Goal: Task Accomplishment & Management: Manage account settings

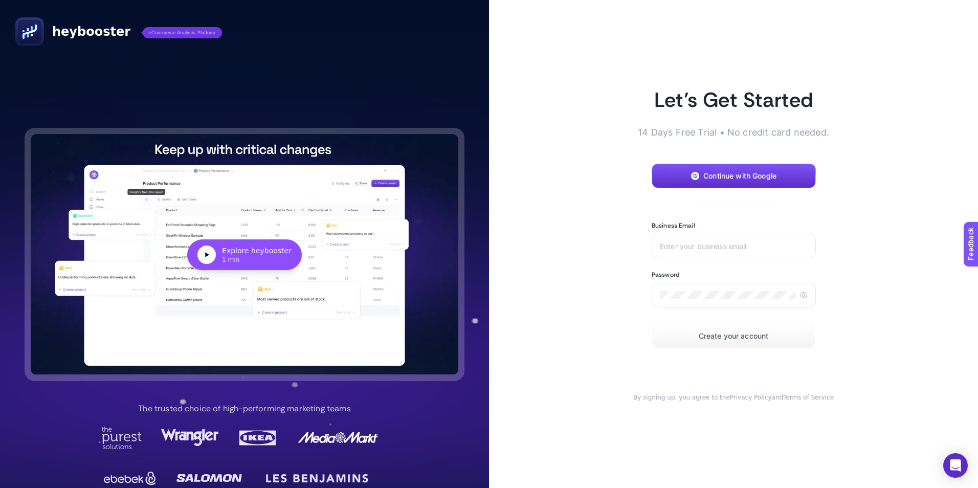
click at [902, 195] on article "Let’s Get Started 14 Days Free Trial • No credit card needed. Continue with Goo…" at bounding box center [733, 244] width 489 height 488
click at [701, 245] on input "Business Email" at bounding box center [734, 246] width 148 height 8
click at [717, 242] on input "Business Email" at bounding box center [734, 246] width 148 height 8
type input "[EMAIL_ADDRESS][DOMAIN_NAME]"
click at [869, 306] on article "Let’s Get Started 14 Days Free Trial • No credit card needed. Continue with Goo…" at bounding box center [733, 244] width 489 height 488
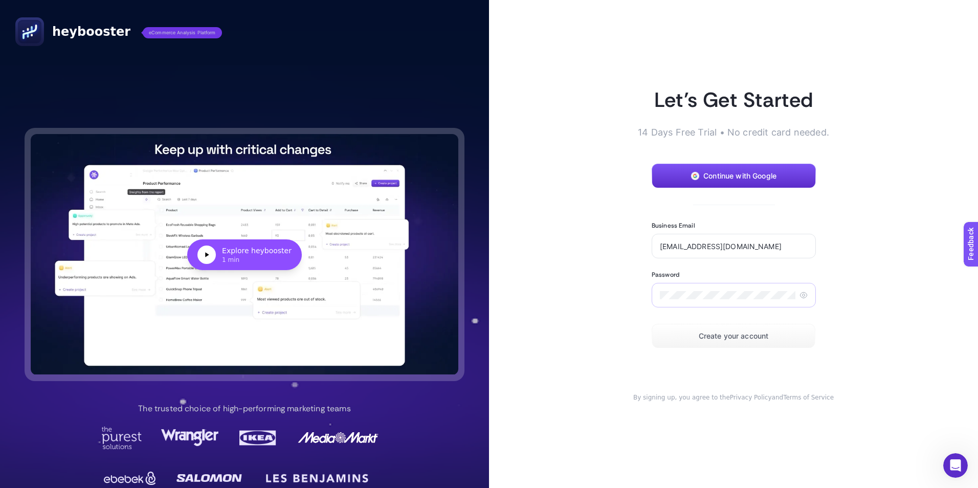
click at [800, 293] on icon at bounding box center [803, 295] width 8 height 8
click at [890, 283] on article "Let’s Get Started 14 Days Free Trial • No credit card needed. Continue with Goo…" at bounding box center [733, 244] width 489 height 488
click at [743, 333] on span "Create your account" at bounding box center [734, 336] width 70 height 8
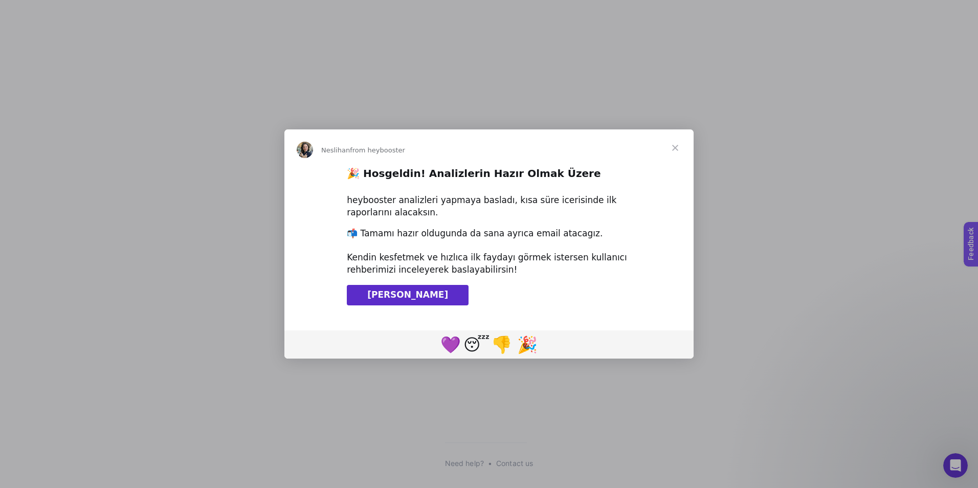
click at [676, 146] on span "Close" at bounding box center [675, 147] width 37 height 37
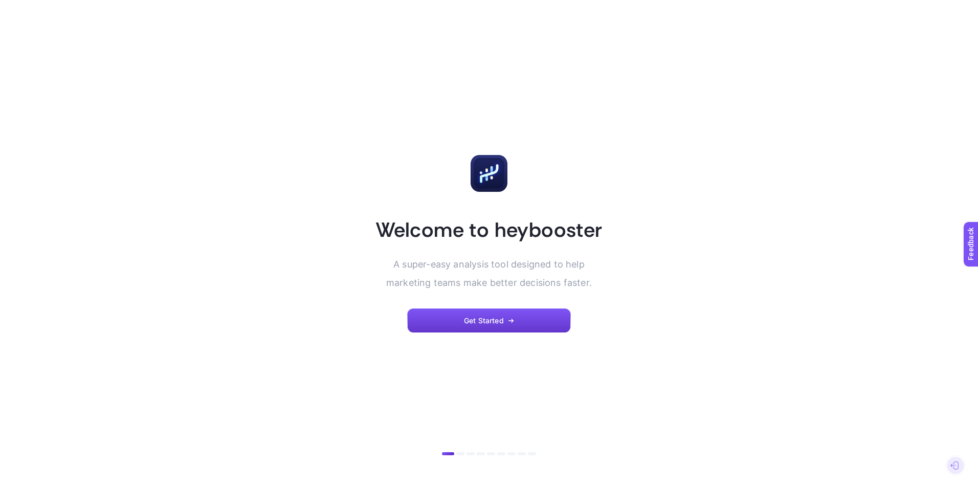
click at [503, 324] on span "Get Started" at bounding box center [484, 321] width 40 height 8
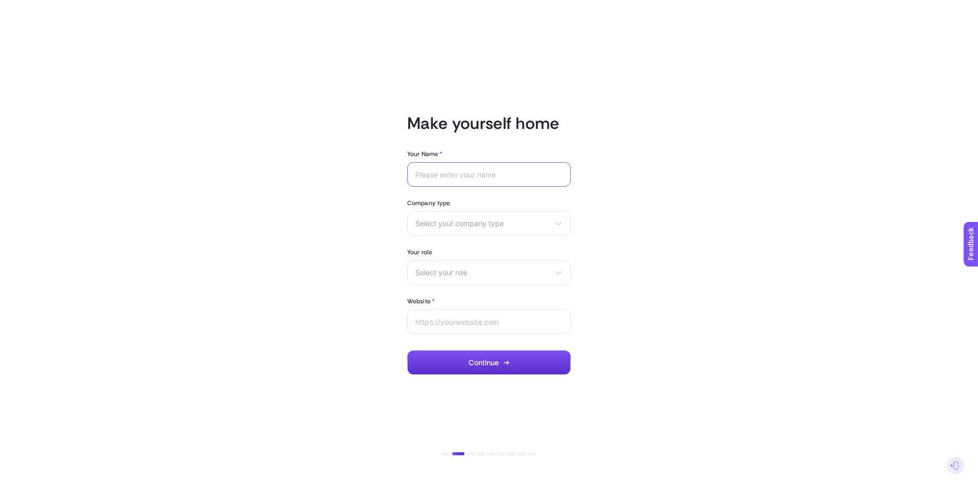
click at [478, 172] on input "Your Name *" at bounding box center [488, 174] width 147 height 8
click at [521, 323] on input "Website *" at bounding box center [488, 322] width 147 height 8
click at [485, 259] on section "Your role Select your role Marketing manager Digital consultant Facebook execut…" at bounding box center [489, 266] width 164 height 37
click at [501, 267] on div "Select your role Marketing manager Digital consultant Facebook executive Social…" at bounding box center [489, 272] width 164 height 25
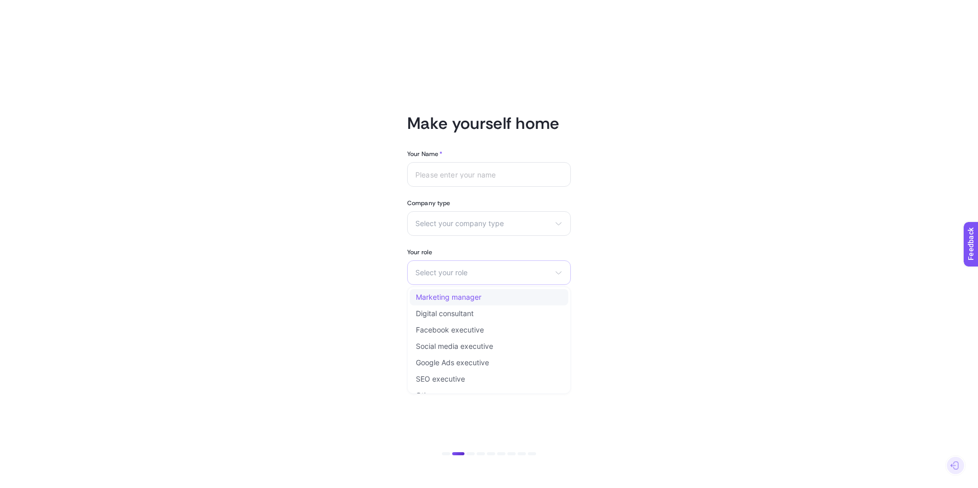
click at [480, 298] on span "Marketing manager" at bounding box center [448, 297] width 65 height 8
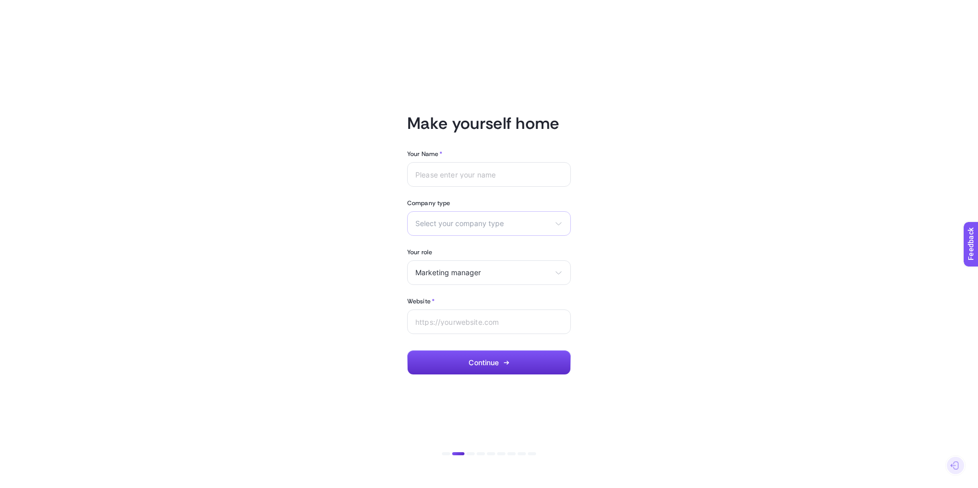
click at [501, 223] on span "Select your company type" at bounding box center [482, 223] width 135 height 8
click at [460, 249] on li "eCommerce" at bounding box center [489, 248] width 159 height 16
click at [458, 176] on input "Your Name *" at bounding box center [488, 174] width 147 height 8
type input "Çağrı Güler"
click at [463, 319] on input "Website *" at bounding box center [488, 322] width 147 height 8
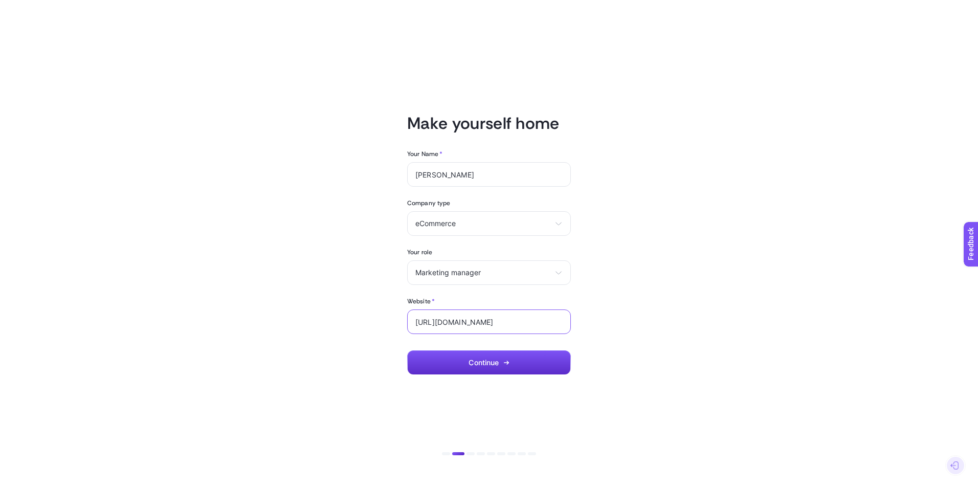
type input "https://www.misirli1951.com"
click at [688, 320] on article "Make yourself home Your Name * Çağrı Güler Company type eCommerce eCommerce Age…" at bounding box center [489, 243] width 712 height 463
click at [700, 260] on article "Make yourself home Your Name * Çağrı Güler Company type eCommerce eCommerce Age…" at bounding box center [489, 243] width 712 height 463
click at [505, 359] on button "Continue" at bounding box center [489, 362] width 164 height 25
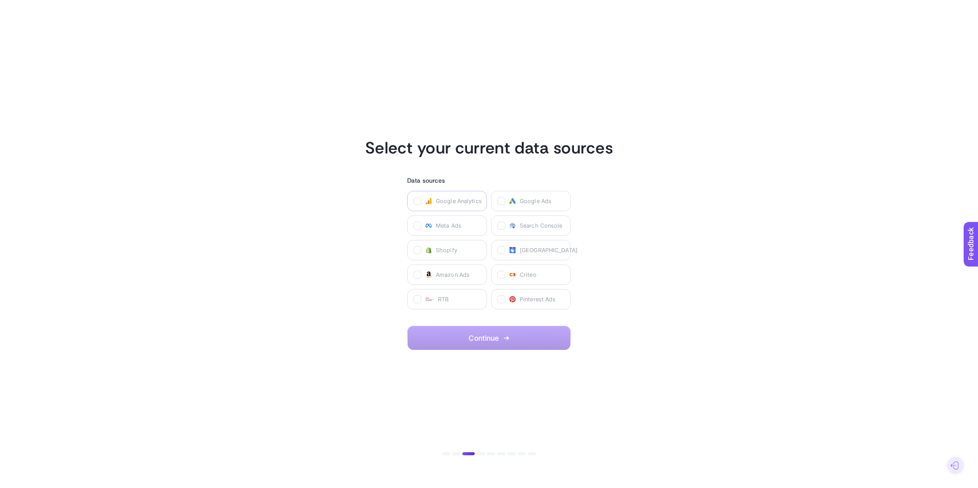
click at [441, 203] on span "Google Analytics" at bounding box center [459, 201] width 46 height 8
click at [0, 0] on Analytics "checkbox" at bounding box center [0, 0] width 0 height 0
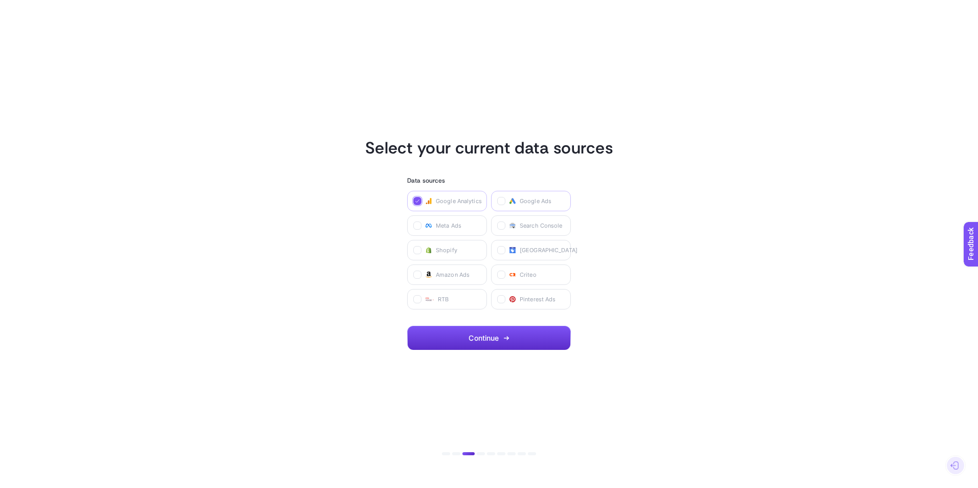
click at [536, 203] on span "Google Ads" at bounding box center [536, 201] width 32 height 8
click at [0, 0] on Ads "checkbox" at bounding box center [0, 0] width 0 height 0
click at [446, 223] on span "Meta Ads" at bounding box center [449, 225] width 26 height 8
click at [0, 0] on Ads "checkbox" at bounding box center [0, 0] width 0 height 0
click at [545, 228] on span "Search Console" at bounding box center [541, 225] width 43 height 8
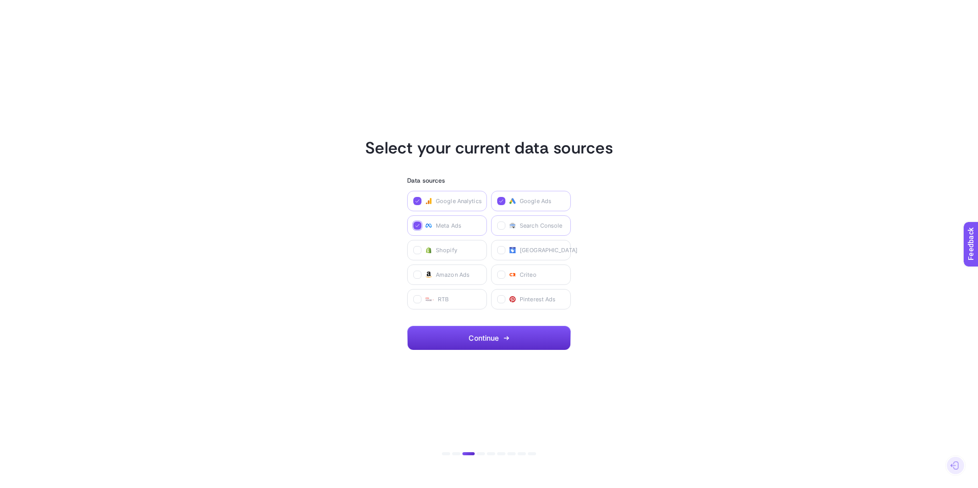
click at [0, 0] on Console "checkbox" at bounding box center [0, 0] width 0 height 0
click at [428, 250] on icon at bounding box center [428, 250] width 2 height 3
click at [0, 0] on input "checkbox" at bounding box center [0, 0] width 0 height 0
click at [525, 251] on span "Merchant Center" at bounding box center [549, 250] width 58 height 8
click at [0, 0] on Center "checkbox" at bounding box center [0, 0] width 0 height 0
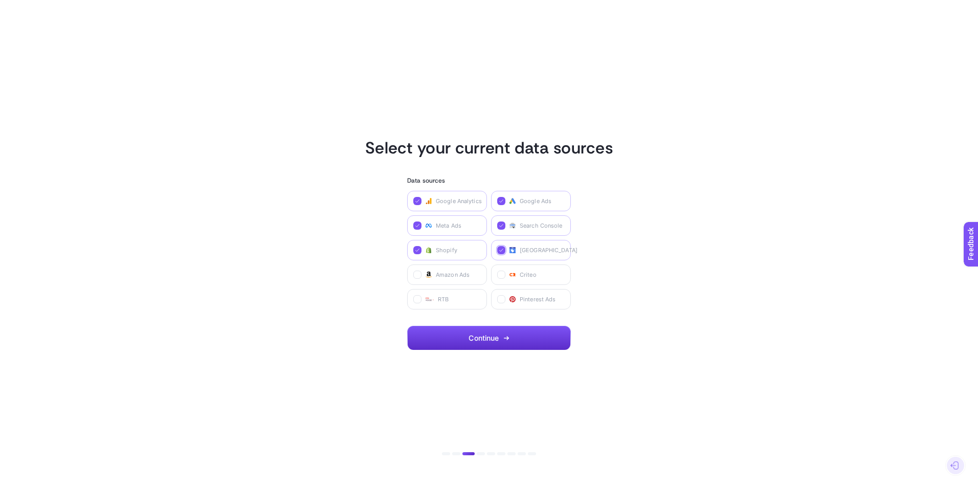
click at [629, 253] on section "Select your current data sources Data sources Google Analytics Google Ads Meta …" at bounding box center [489, 244] width 712 height 213
click at [498, 344] on button "Continue" at bounding box center [489, 338] width 164 height 25
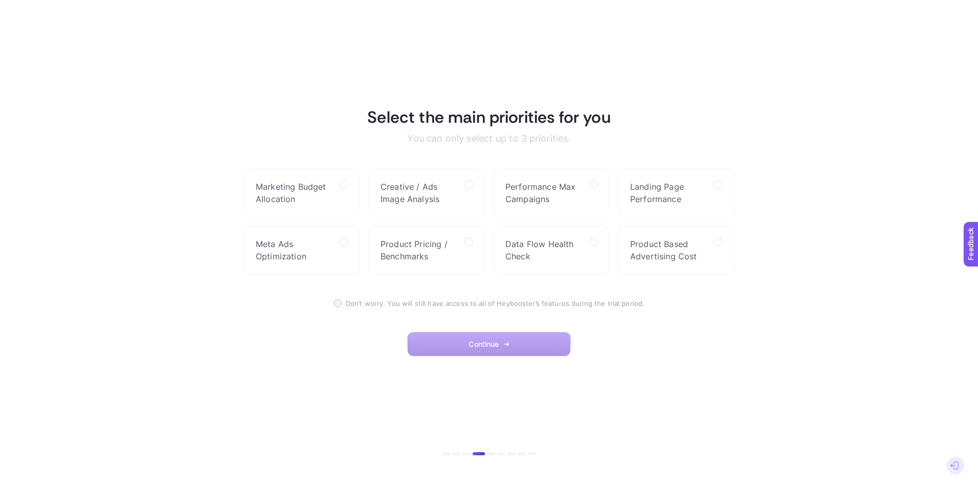
click at [467, 454] on li at bounding box center [466, 453] width 8 height 3
click at [569, 192] on span "Performance Max Campaigns" at bounding box center [543, 193] width 76 height 25
click at [0, 0] on Campaigns "checkbox" at bounding box center [0, 0] width 0 height 0
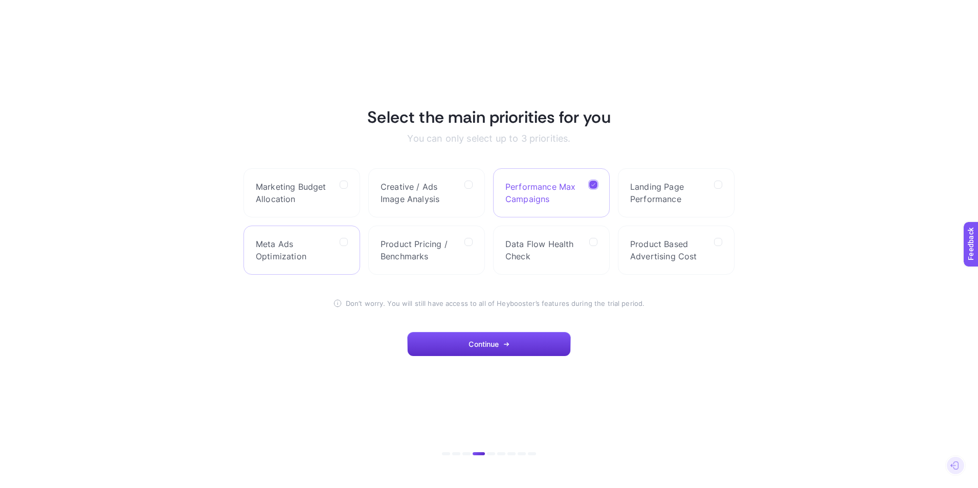
click at [302, 256] on span "Meta Ads Optimization" at bounding box center [294, 250] width 76 height 25
click at [0, 0] on Optimization "checkbox" at bounding box center [0, 0] width 0 height 0
click at [567, 184] on span "Performance Max Campaigns" at bounding box center [543, 193] width 76 height 25
click at [0, 0] on Campaigns "checkbox" at bounding box center [0, 0] width 0 height 0
click at [569, 181] on span "Performance Max Campaigns" at bounding box center [543, 193] width 76 height 25
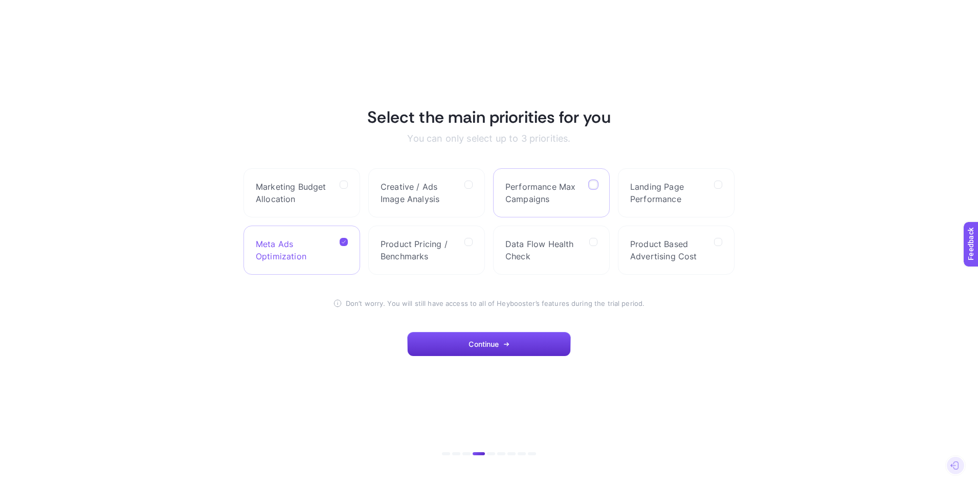
click at [0, 0] on Campaigns "checkbox" at bounding box center [0, 0] width 0 height 0
click at [563, 182] on span "Performance Max Campaigns" at bounding box center [543, 193] width 76 height 25
click at [0, 0] on Campaigns "checkbox" at bounding box center [0, 0] width 0 height 0
click at [284, 192] on span "Marketing Budget Allocation" at bounding box center [294, 193] width 76 height 25
click at [0, 0] on Allocation "checkbox" at bounding box center [0, 0] width 0 height 0
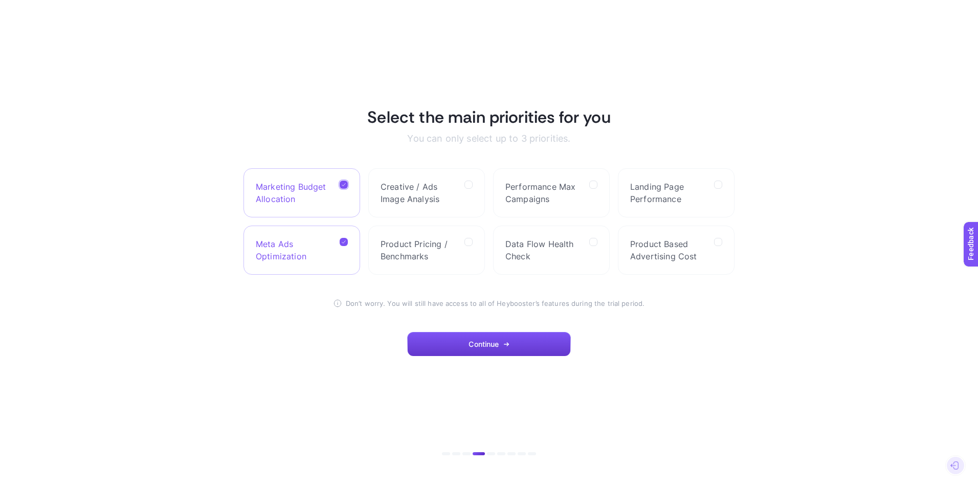
click at [499, 346] on span "Continue" at bounding box center [483, 344] width 30 height 8
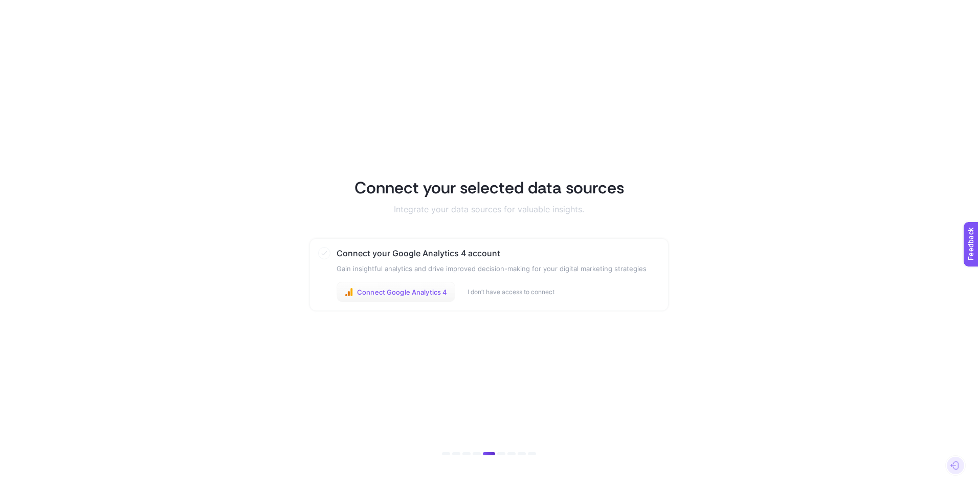
click at [391, 290] on span "Connect Google Analytics 4" at bounding box center [402, 292] width 90 height 8
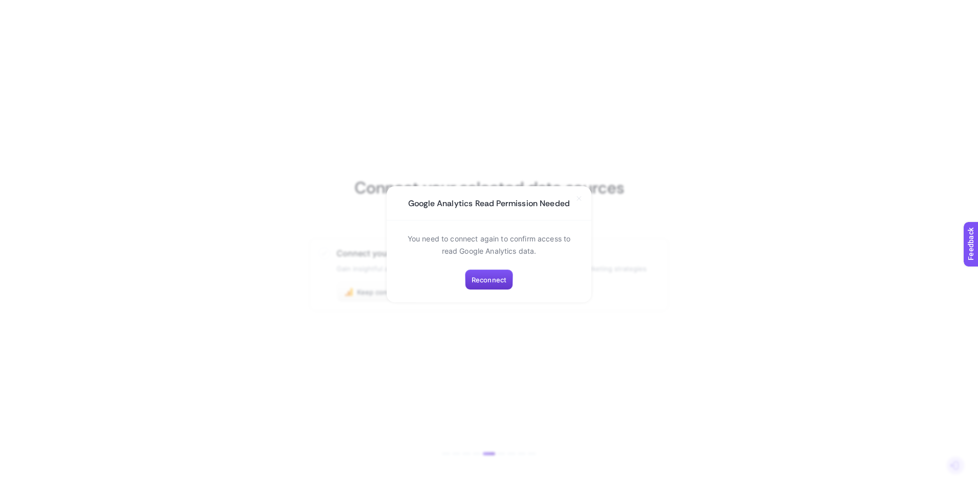
click at [496, 279] on span "Reconnect" at bounding box center [489, 280] width 35 height 8
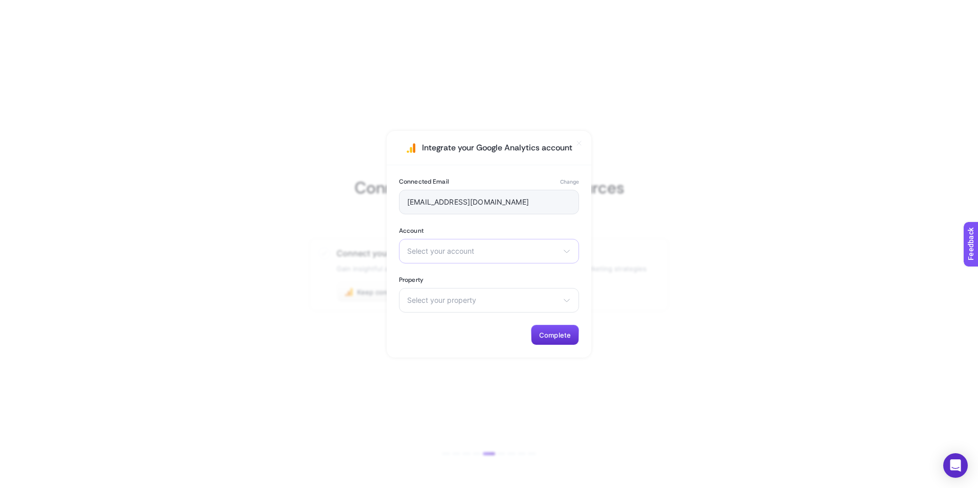
click at [492, 249] on span "Select your account" at bounding box center [482, 251] width 151 height 8
click at [443, 301] on li "Triko Mısırlı" at bounding box center [488, 296] width 175 height 16
click at [460, 301] on span "Select your property" at bounding box center [482, 300] width 151 height 8
click at [481, 353] on li "Triko Mısırlı - GA4" at bounding box center [488, 361] width 175 height 16
click at [555, 332] on span "Complete" at bounding box center [555, 335] width 32 height 8
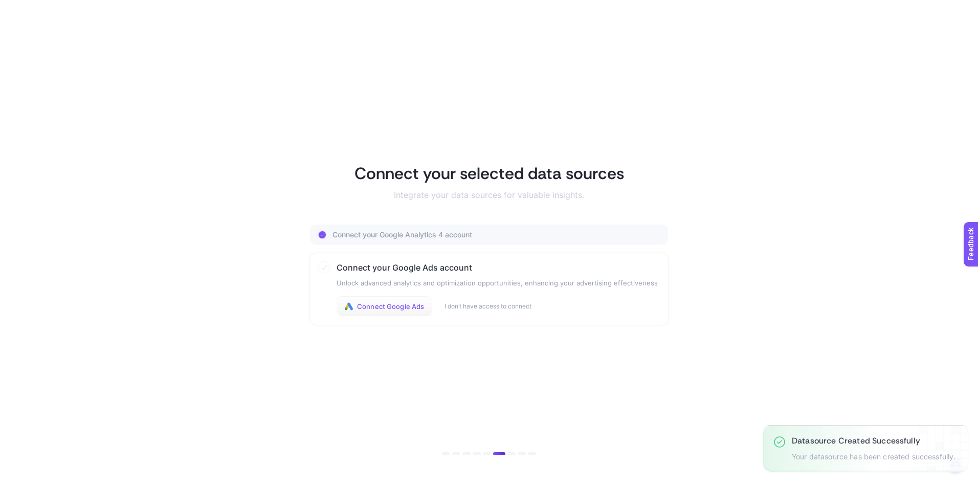
click at [374, 307] on span "Connect Google Ads" at bounding box center [390, 306] width 67 height 8
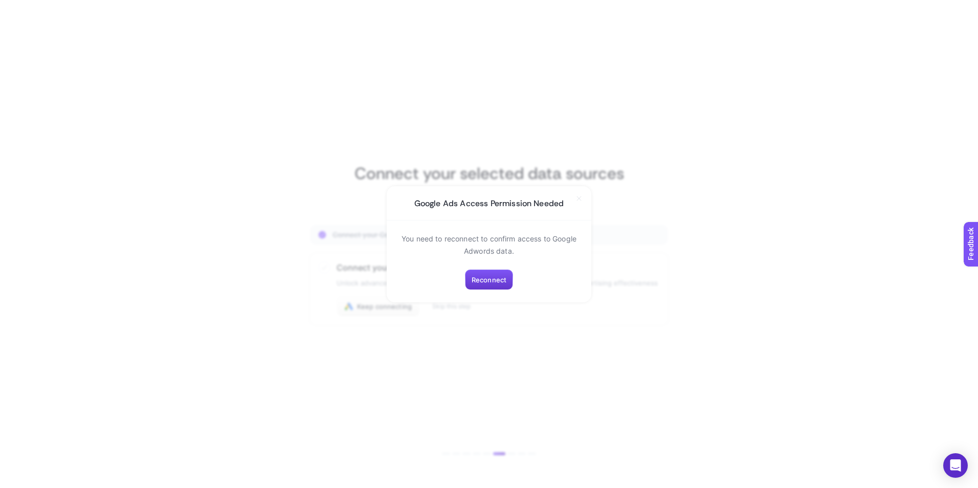
click at [494, 282] on span "Reconnect" at bounding box center [489, 280] width 35 height 8
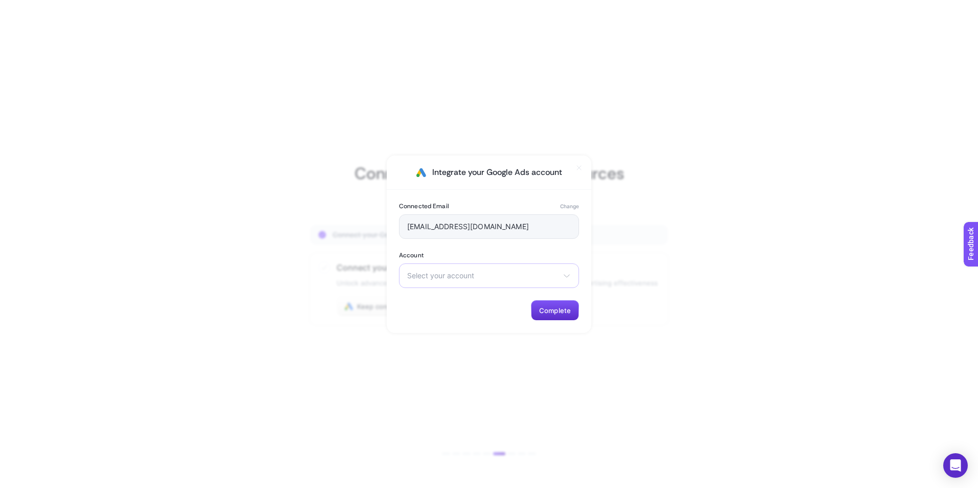
click at [487, 276] on span "Select your account" at bounding box center [482, 276] width 151 height 8
click at [454, 305] on li "Triko Mısırlı" at bounding box center [488, 300] width 175 height 16
click at [556, 317] on button "Complete" at bounding box center [555, 310] width 48 height 20
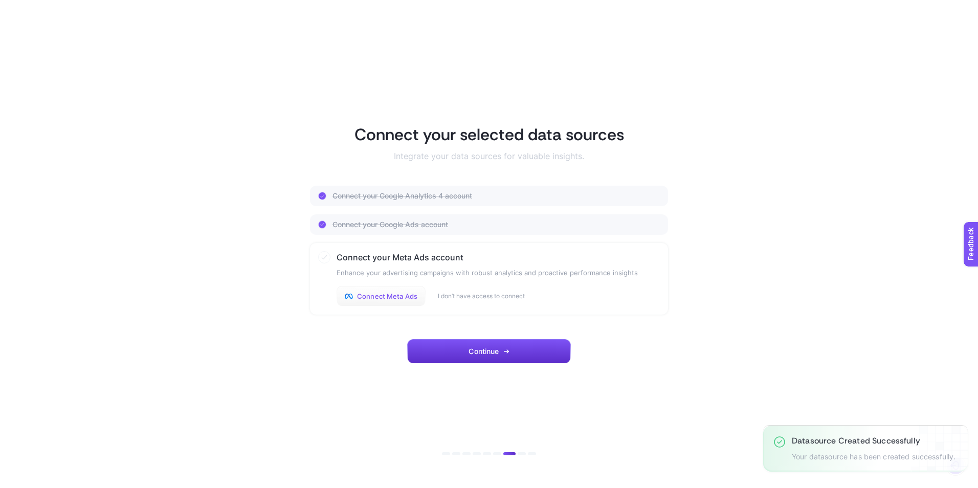
click at [392, 298] on span "Connect Meta Ads" at bounding box center [387, 296] width 60 height 8
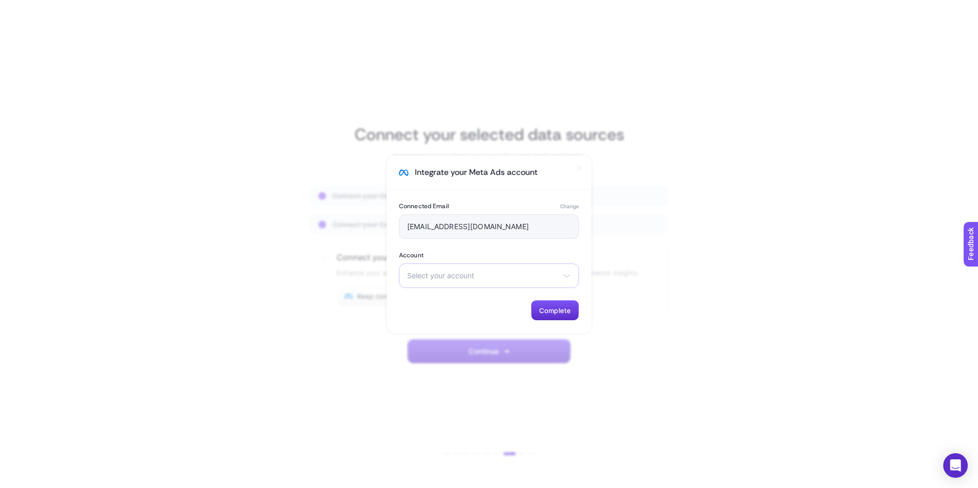
click at [467, 272] on span "Select your account" at bounding box center [482, 276] width 151 height 8
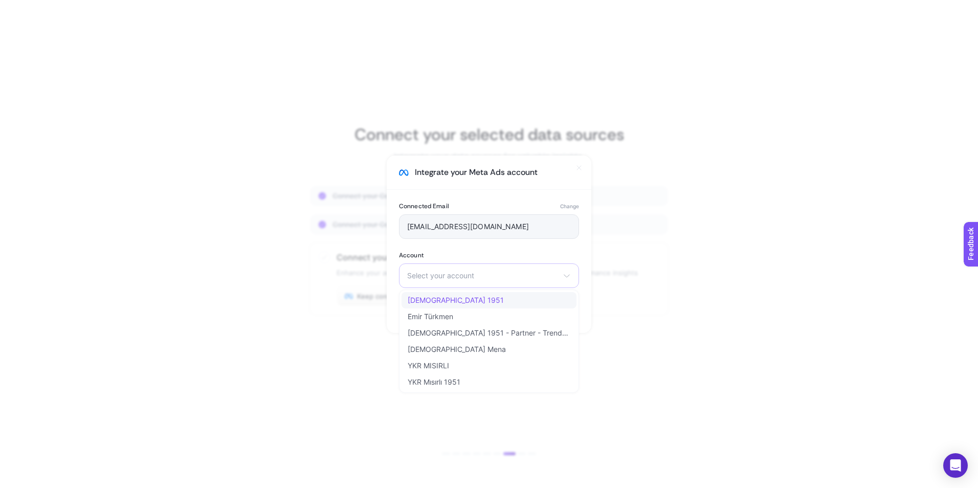
click at [453, 308] on li "[DEMOGRAPHIC_DATA] 1951" at bounding box center [488, 316] width 175 height 16
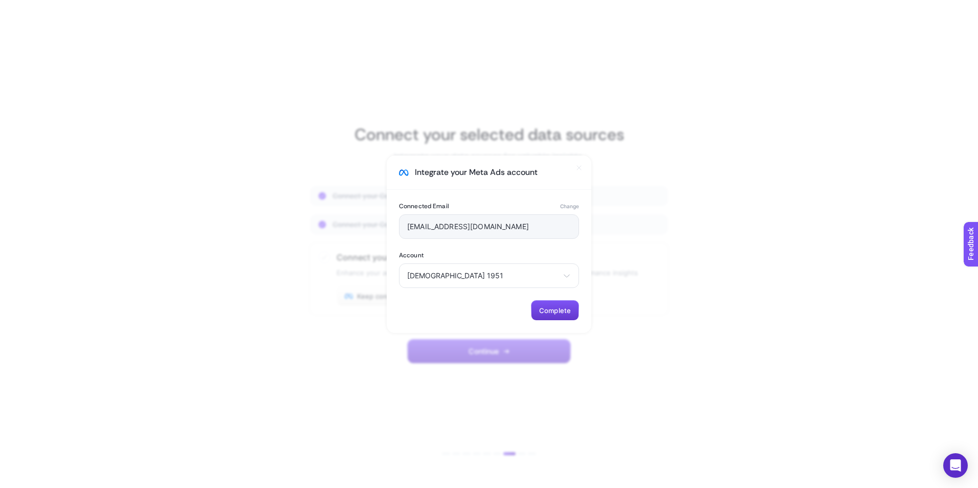
click at [553, 311] on span "Complete" at bounding box center [555, 310] width 32 height 8
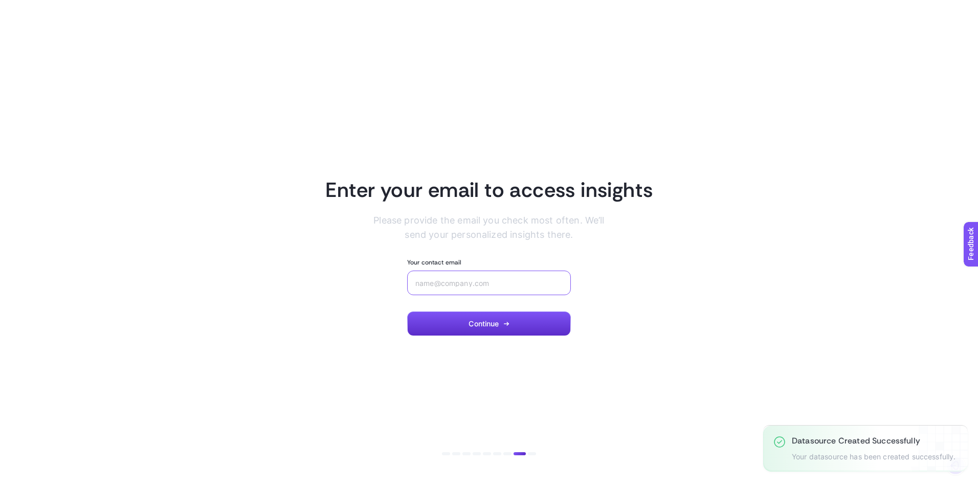
click at [503, 282] on input "Your contact email" at bounding box center [488, 283] width 147 height 8
click at [495, 285] on input "Your contact email" at bounding box center [488, 283] width 147 height 8
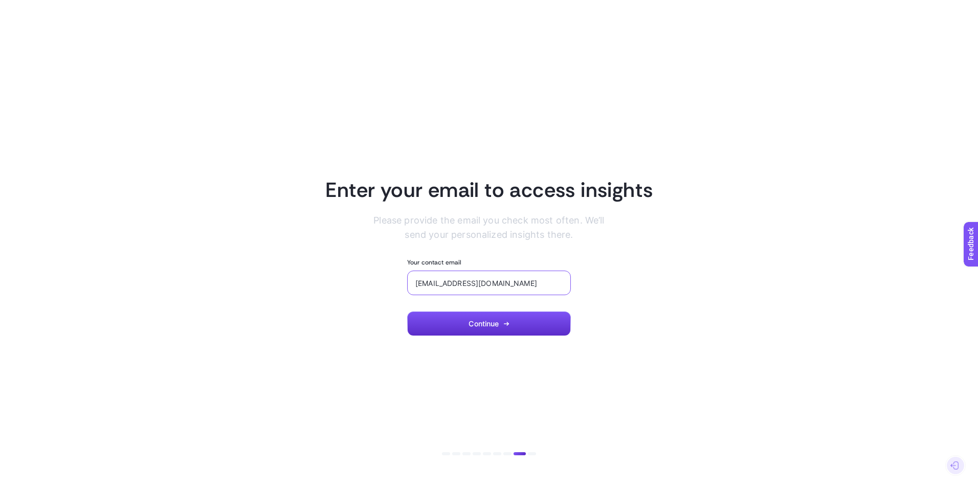
type input "[EMAIL_ADDRESS][DOMAIN_NAME]"
click at [628, 300] on section "Enter your email to access insights Please provide the email you check most oft…" at bounding box center [489, 244] width 712 height 184
click at [481, 328] on button "Continue" at bounding box center [489, 323] width 164 height 25
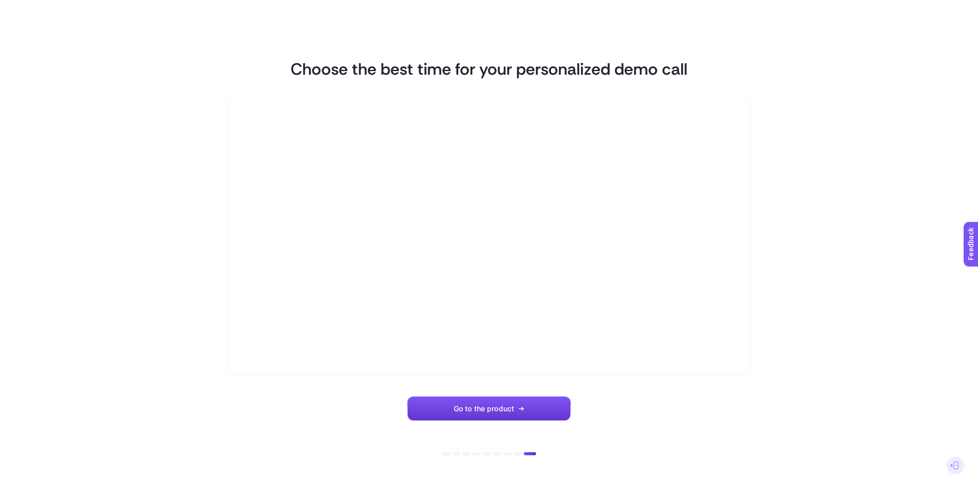
click at [488, 408] on span "Go to the product" at bounding box center [484, 409] width 60 height 8
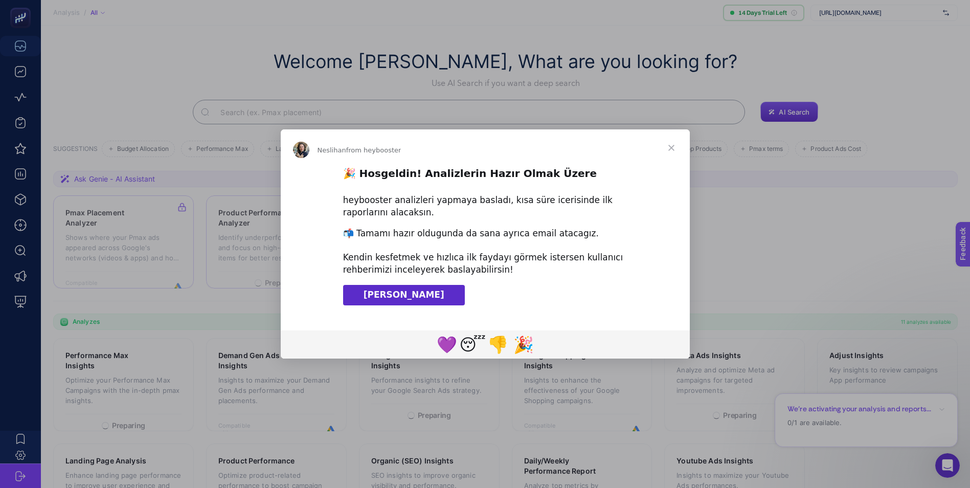
click at [670, 148] on span "Close" at bounding box center [671, 147] width 37 height 37
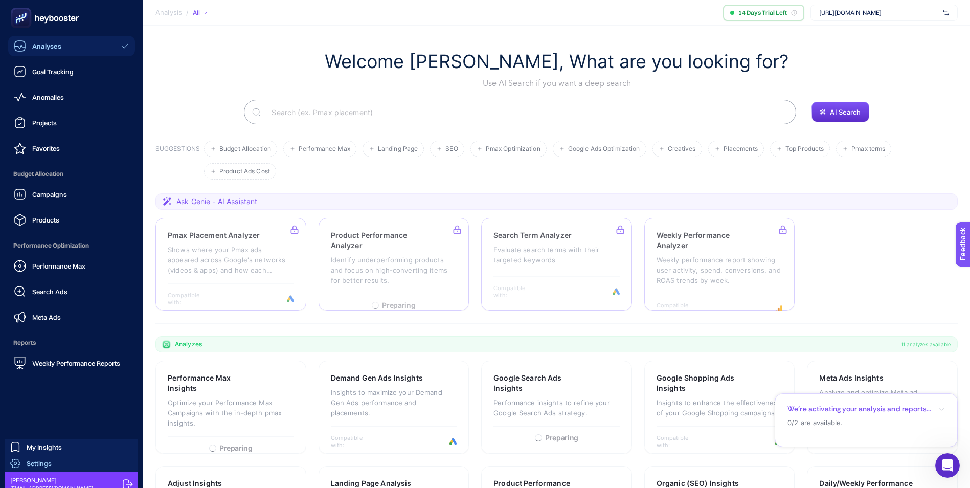
click at [41, 463] on span "Settings" at bounding box center [39, 463] width 25 height 8
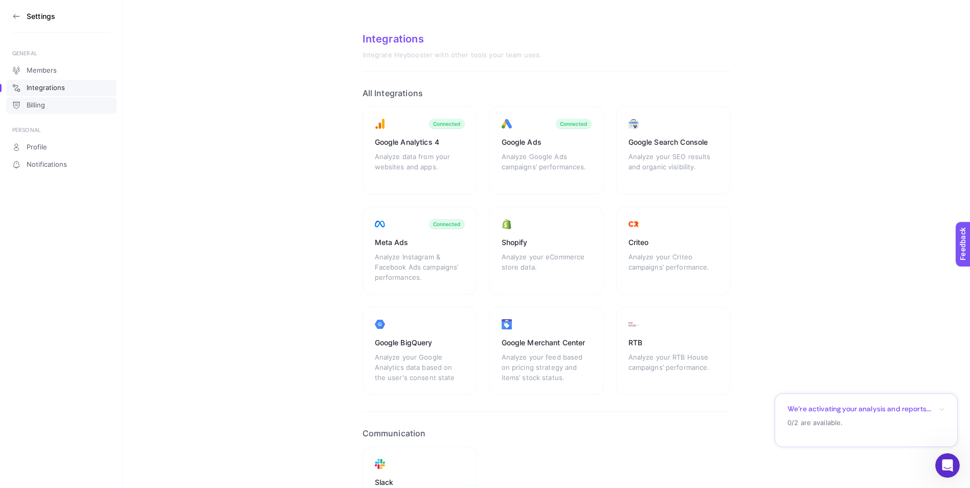
click at [42, 105] on span "Billing" at bounding box center [36, 105] width 18 height 8
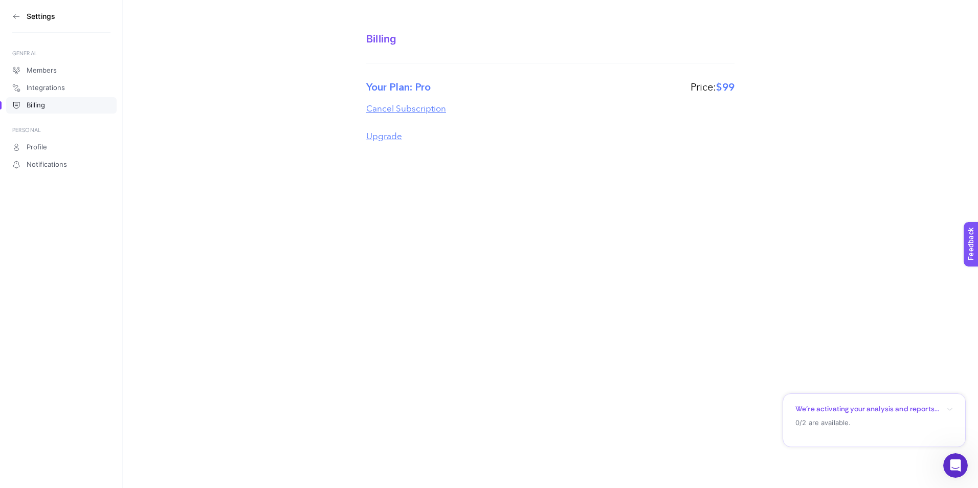
click at [12, 12] on icon at bounding box center [16, 16] width 8 height 8
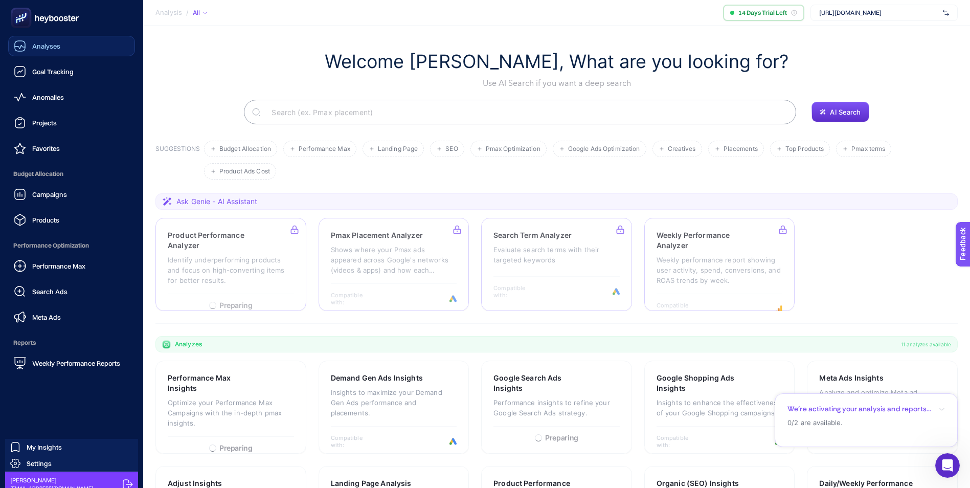
click at [59, 50] on div "Analyses" at bounding box center [37, 46] width 47 height 12
click at [59, 72] on span "Goal Tracking" at bounding box center [52, 72] width 41 height 8
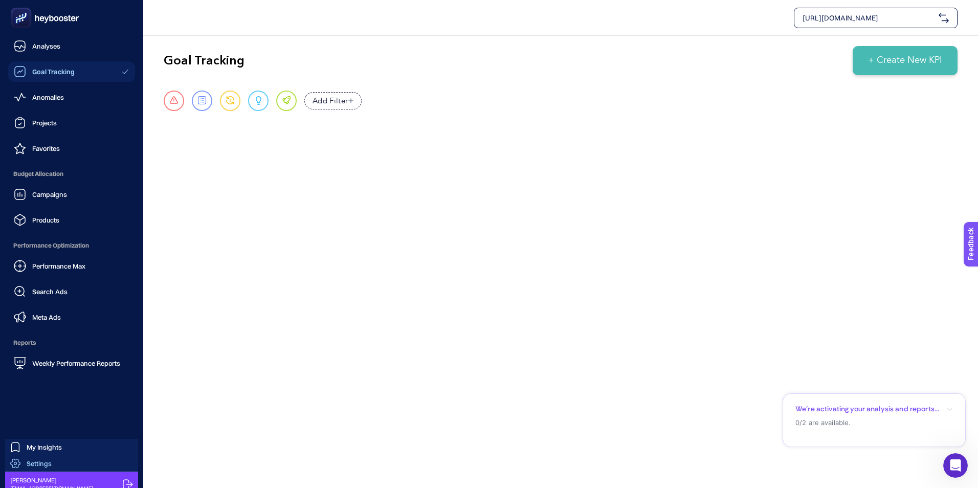
click at [41, 460] on span "Settings" at bounding box center [39, 463] width 25 height 8
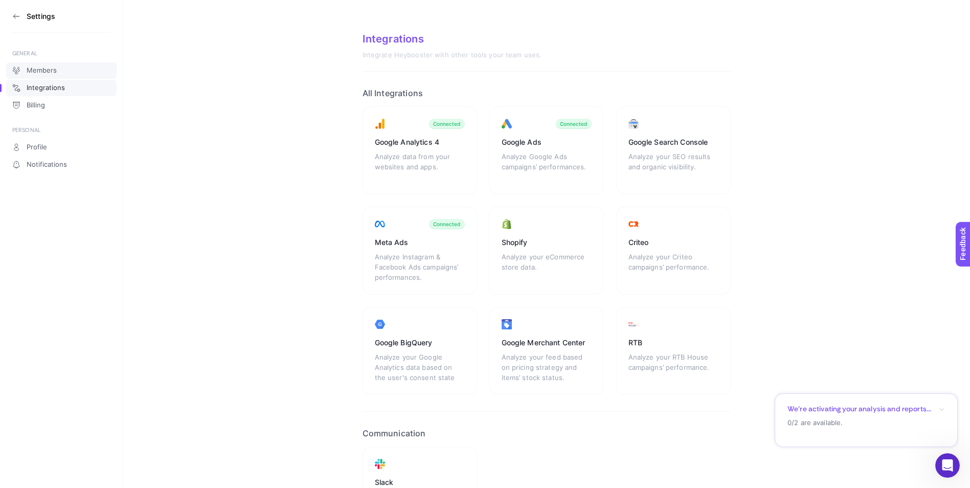
click at [43, 65] on link "Members" at bounding box center [61, 70] width 110 height 16
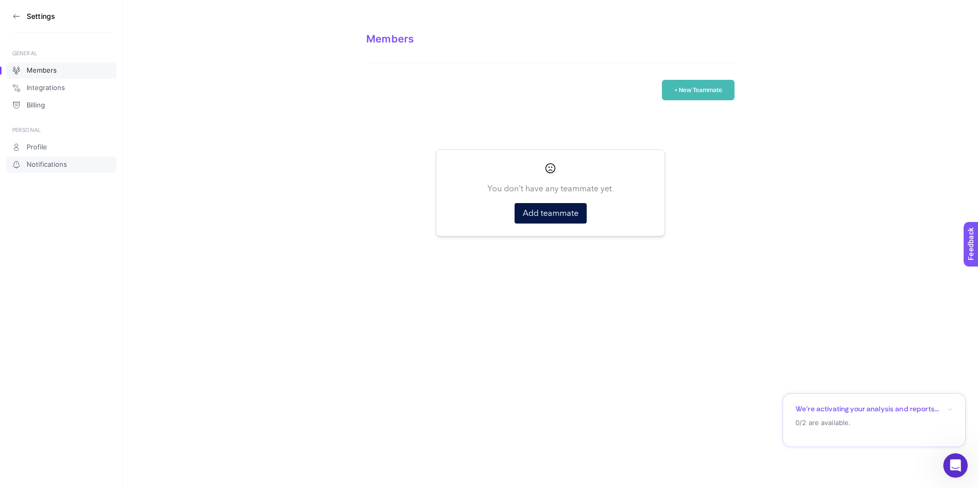
click at [51, 161] on span "Notifications" at bounding box center [47, 165] width 40 height 8
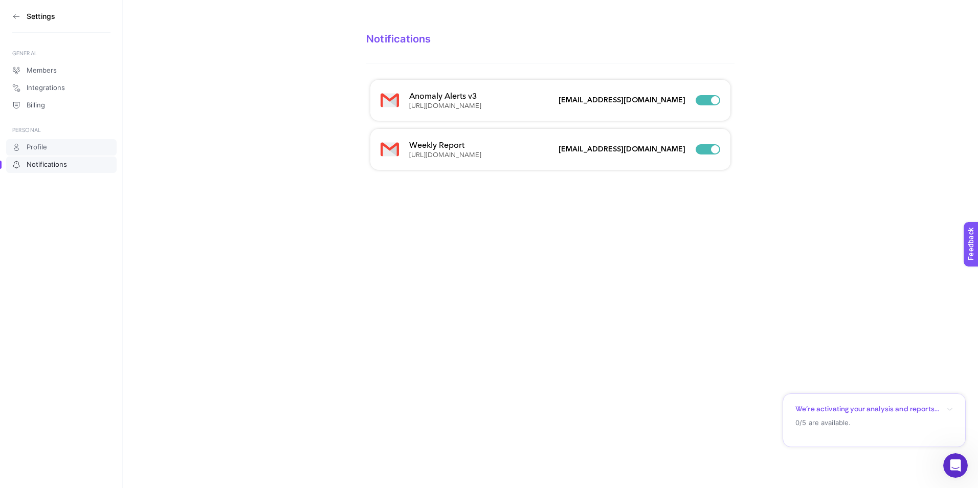
click at [37, 143] on span "Profile" at bounding box center [37, 147] width 20 height 8
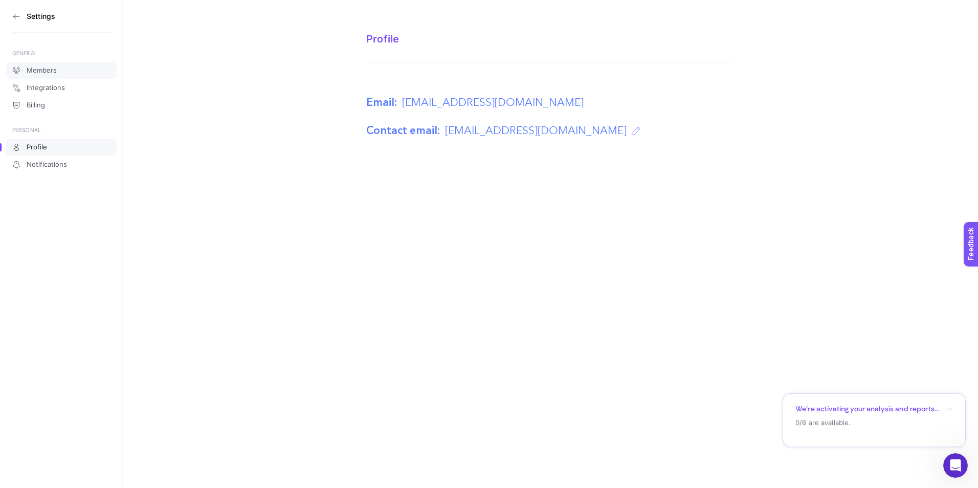
click at [35, 73] on span "Members" at bounding box center [42, 70] width 30 height 8
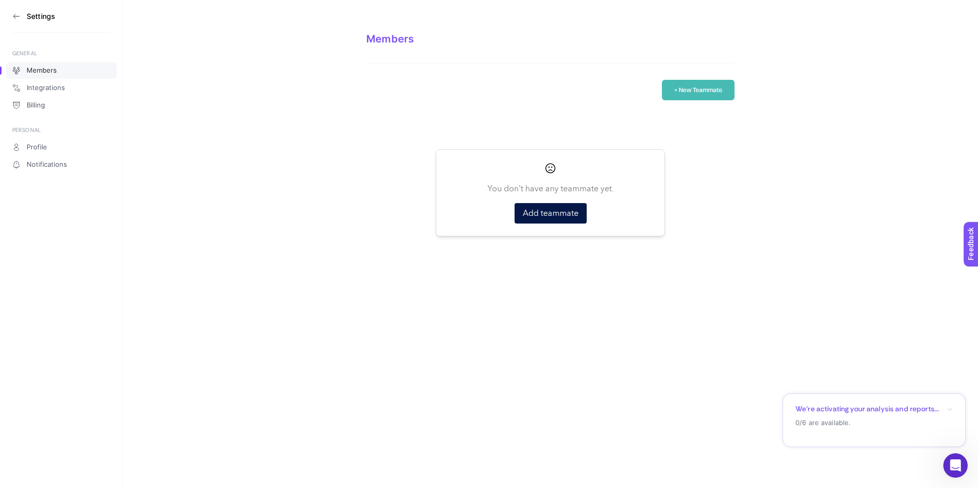
click at [14, 16] on icon at bounding box center [16, 16] width 6 height 0
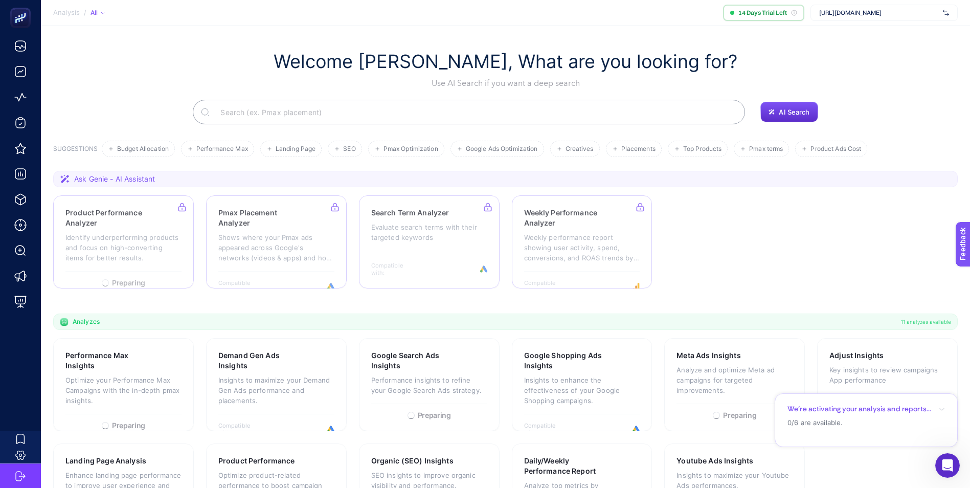
click at [948, 12] on img at bounding box center [946, 13] width 6 height 10
click at [745, 58] on div "Welcome Çağrı Güler, What are you looking for? Use AI Search if you want a deep…" at bounding box center [505, 69] width 905 height 39
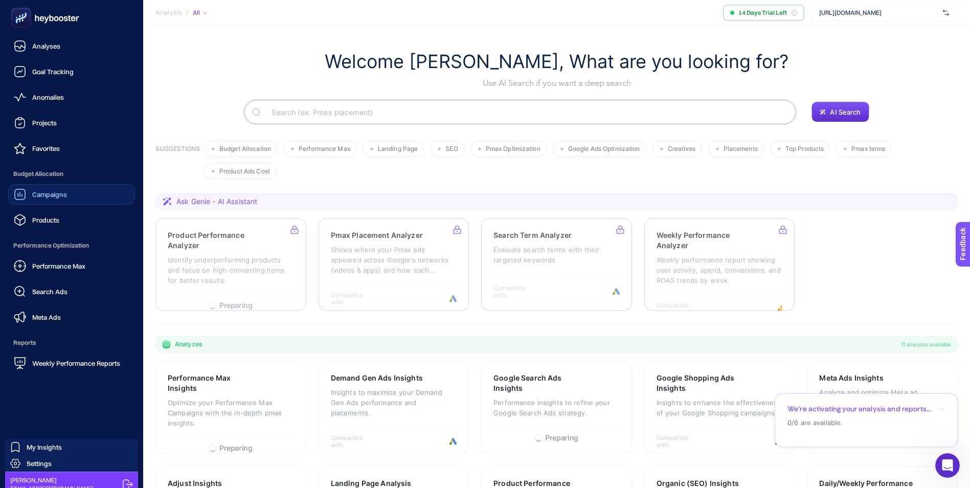
click at [58, 195] on span "Campaigns" at bounding box center [49, 194] width 35 height 8
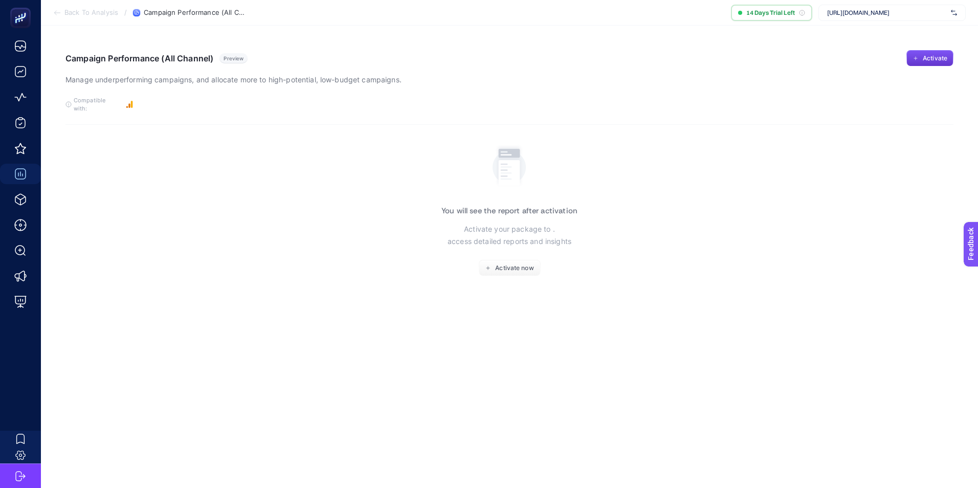
click at [927, 62] on span "Activate" at bounding box center [935, 58] width 25 height 8
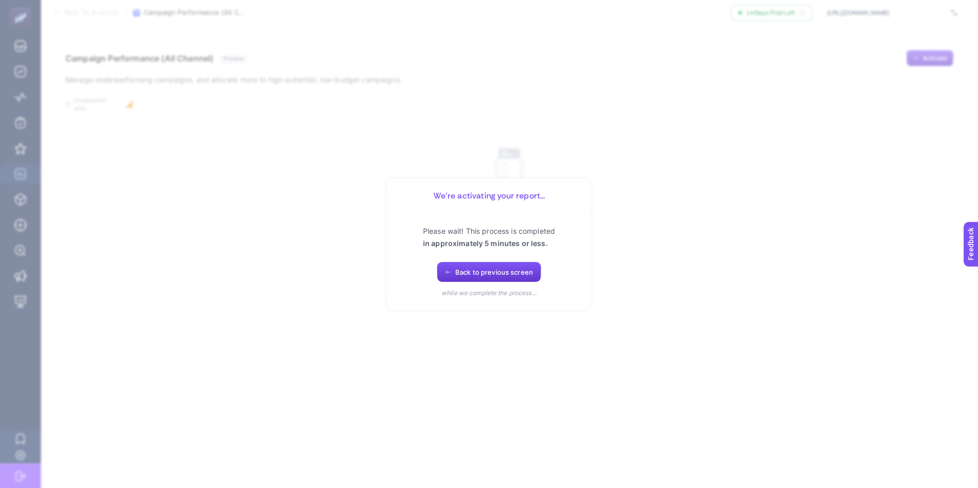
click at [475, 272] on span "Back to previous screen" at bounding box center [494, 272] width 78 height 8
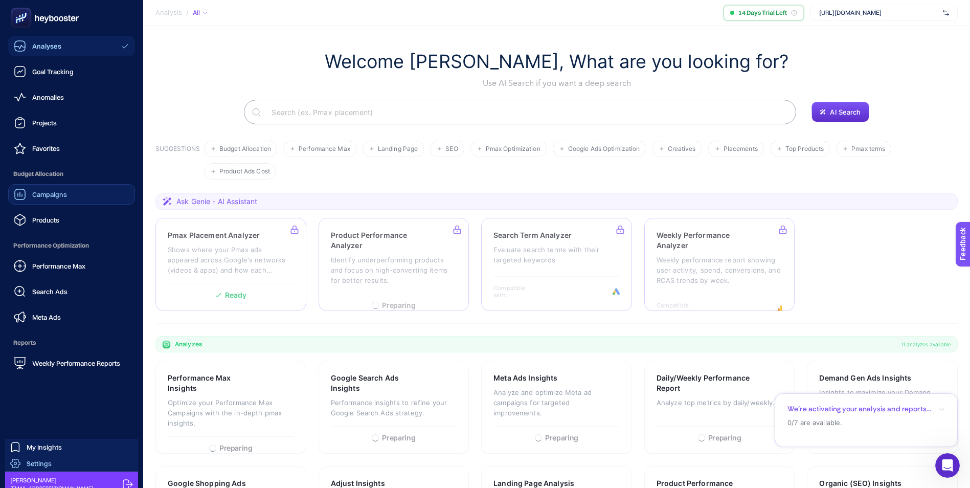
click at [41, 464] on span "Settings" at bounding box center [39, 463] width 25 height 8
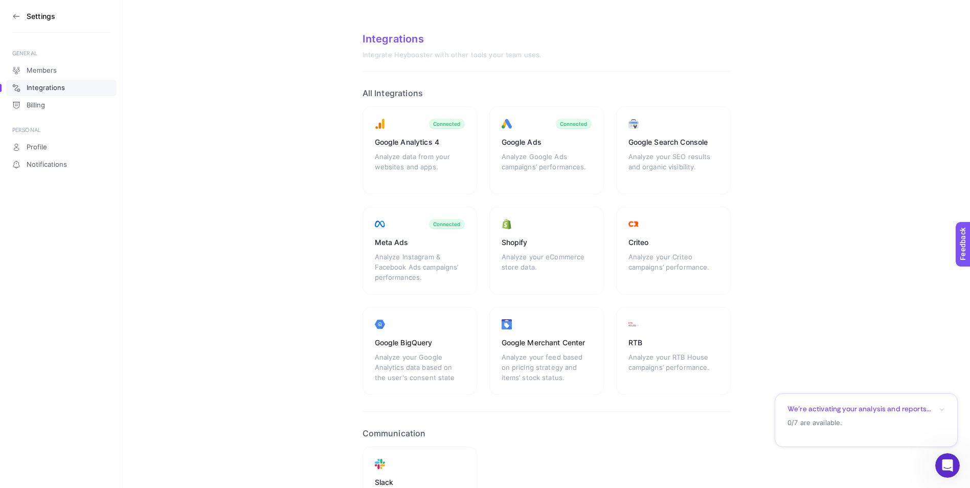
click at [16, 14] on icon at bounding box center [16, 16] width 8 height 8
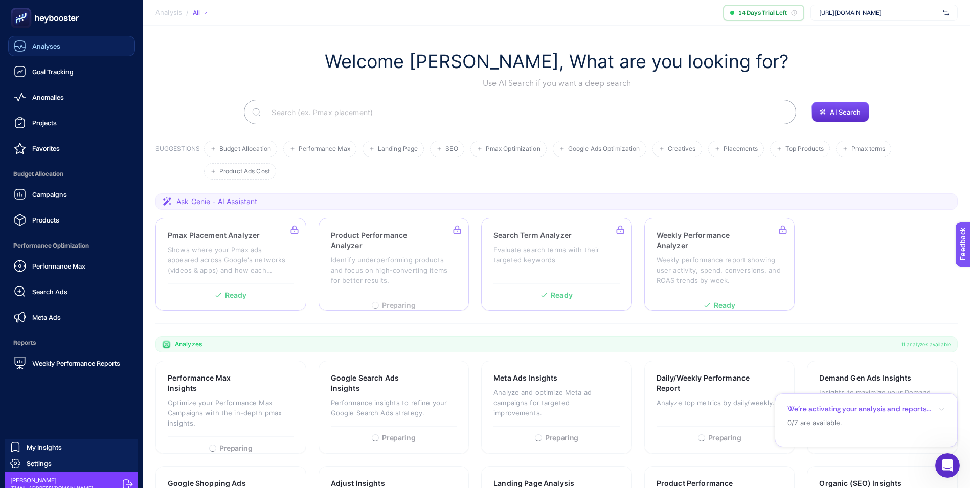
click at [63, 44] on link "Analyses" at bounding box center [71, 46] width 127 height 20
click at [62, 71] on span "Goal Tracking" at bounding box center [52, 72] width 41 height 8
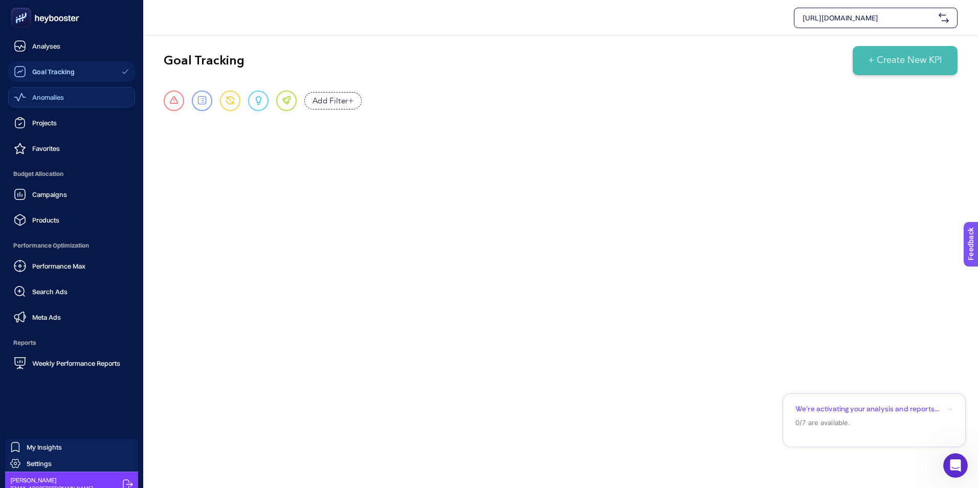
click at [47, 99] on span "Anomalies" at bounding box center [48, 97] width 32 height 8
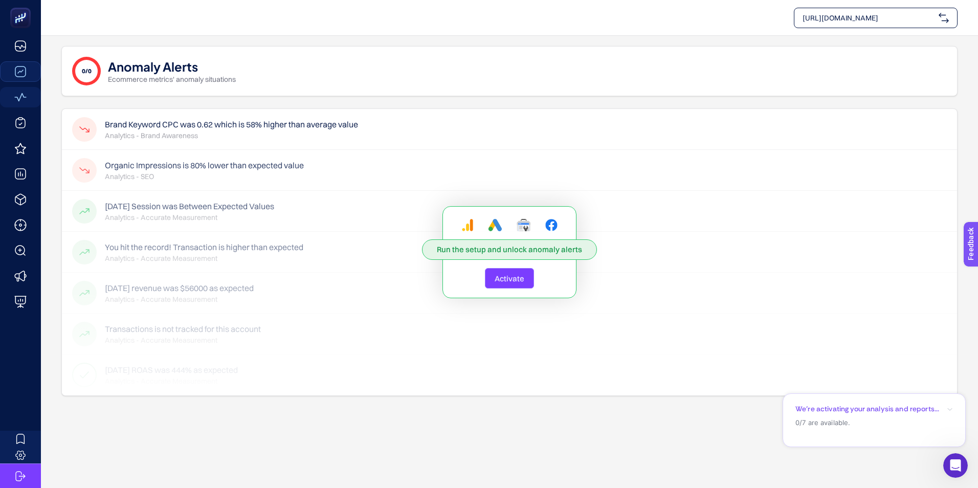
click at [518, 276] on span "Activate" at bounding box center [510, 279] width 30 height 10
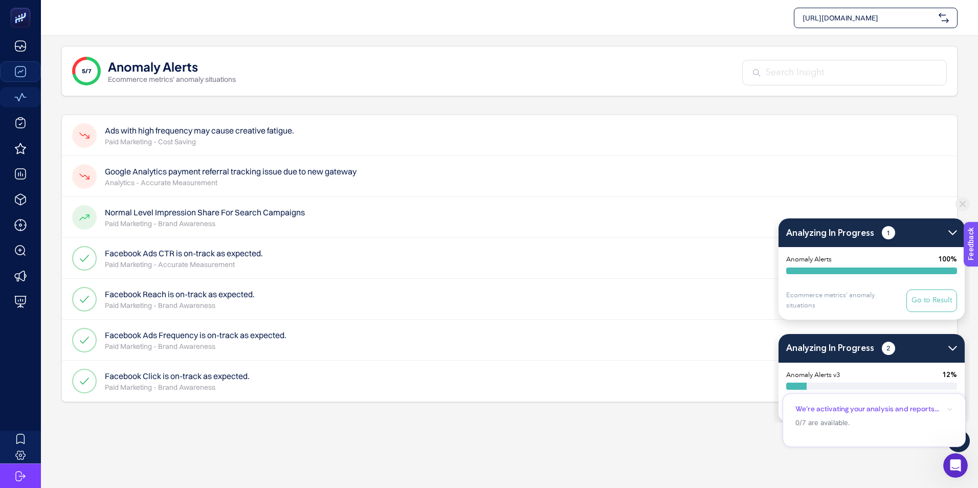
click at [944, 302] on button "Go to Result" at bounding box center [931, 300] width 51 height 23
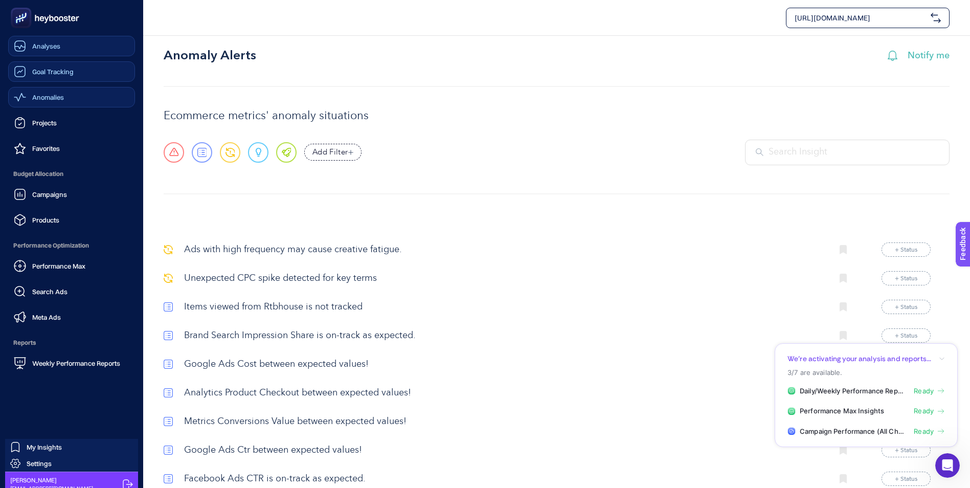
click at [43, 44] on span "Analyses" at bounding box center [46, 46] width 28 height 8
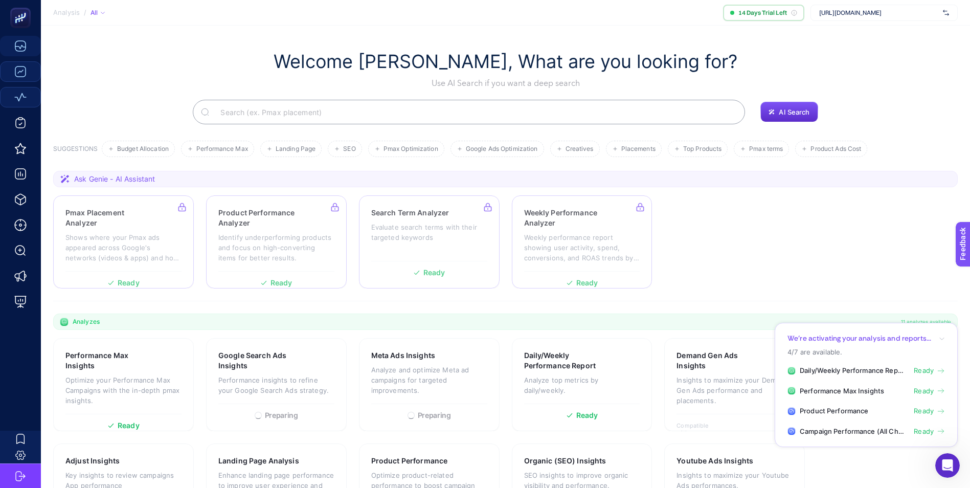
click at [933, 336] on div "We’re activating your analysis and reports..." at bounding box center [867, 338] width 158 height 10
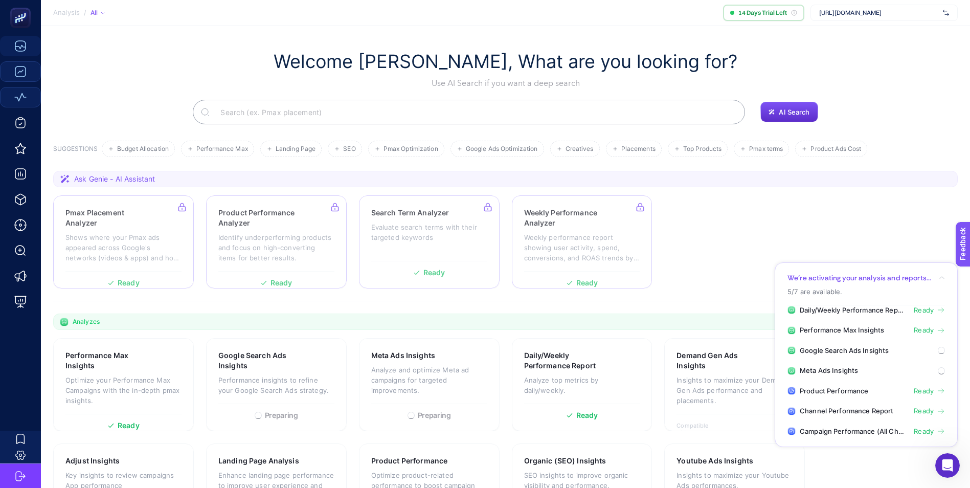
click at [895, 276] on p "We’re activating your analysis and reports..." at bounding box center [860, 278] width 144 height 10
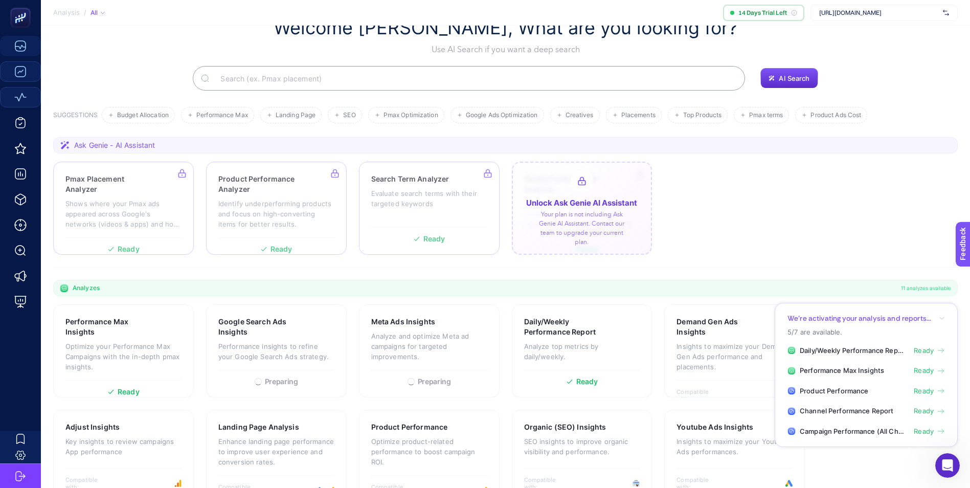
scroll to position [61, 0]
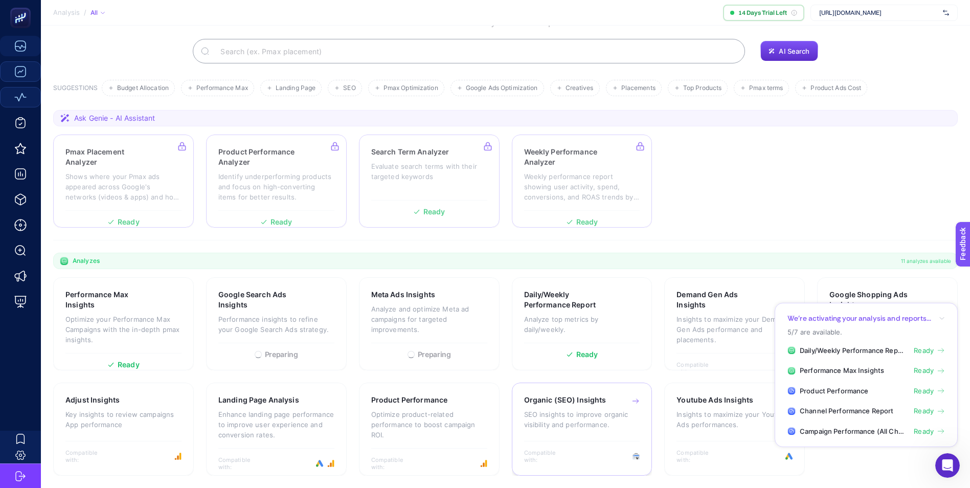
click at [607, 408] on div "Organic (SEO) Insights SEO insights to improve organic visibility and performan…" at bounding box center [582, 417] width 116 height 44
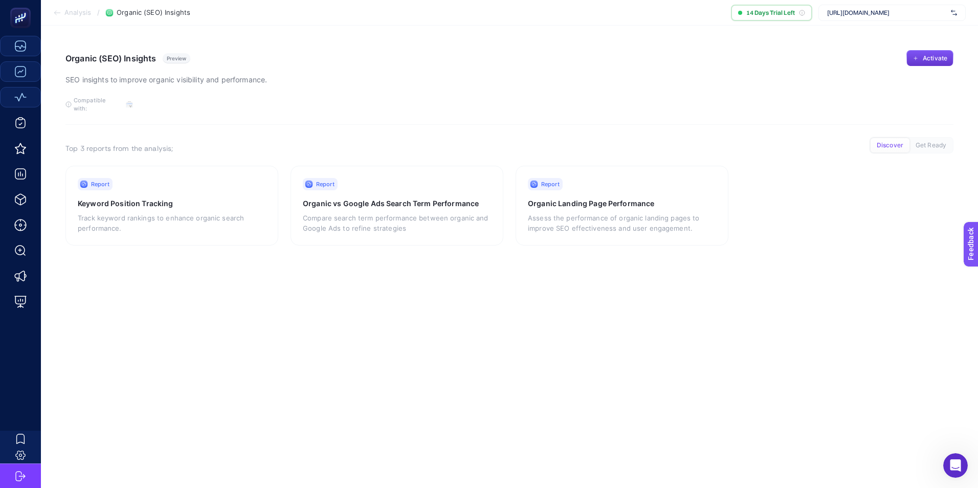
click at [942, 54] on button "Activate" at bounding box center [929, 58] width 47 height 16
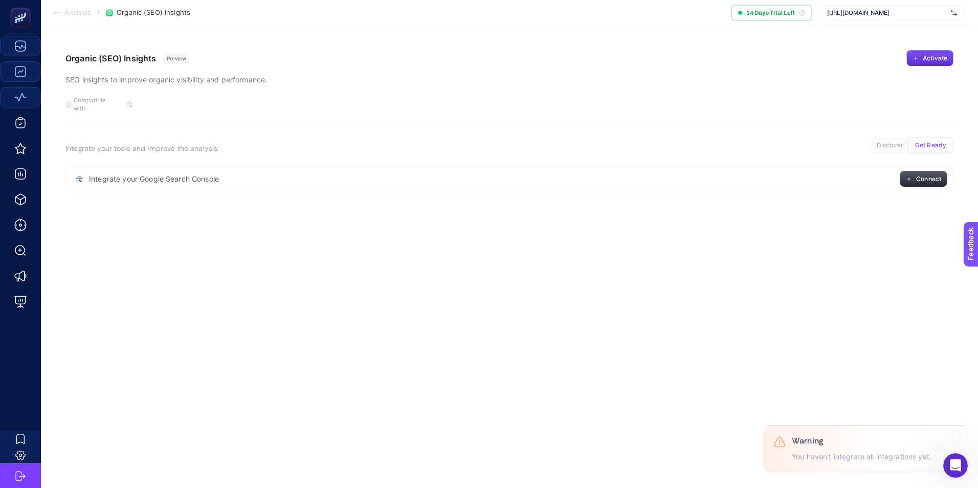
click at [937, 176] on button "Connect" at bounding box center [924, 179] width 48 height 16
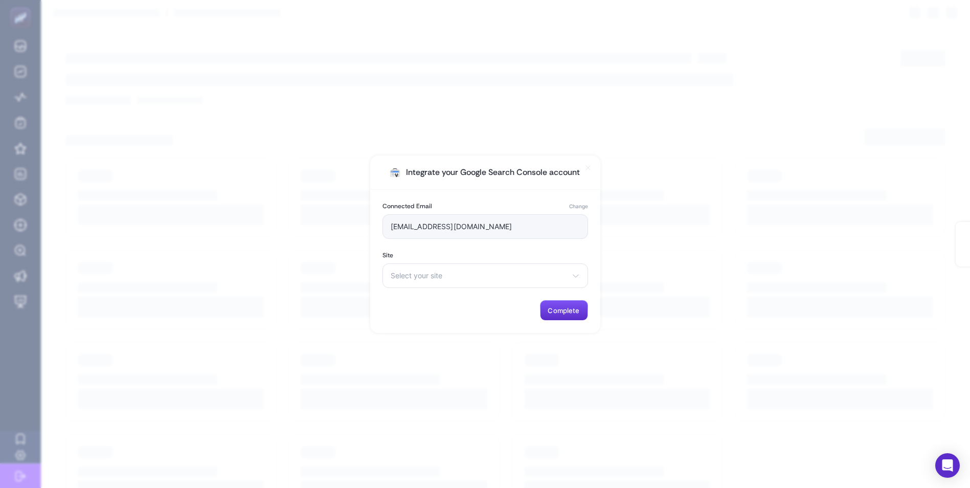
type input "[EMAIL_ADDRESS][DOMAIN_NAME]"
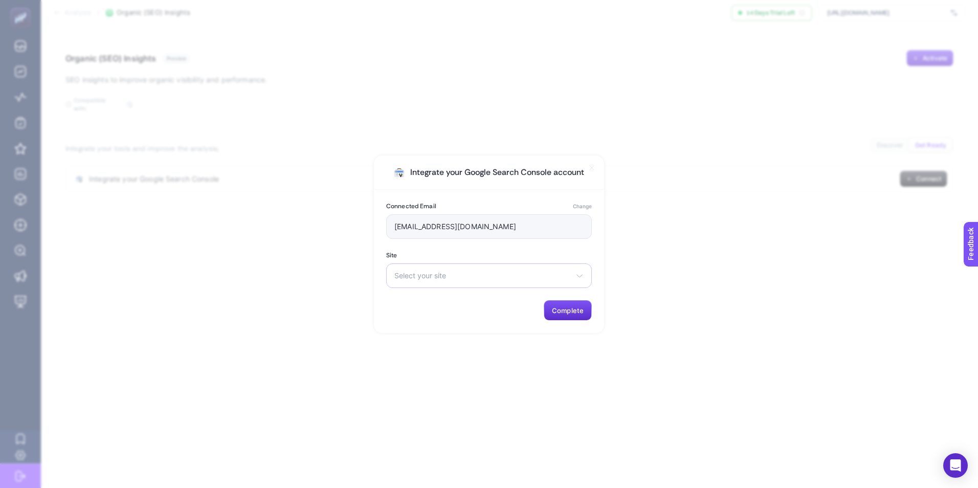
click at [464, 277] on span "Select your site" at bounding box center [482, 276] width 177 height 8
click at [462, 322] on span "[URL][DOMAIN_NAME]" at bounding box center [433, 321] width 77 height 8
click at [573, 310] on span "Complete" at bounding box center [568, 310] width 32 height 8
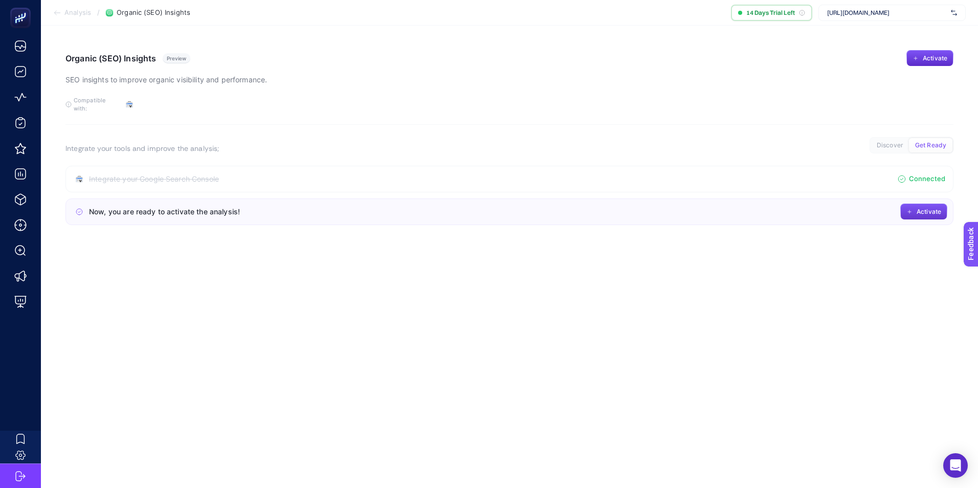
click at [928, 208] on span "Activate" at bounding box center [928, 212] width 25 height 8
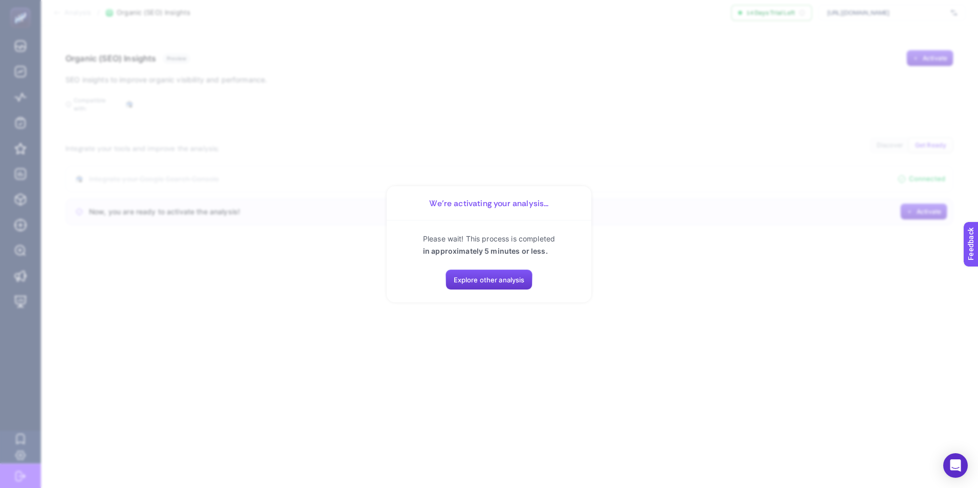
click at [491, 278] on span "Explore other analysis" at bounding box center [489, 280] width 71 height 8
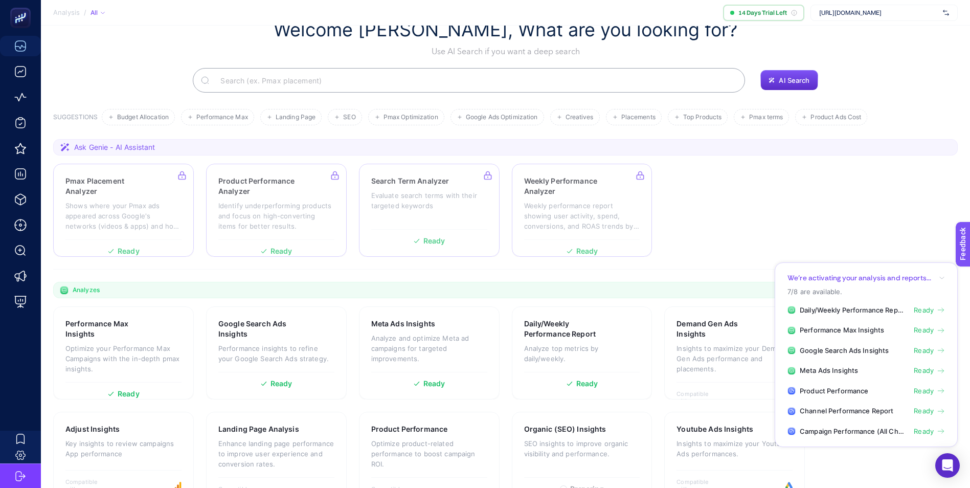
scroll to position [61, 0]
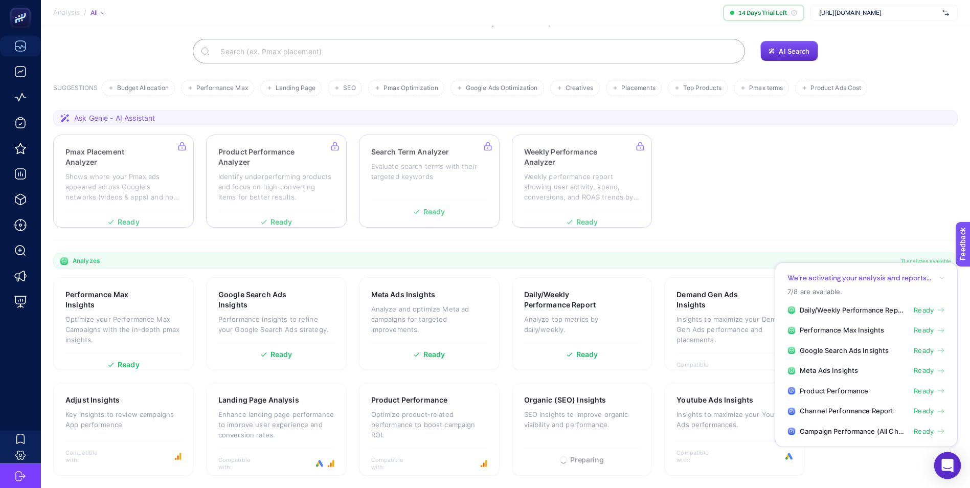
click at [953, 460] on icon "Open Intercom Messenger" at bounding box center [948, 465] width 12 height 13
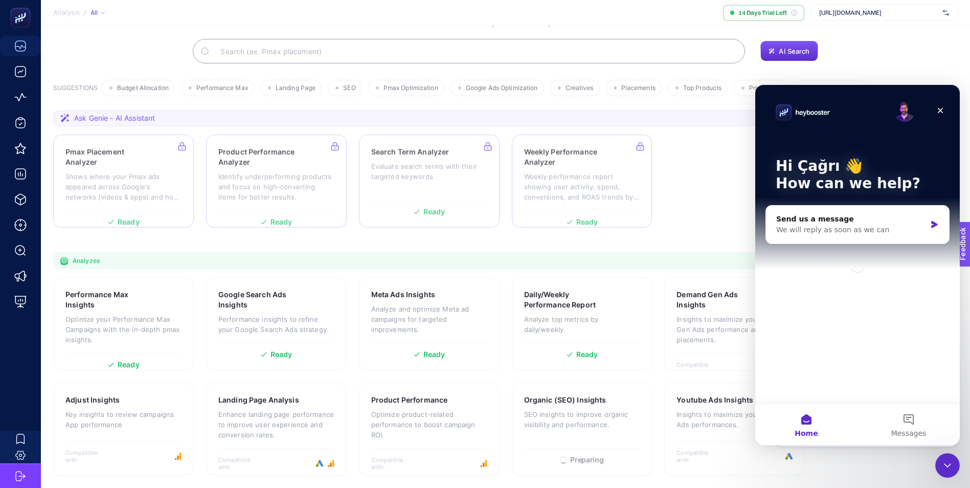
scroll to position [0, 0]
click at [953, 463] on icon "Close Intercom Messenger" at bounding box center [948, 465] width 12 height 12
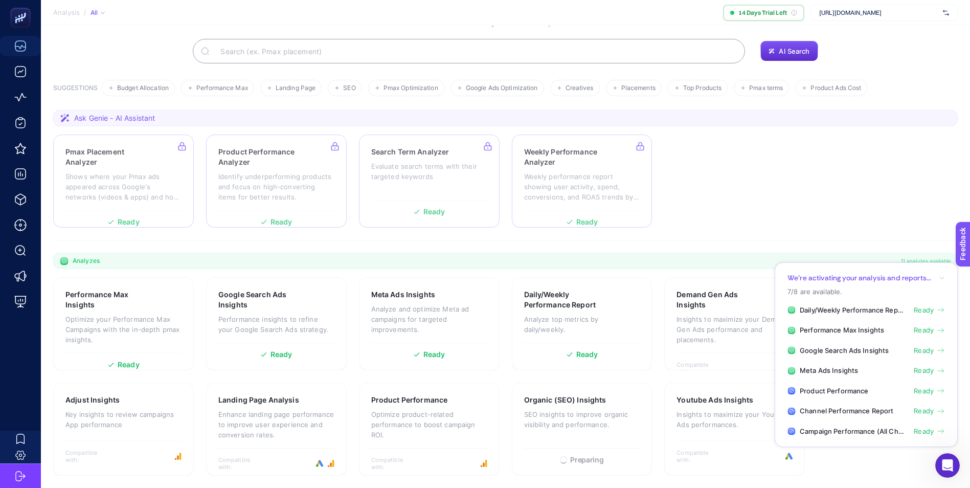
click at [946, 273] on section "We’re activating your analysis and reports... 7/8 are available. Daily/Weekly P…" at bounding box center [866, 354] width 183 height 185
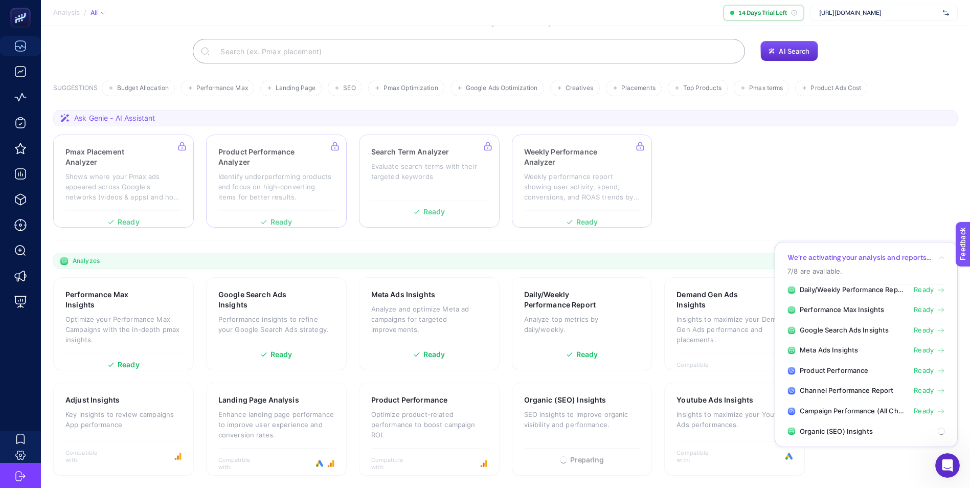
click at [943, 260] on icon "button" at bounding box center [942, 258] width 6 height 6
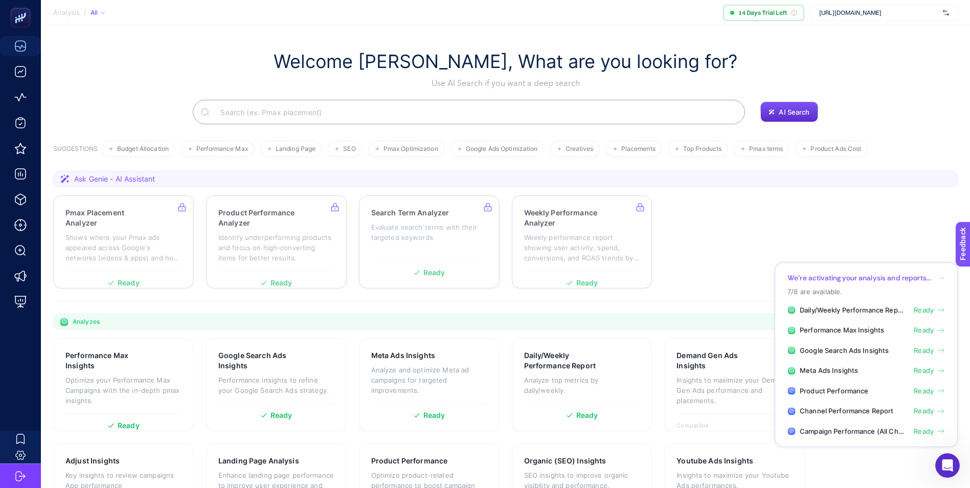
scroll to position [61, 0]
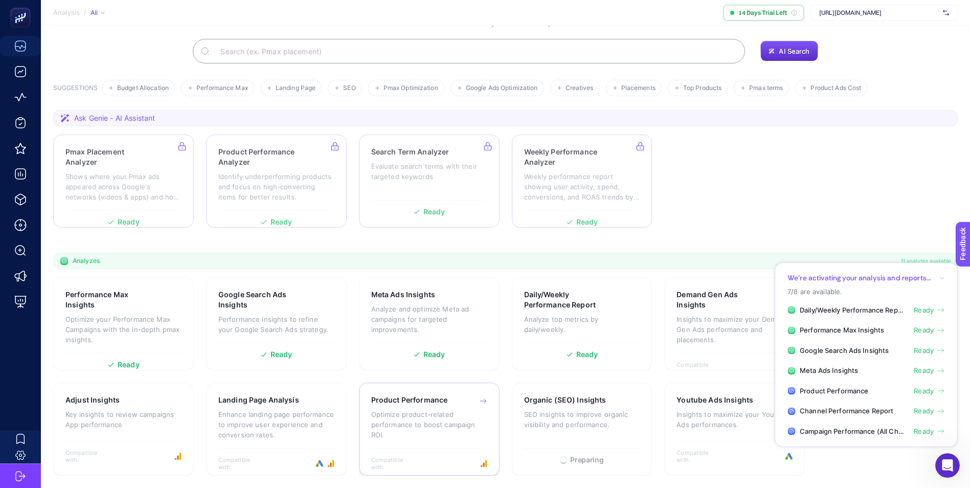
click at [428, 412] on p "Optimize product-related performance to boost campaign ROI." at bounding box center [429, 424] width 116 height 31
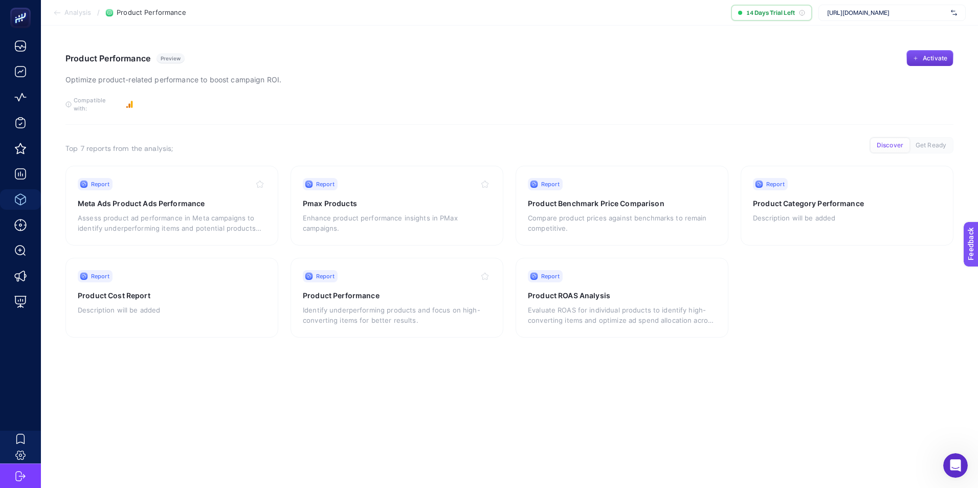
click at [935, 57] on span "Activate" at bounding box center [935, 58] width 25 height 8
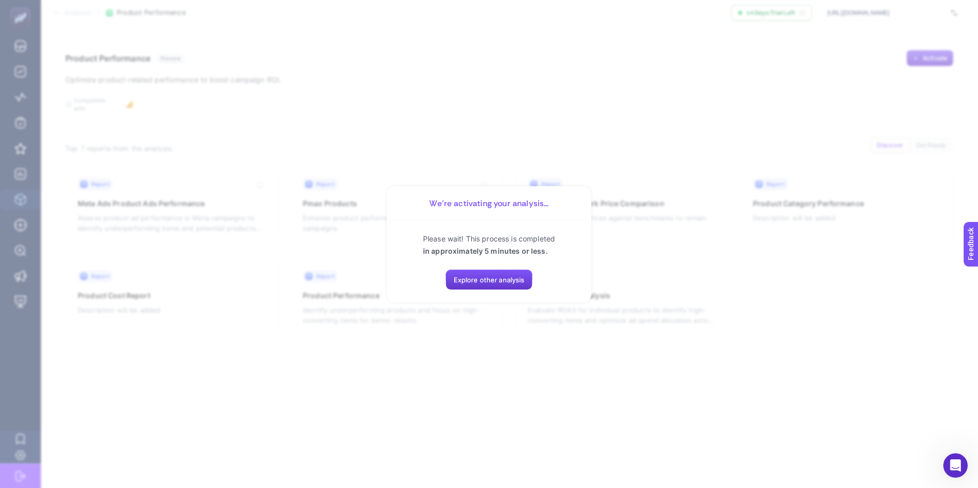
click at [497, 281] on span "Explore other analysis" at bounding box center [489, 280] width 71 height 8
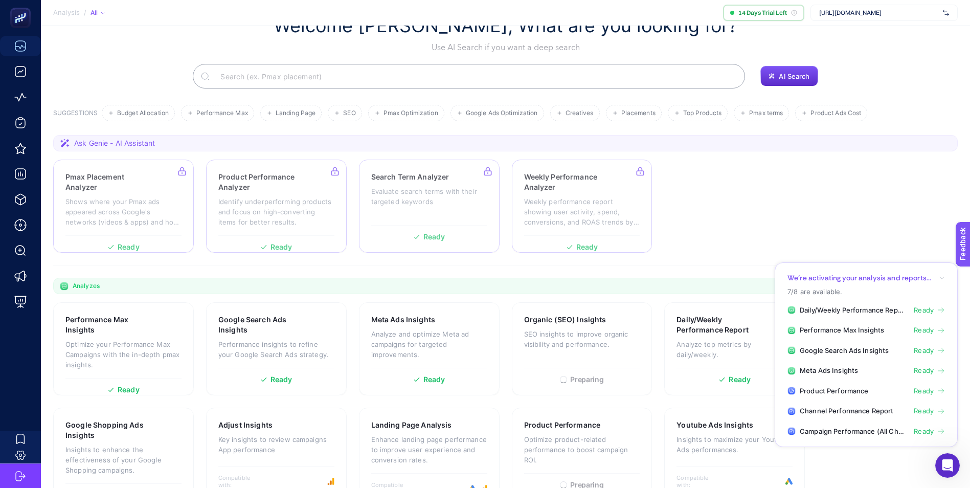
scroll to position [61, 0]
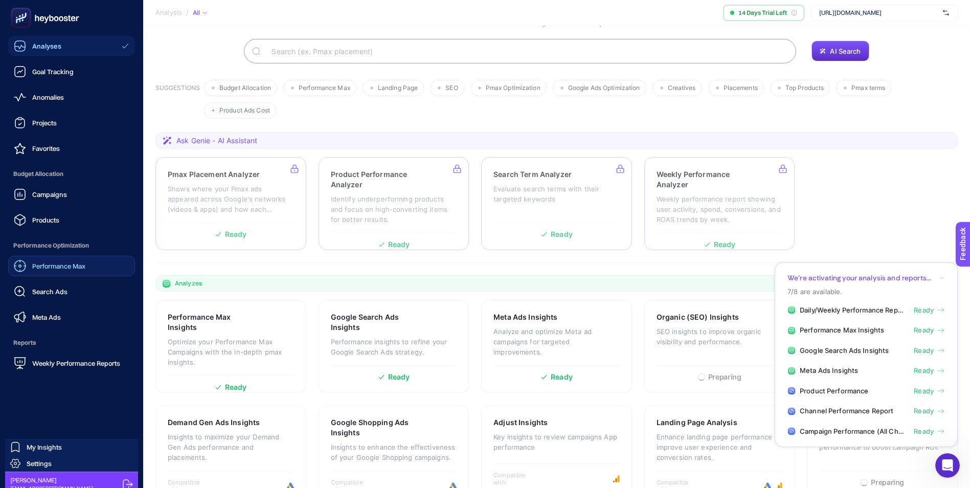
click at [59, 268] on span "Performance Max" at bounding box center [58, 266] width 53 height 8
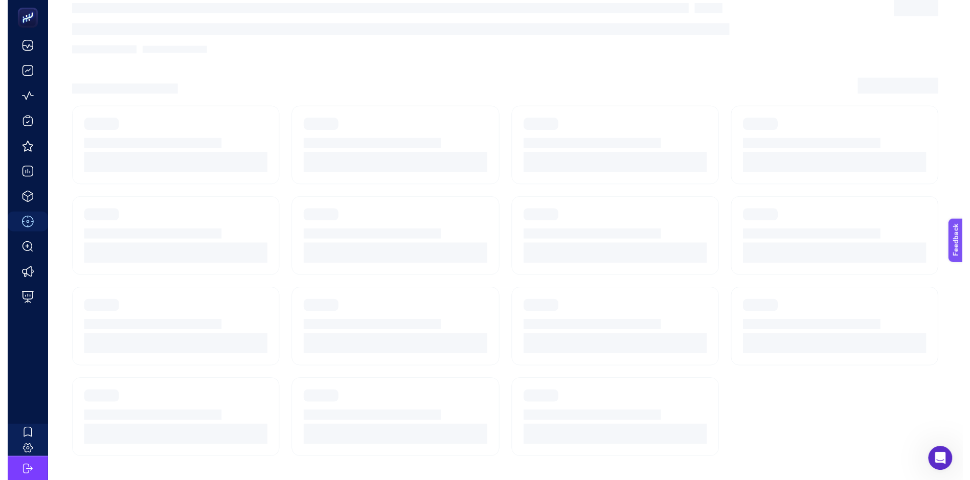
scroll to position [21, 0]
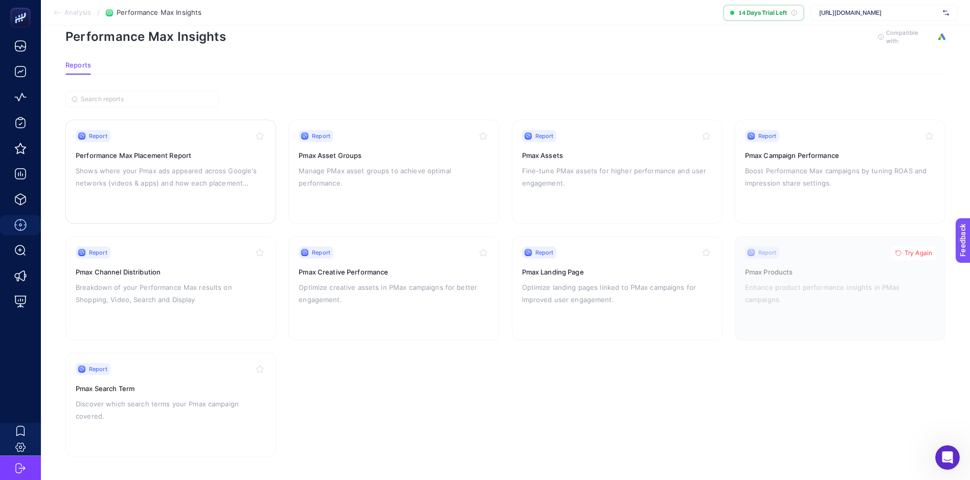
click at [147, 152] on h3 "Performance Max Placement Report" at bounding box center [171, 155] width 190 height 10
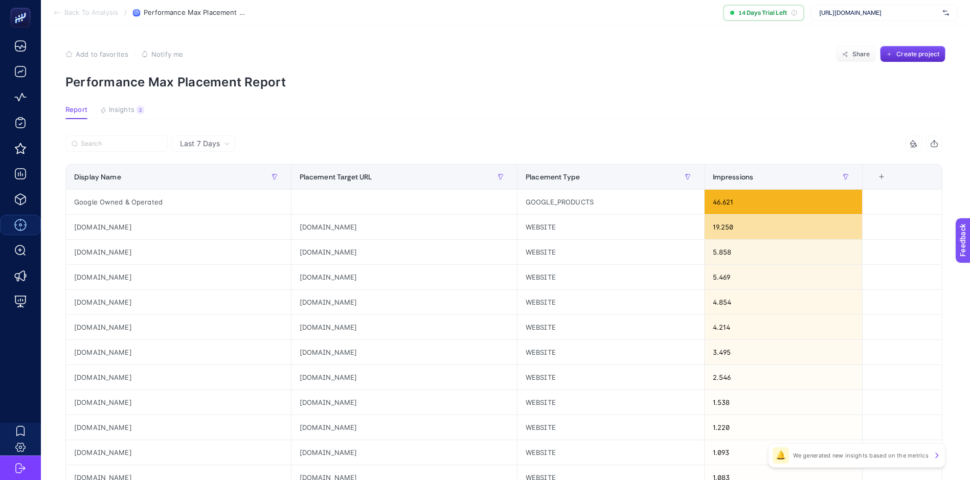
click at [560, 88] on p "Performance Max Placement Report" at bounding box center [505, 82] width 880 height 15
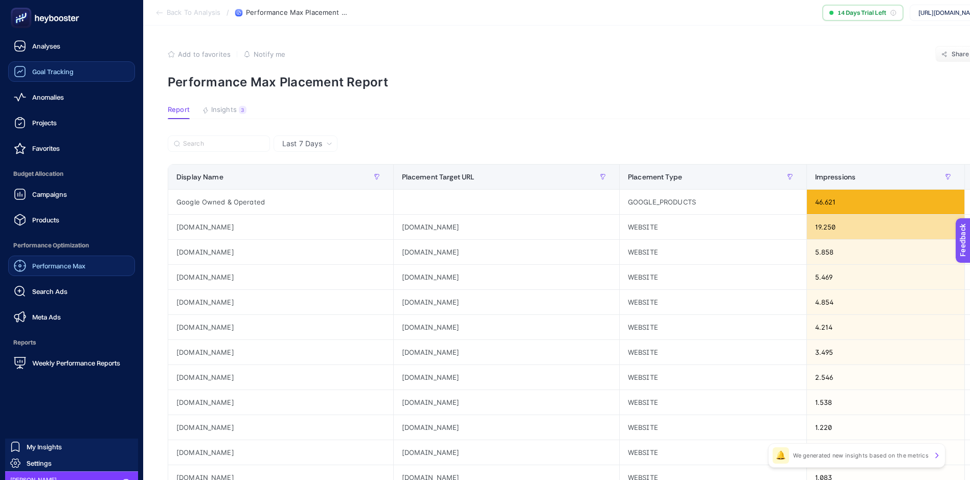
drag, startPoint x: 53, startPoint y: 72, endPoint x: 68, endPoint y: 70, distance: 14.9
click at [53, 72] on span "Goal Tracking" at bounding box center [52, 72] width 41 height 8
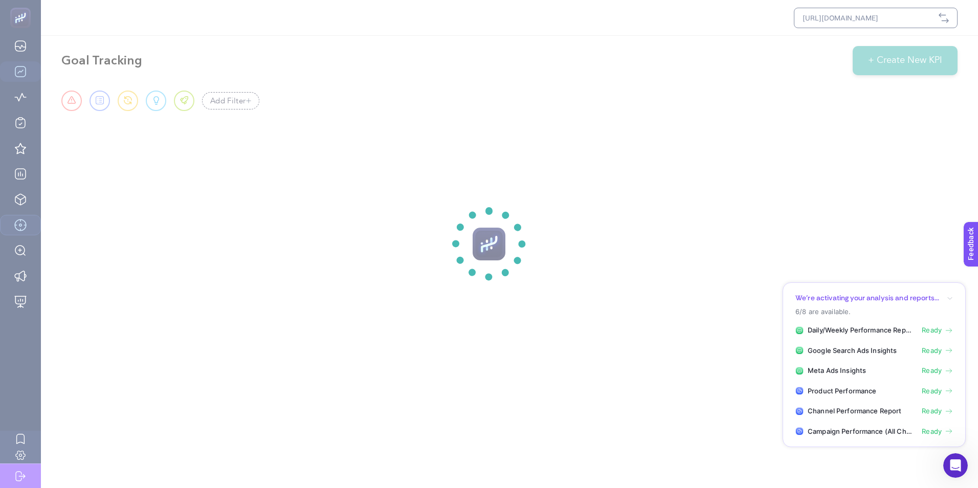
click at [914, 296] on p "We’re activating your analysis and reports..." at bounding box center [867, 298] width 144 height 10
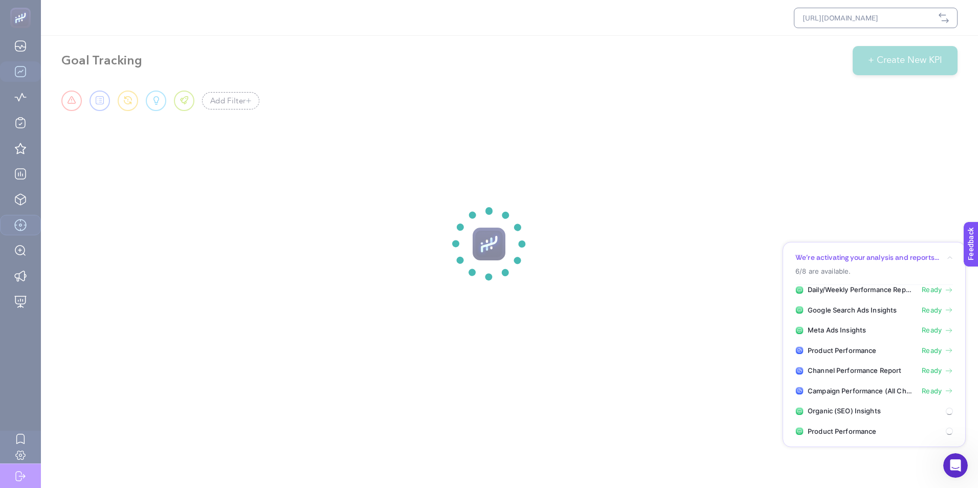
click at [940, 292] on span "Ready" at bounding box center [932, 290] width 20 height 10
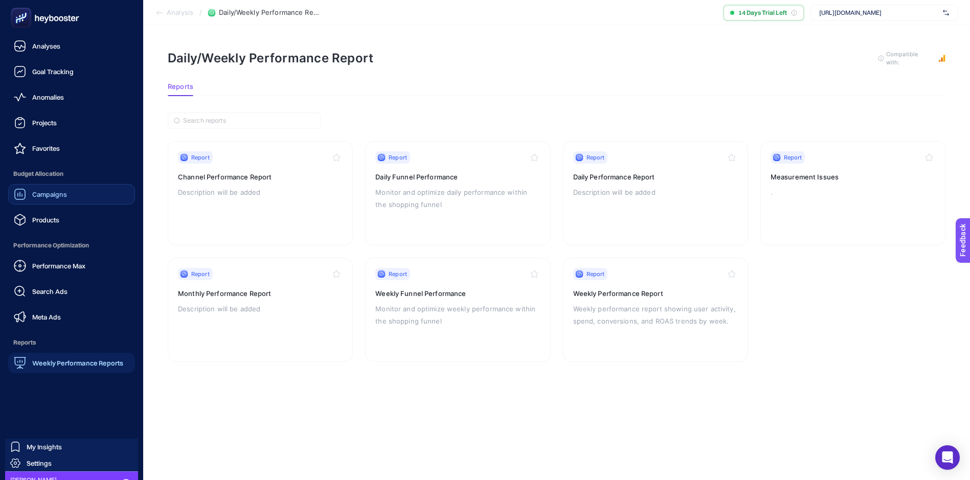
click at [53, 195] on span "Campaigns" at bounding box center [49, 194] width 35 height 8
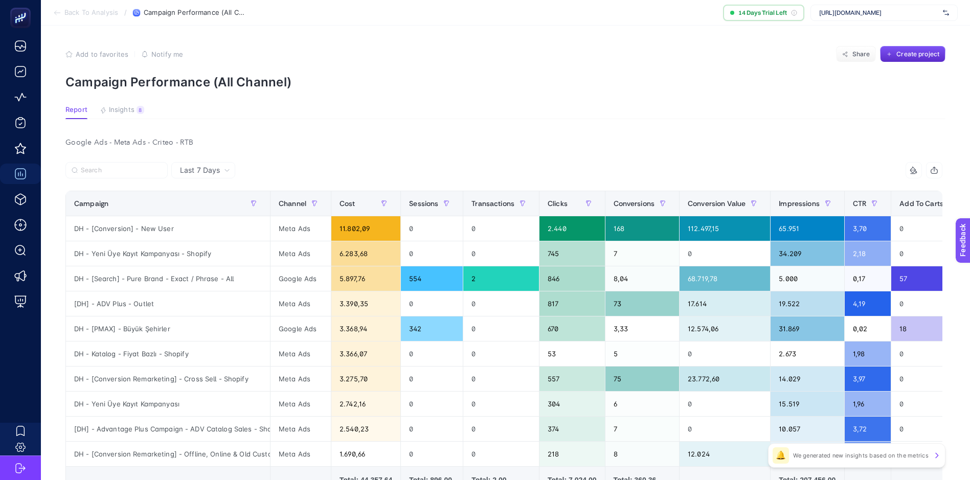
click at [158, 139] on div "Google Ads - Meta Ads - Criteo - RTB" at bounding box center [503, 143] width 893 height 14
click at [276, 133] on article "Add to favorites false Notify me Share Create project Campaign Performance (All…" at bounding box center [505, 313] width 929 height 575
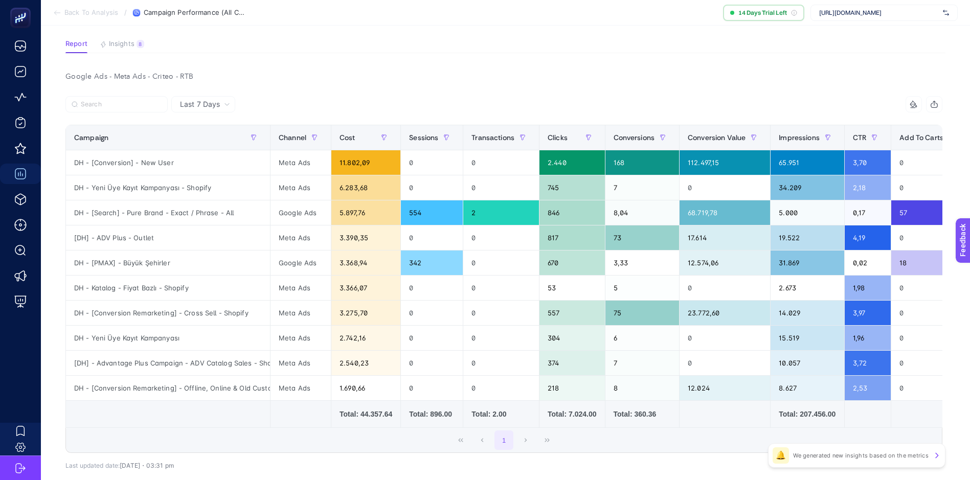
scroll to position [6, 0]
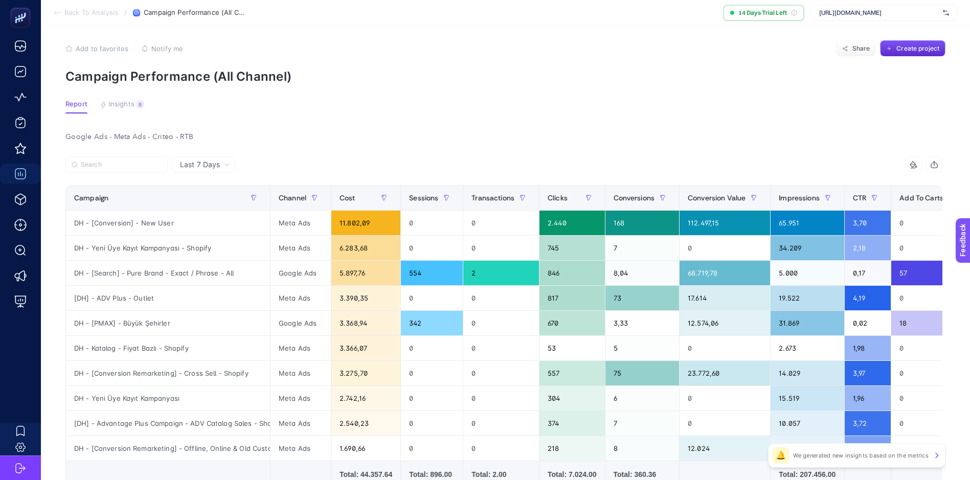
click at [129, 104] on span "Insights" at bounding box center [122, 104] width 26 height 8
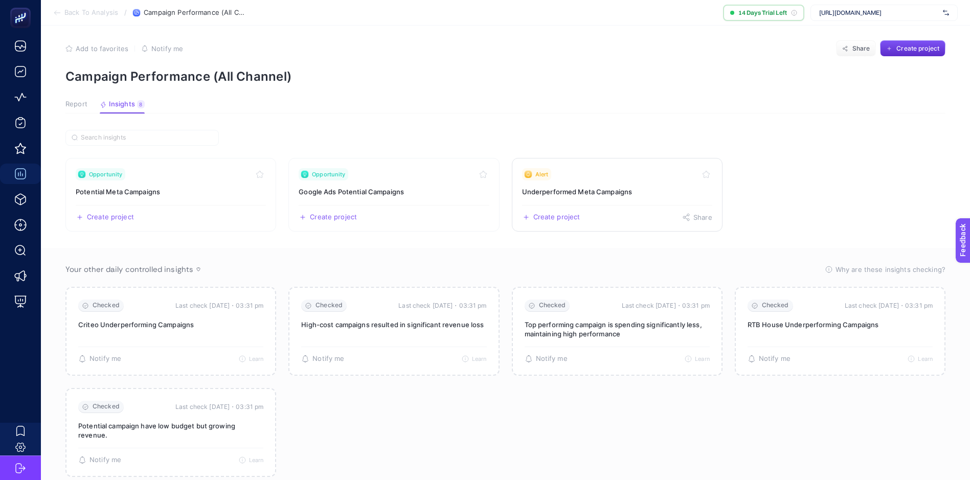
click at [608, 188] on h3 "Underperformed Meta Campaigns" at bounding box center [617, 192] width 190 height 10
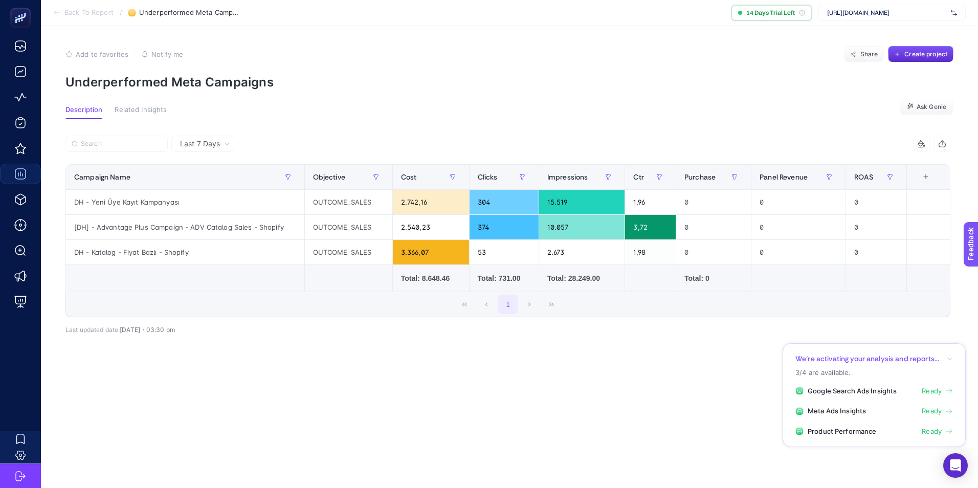
click at [951, 356] on icon "button" at bounding box center [950, 358] width 6 height 6
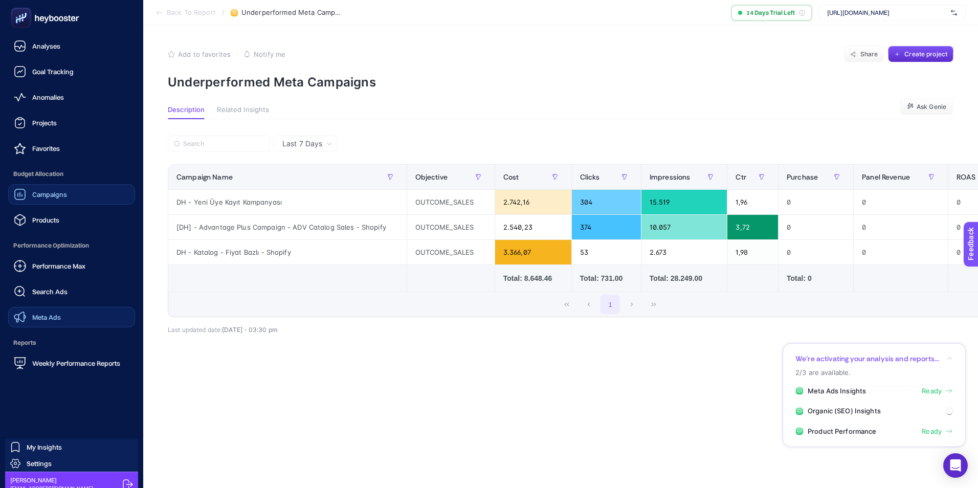
click at [47, 314] on span "Meta Ads" at bounding box center [46, 317] width 29 height 8
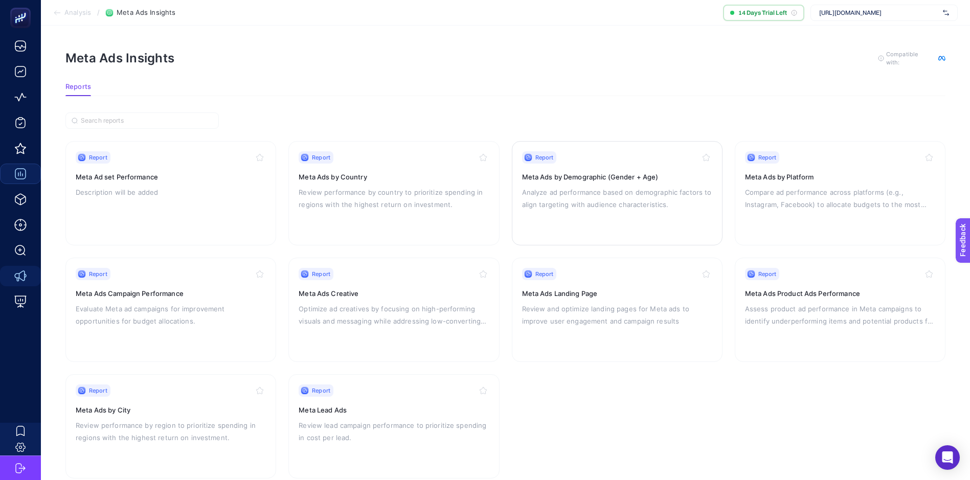
click at [640, 176] on h3 "Meta Ads by Demographic (Gender + Age)" at bounding box center [617, 177] width 190 height 10
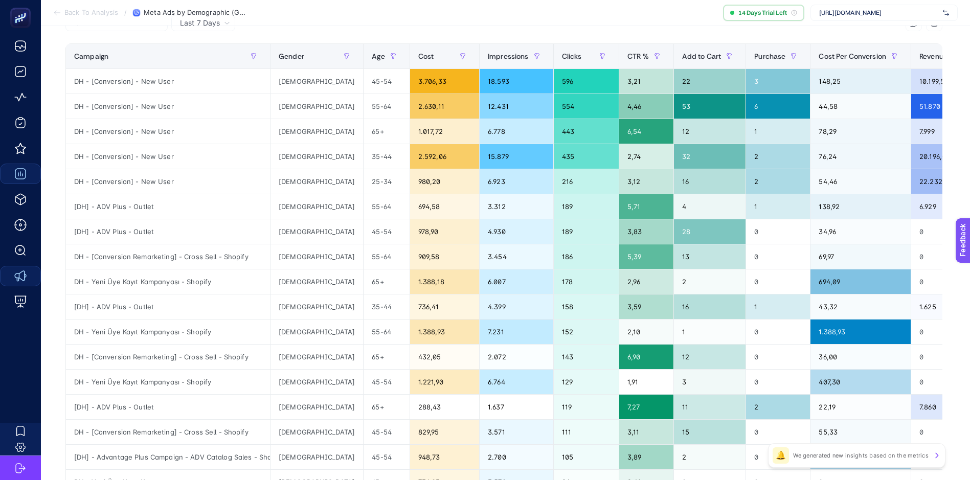
scroll to position [42, 5]
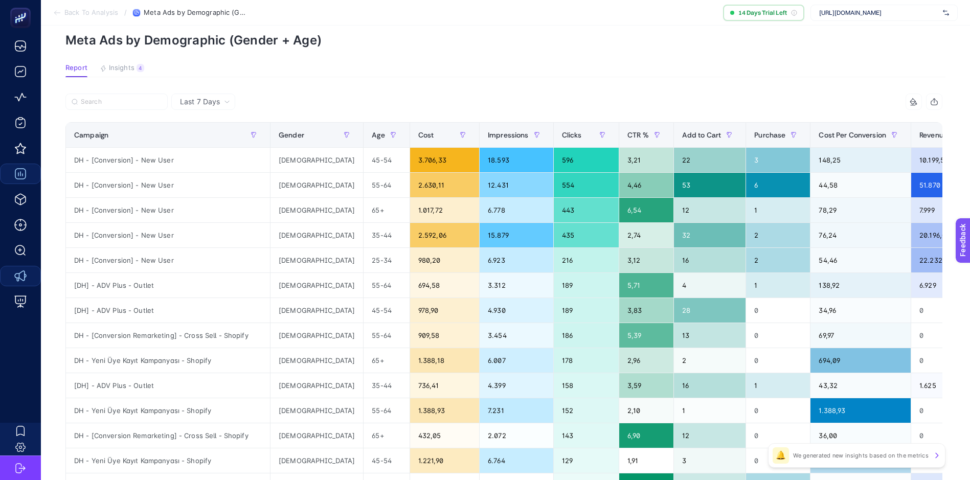
click at [212, 98] on span "Last 7 Days" at bounding box center [200, 102] width 40 height 10
click at [208, 140] on li "Last 30 Days" at bounding box center [203, 141] width 58 height 18
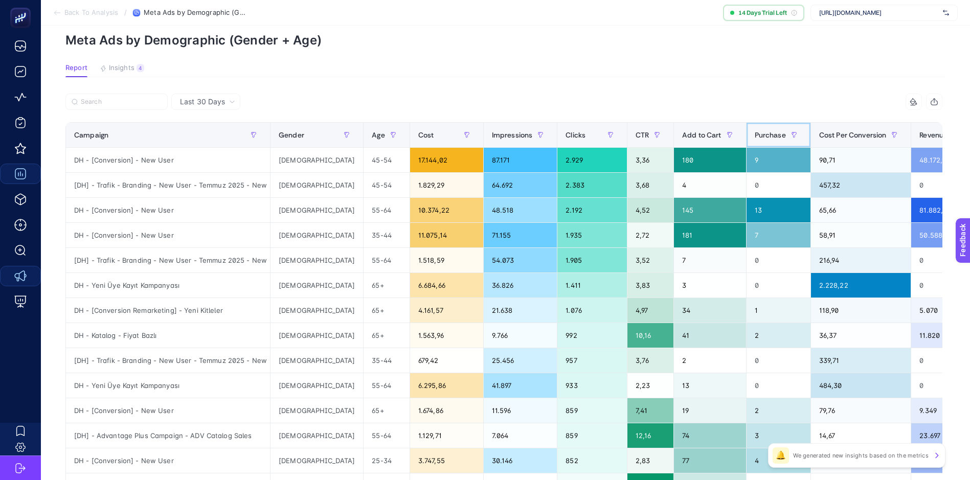
click at [755, 133] on span "Purchase" at bounding box center [770, 135] width 31 height 8
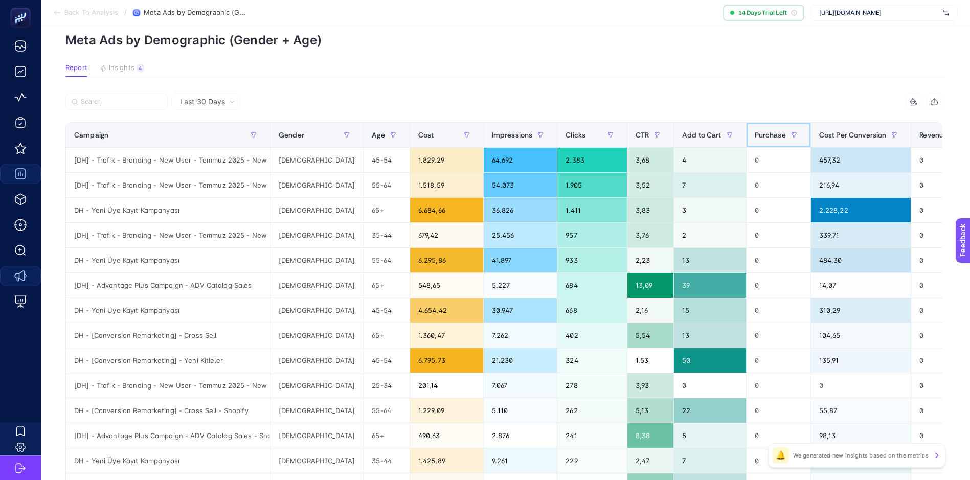
click at [755, 136] on span "Purchase" at bounding box center [770, 135] width 31 height 8
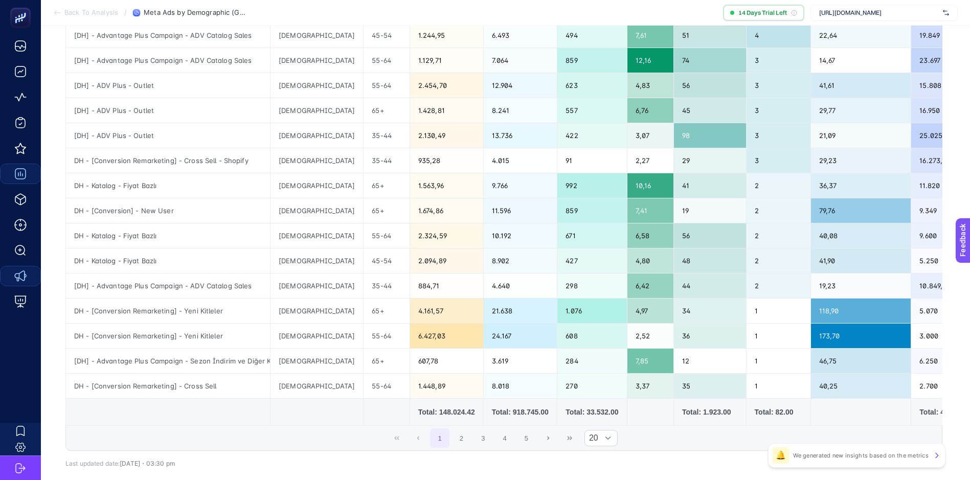
scroll to position [349, 5]
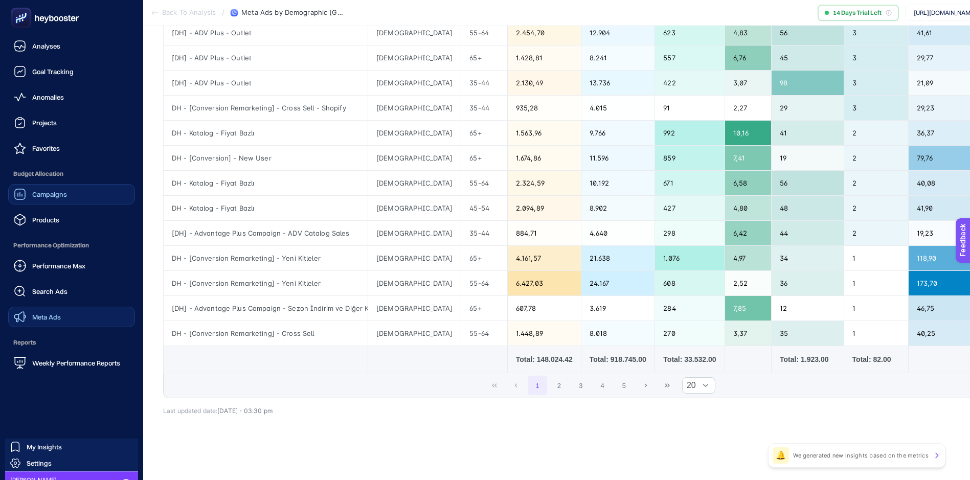
click at [47, 14] on icon at bounding box center [45, 18] width 74 height 20
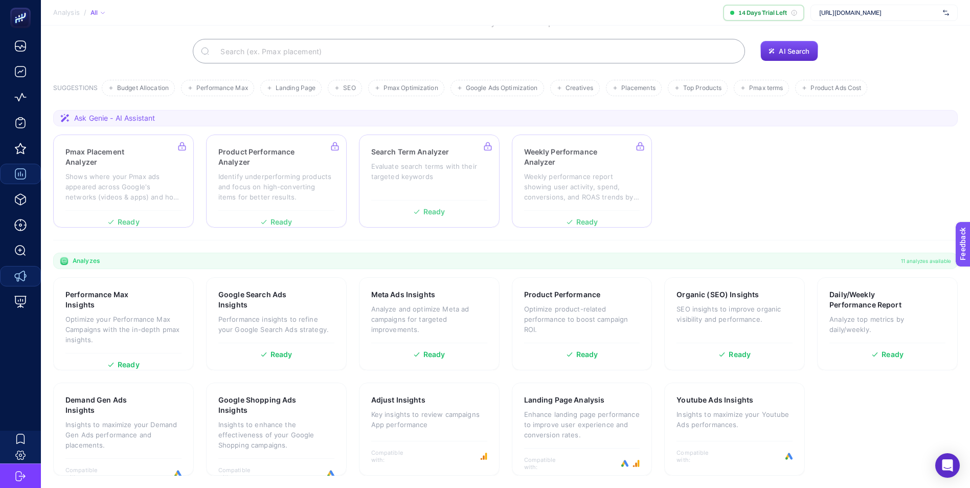
scroll to position [61, 0]
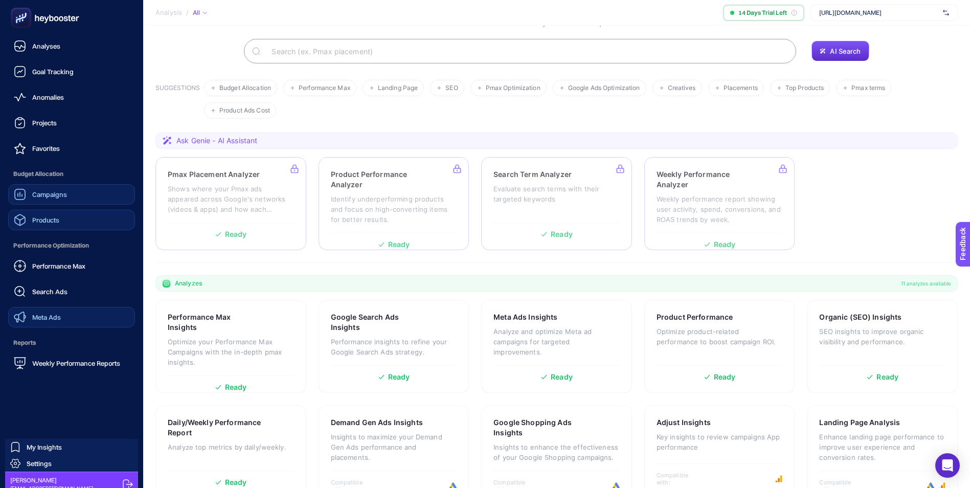
click at [54, 219] on span "Products" at bounding box center [45, 220] width 27 height 8
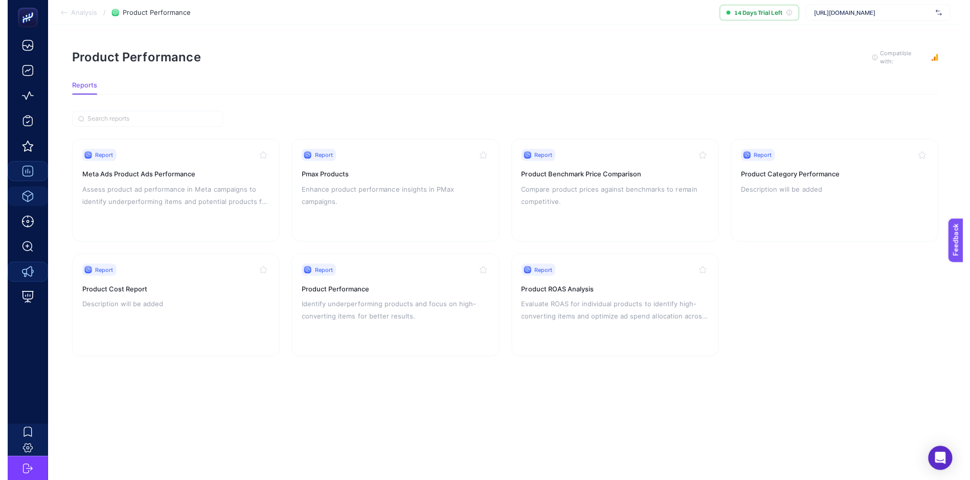
scroll to position [8, 0]
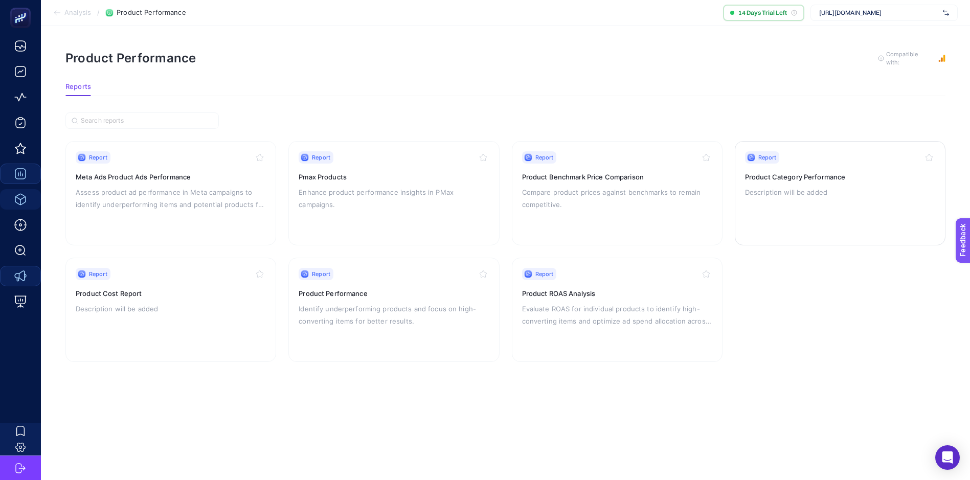
click at [796, 176] on div "Report Product Category Performance Description will be added" at bounding box center [840, 193] width 190 height 84
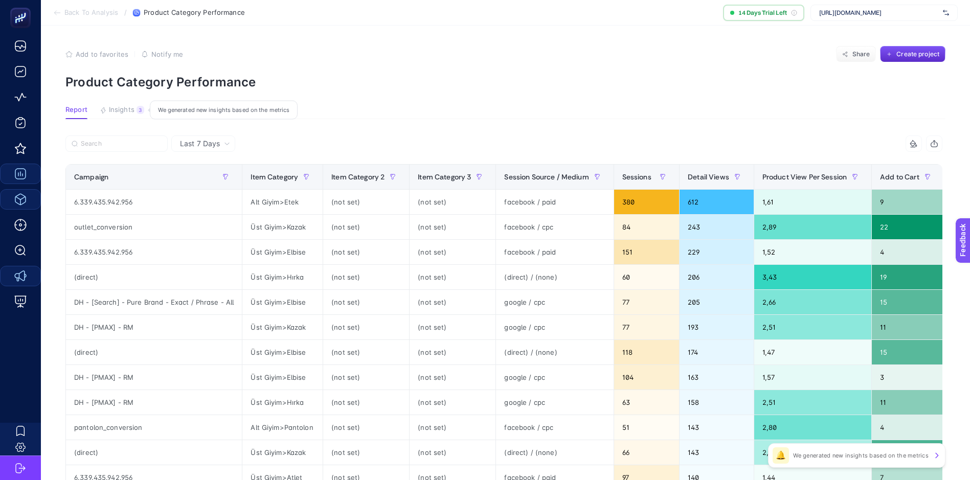
click at [133, 110] on span "Insights" at bounding box center [122, 110] width 26 height 8
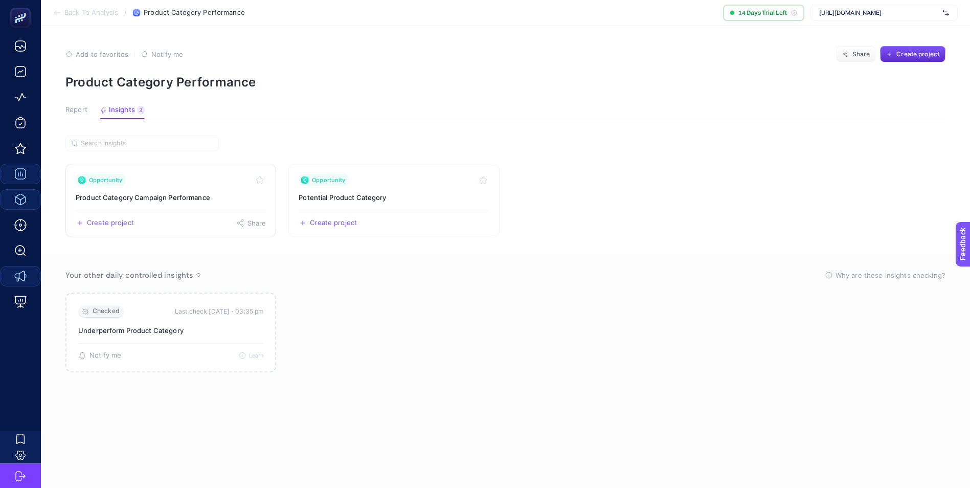
click at [137, 188] on link "Opportunity Product Category Campaign Performance Create project Share" at bounding box center [170, 201] width 211 height 74
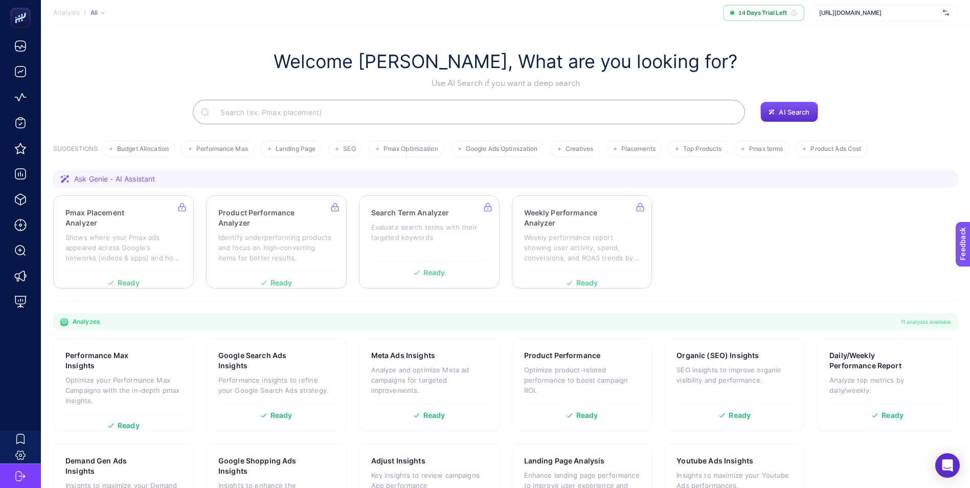
click at [879, 15] on span "[URL][DOMAIN_NAME]" at bounding box center [879, 13] width 120 height 8
click at [668, 26] on section "Welcome Çağrı Güler, What are you looking for? Use AI Search if you want a deep…" at bounding box center [505, 287] width 929 height 523
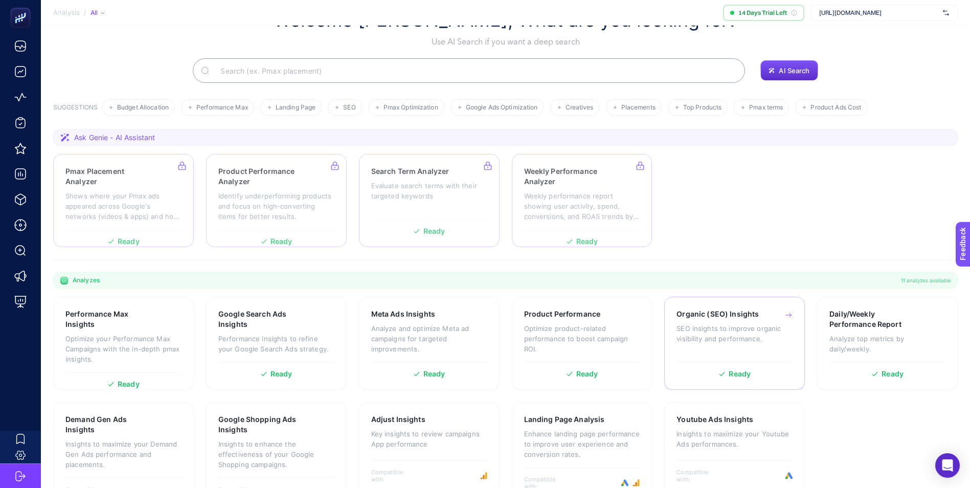
scroll to position [61, 0]
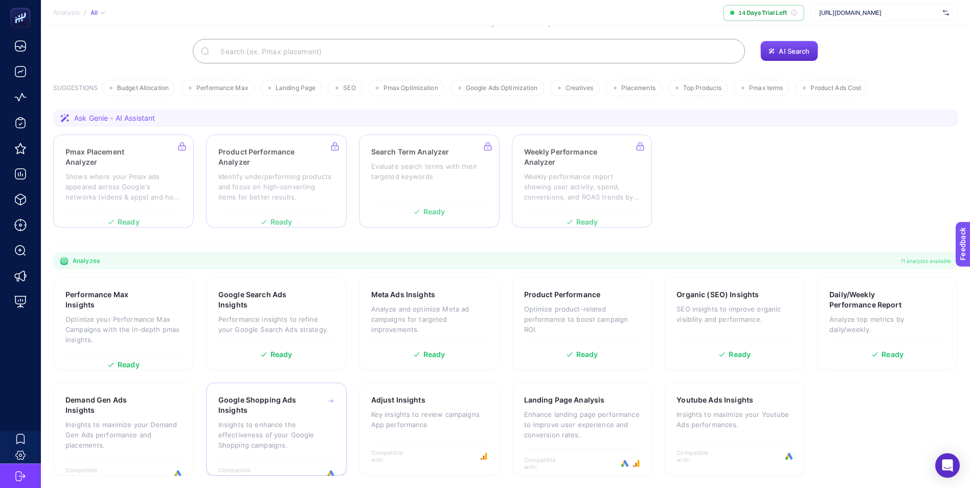
click at [267, 421] on p "Insights to enhance the effectiveness of your Google Shopping campaigns." at bounding box center [276, 434] width 116 height 31
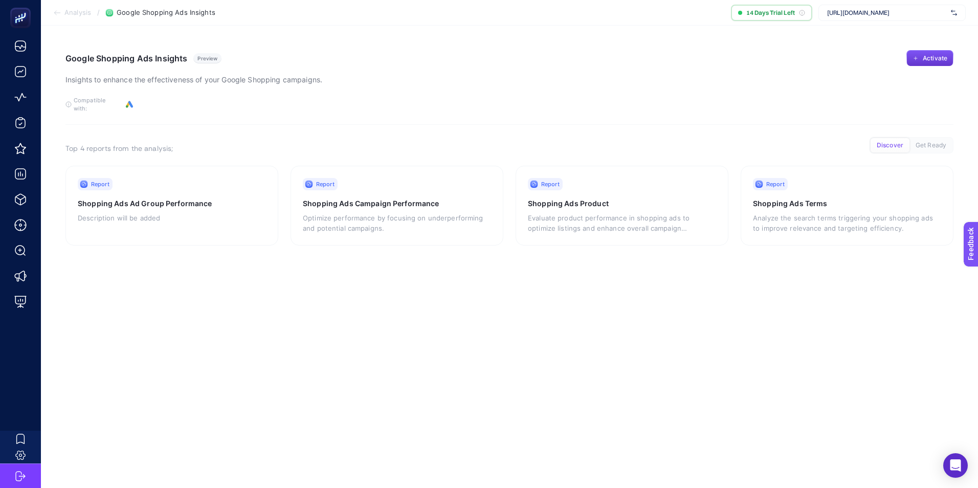
click at [941, 59] on span "Activate" at bounding box center [935, 58] width 25 height 8
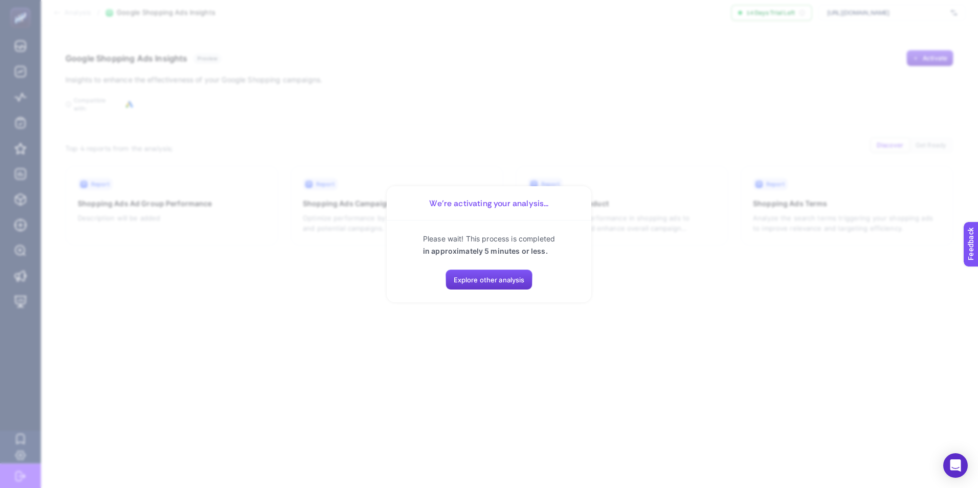
click at [485, 279] on span "Explore other analysis" at bounding box center [489, 280] width 71 height 8
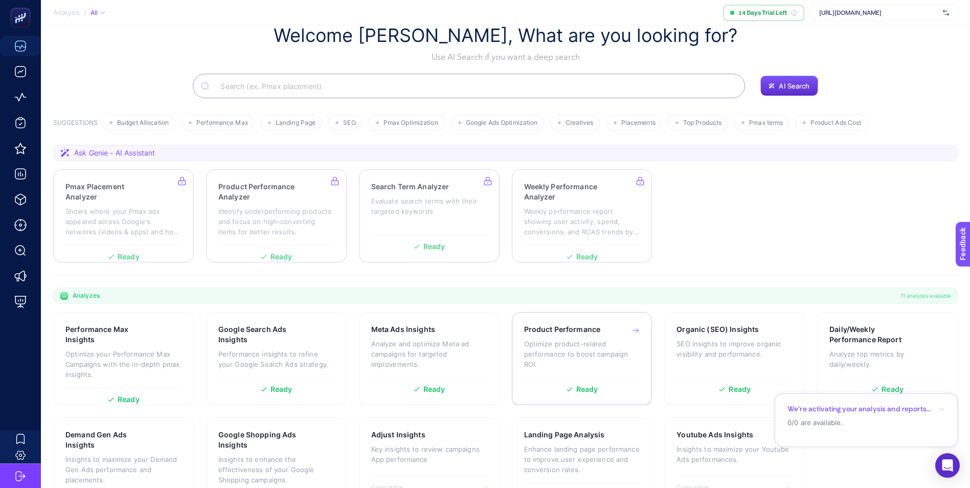
scroll to position [61, 0]
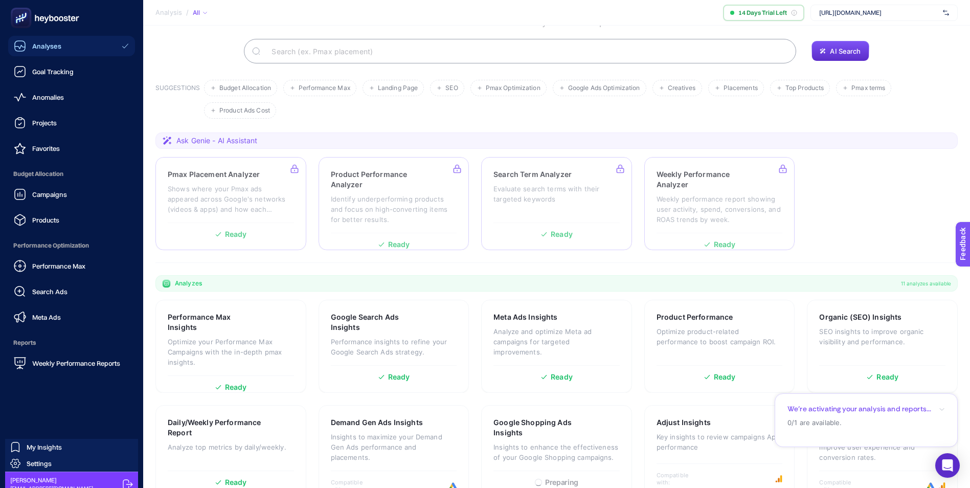
click at [42, 457] on link "Settings" at bounding box center [71, 463] width 133 height 16
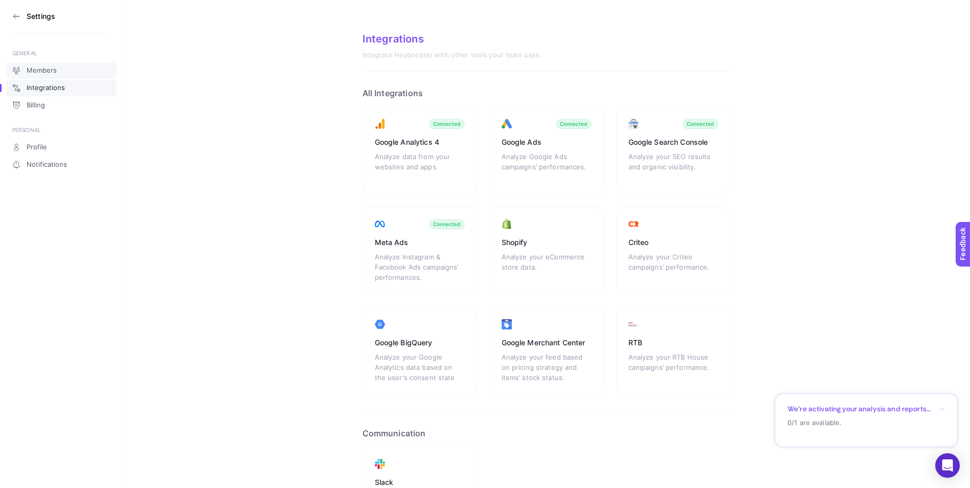
click at [53, 69] on span "Members" at bounding box center [42, 70] width 30 height 8
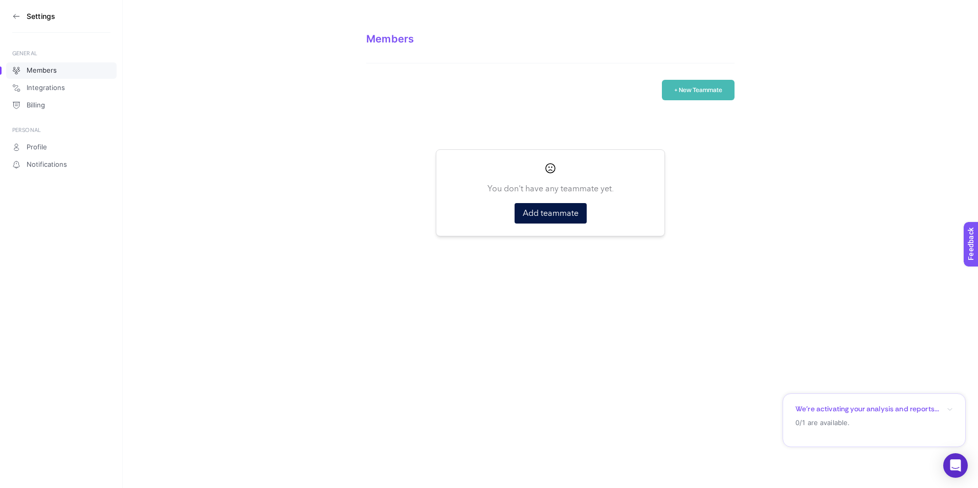
click at [710, 87] on button "+ New Teammate" at bounding box center [698, 90] width 73 height 20
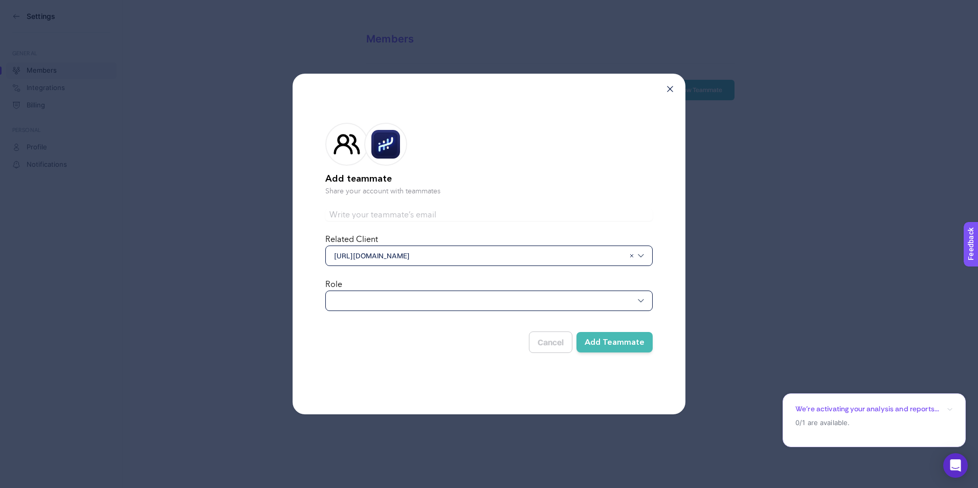
click at [363, 302] on div at bounding box center [488, 300] width 327 height 20
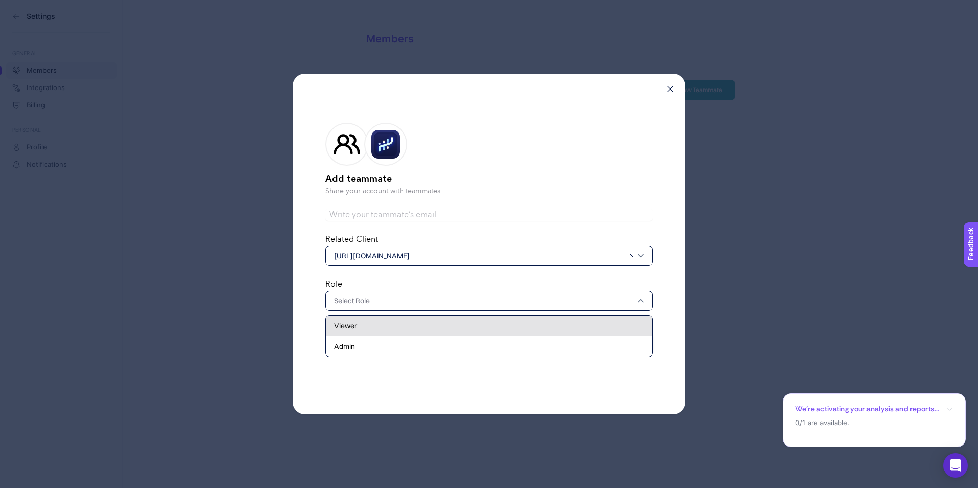
click at [364, 336] on div "Viewer" at bounding box center [489, 346] width 326 height 20
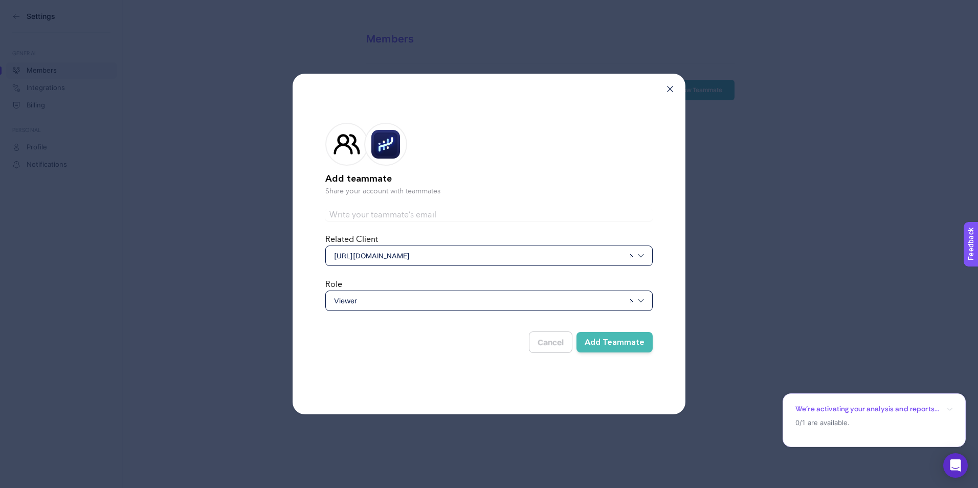
click at [353, 217] on input "text" at bounding box center [488, 215] width 327 height 12
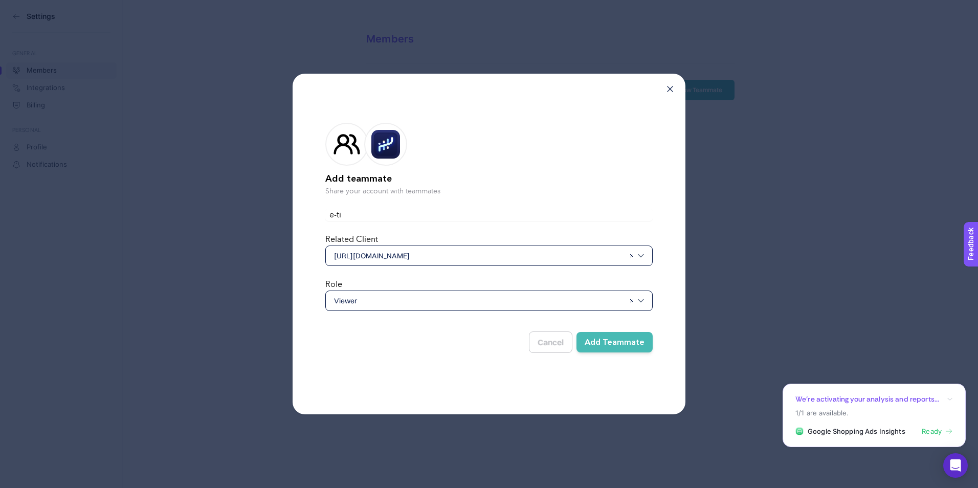
type input "[EMAIL_ADDRESS][DOMAIN_NAME]"
click at [381, 299] on span "Viewer" at bounding box center [479, 301] width 290 height 10
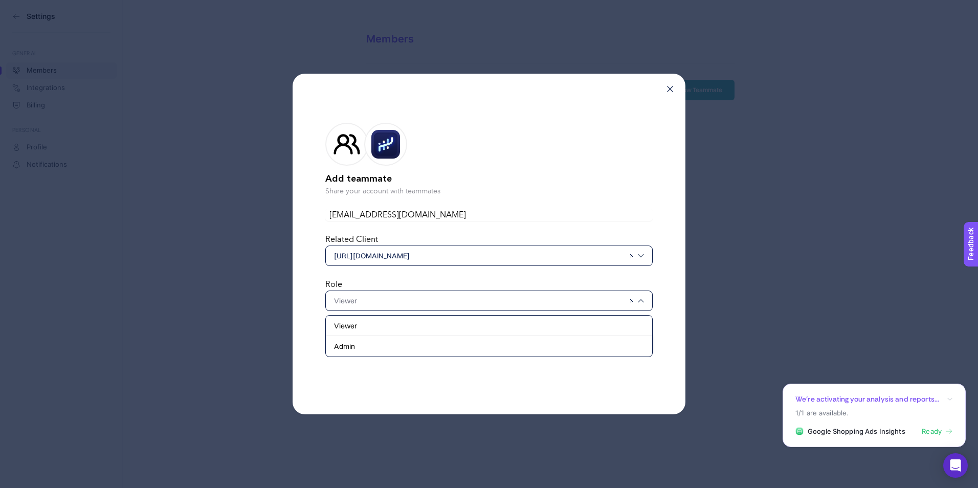
click at [386, 384] on div "Add teammate Share your account with teammates e-ticaret@misirli1951.com Relate…" at bounding box center [489, 244] width 393 height 341
click at [373, 302] on span "Viewer" at bounding box center [479, 301] width 290 height 10
click at [393, 370] on div "Add teammate Share your account with teammates e-ticaret@misirli1951.com Relate…" at bounding box center [489, 244] width 393 height 341
click at [622, 341] on button "Add Teammate" at bounding box center [614, 342] width 76 height 20
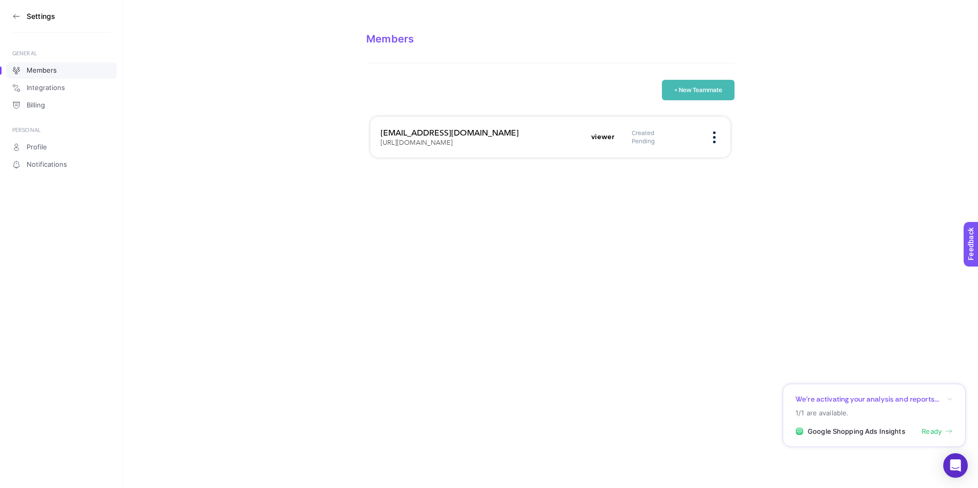
click at [949, 396] on icon "button" at bounding box center [950, 399] width 6 height 6
click at [889, 304] on div "Settings GENERAL Members Integrations Billing PERSONAL Profile Notifications Me…" at bounding box center [489, 244] width 978 height 488
click at [838, 111] on section "Members + New Teammate e-ticaret@misirli1951.com https://www.misirli1951.com vi…" at bounding box center [550, 87] width 855 height 174
click at [713, 83] on button "+ New Teammate" at bounding box center [698, 90] width 73 height 20
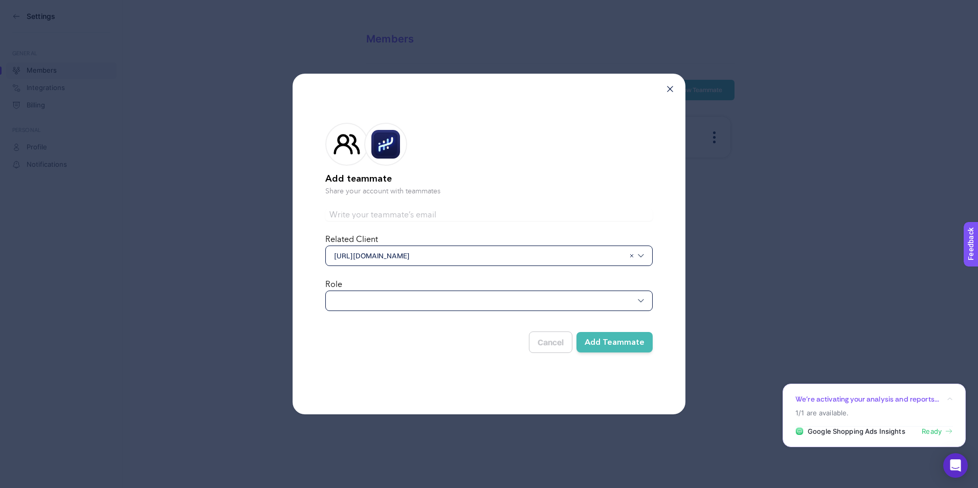
click at [377, 203] on form "Add teammate Share your account with teammates Related Client https://www.misir…" at bounding box center [488, 235] width 327 height 259
click at [384, 213] on input "text" at bounding box center [488, 215] width 327 height 12
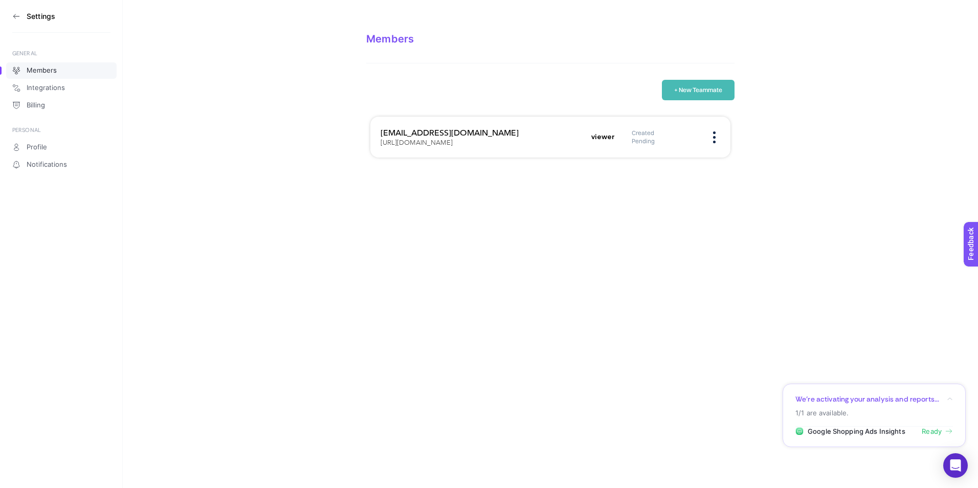
click at [704, 86] on button "+ New Teammate" at bounding box center [698, 90] width 73 height 20
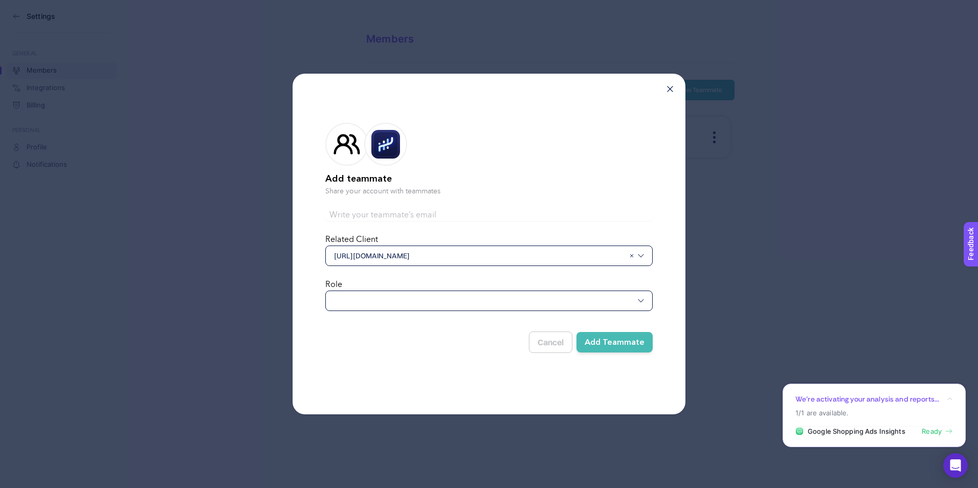
click at [392, 295] on div at bounding box center [488, 300] width 327 height 20
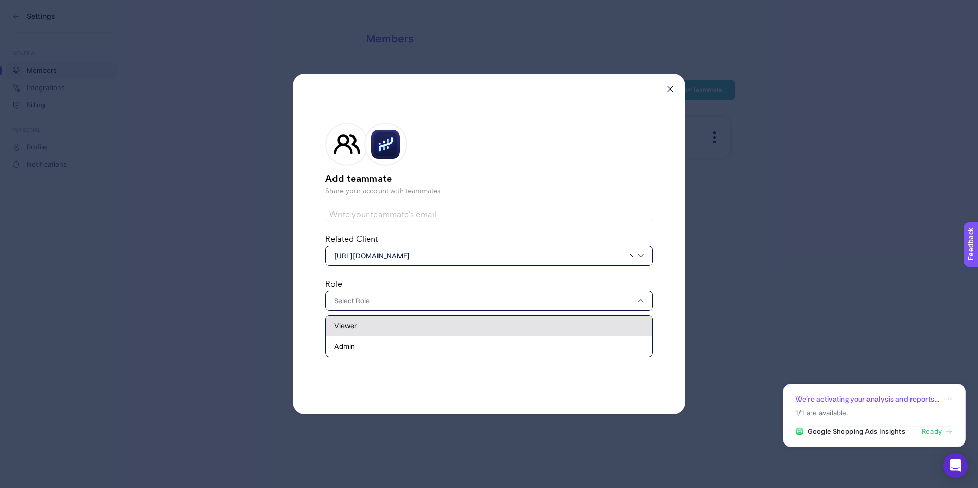
click at [366, 336] on div "Viewer" at bounding box center [489, 346] width 326 height 20
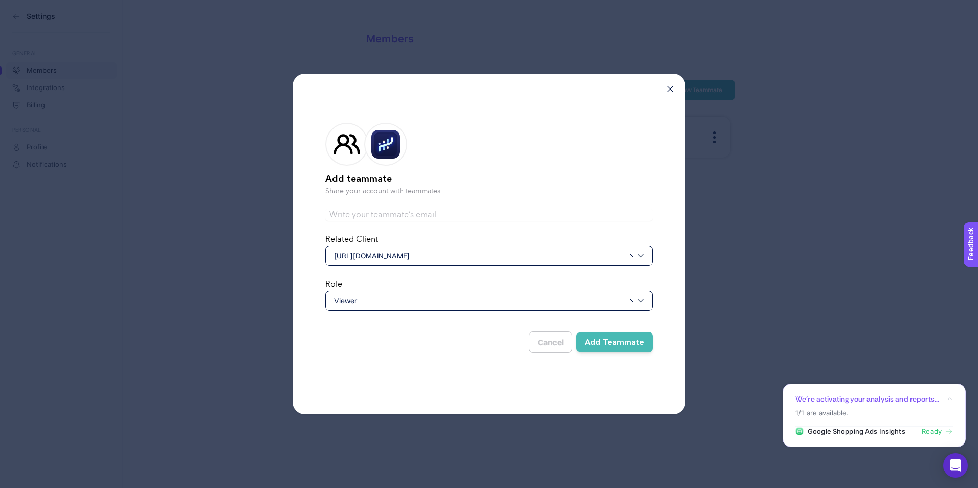
click at [384, 212] on input "text" at bounding box center [488, 215] width 327 height 12
paste input "[EMAIL_ADDRESS][DOMAIN_NAME]"
type input "[EMAIL_ADDRESS][DOMAIN_NAME]"
click at [535, 186] on h2 "Add teammate" at bounding box center [488, 179] width 327 height 14
click at [625, 345] on button "Add Teammate" at bounding box center [614, 342] width 76 height 20
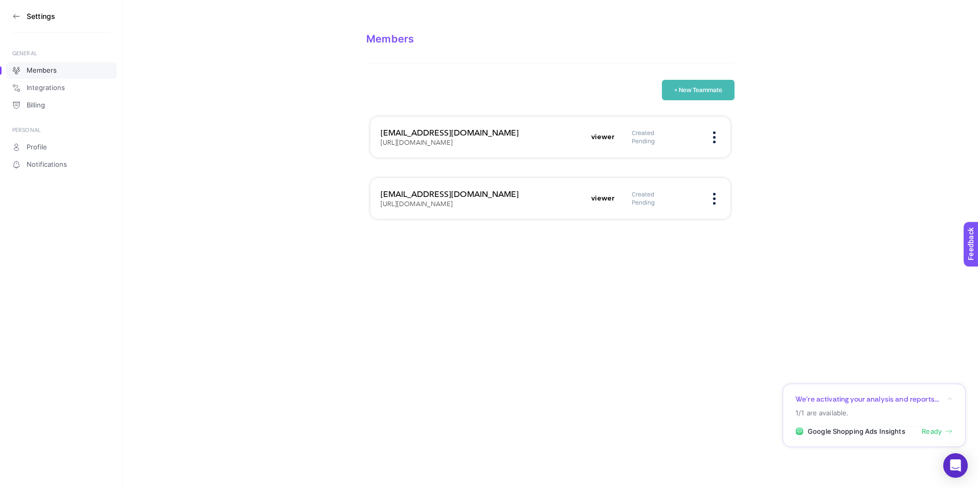
click at [703, 91] on button "+ New Teammate" at bounding box center [698, 90] width 73 height 20
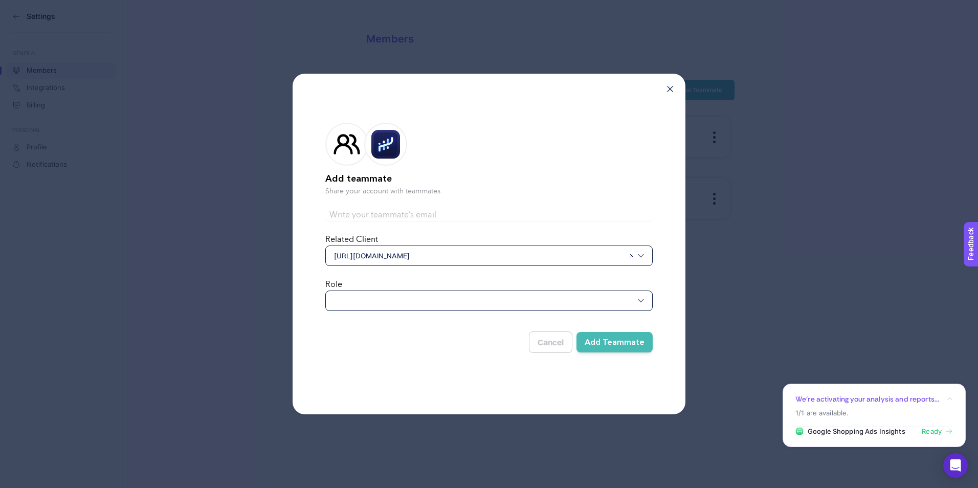
click at [362, 213] on input "text" at bounding box center [488, 215] width 327 height 12
paste input "[EMAIL_ADDRESS][DOMAIN_NAME]"
drag, startPoint x: 346, startPoint y: 214, endPoint x: 319, endPoint y: 217, distance: 27.7
click at [319, 217] on div "Add teammate Share your account with teammates emirturkmen@misirli1951.com Rela…" at bounding box center [489, 244] width 393 height 341
type input "[EMAIL_ADDRESS][DOMAIN_NAME]"
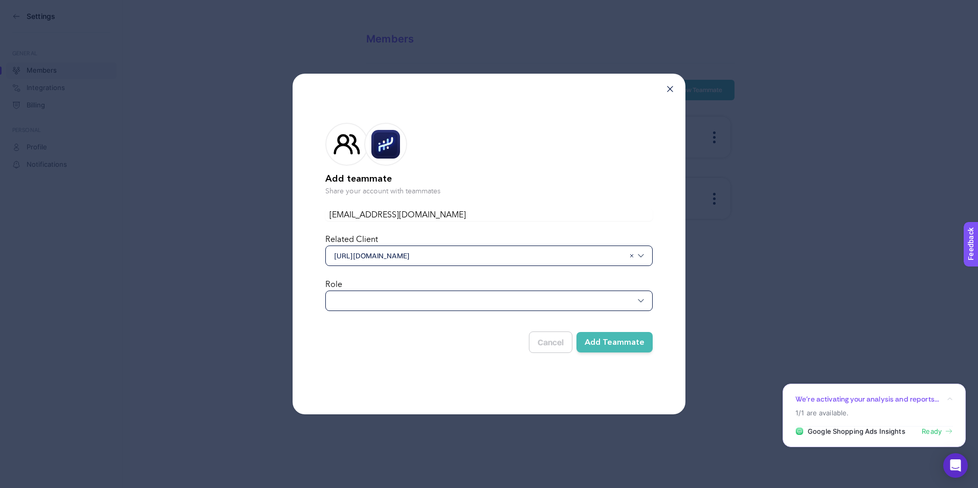
click at [403, 301] on div at bounding box center [488, 300] width 327 height 20
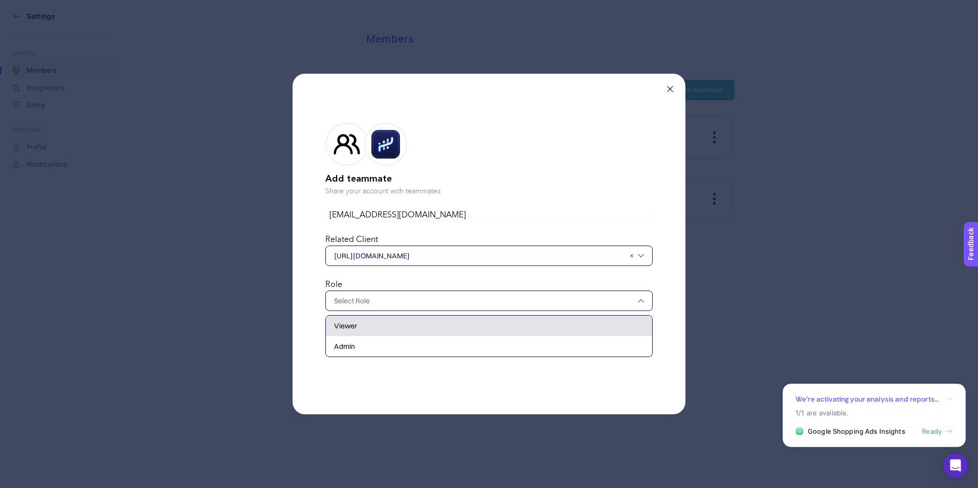
click at [384, 336] on div "Viewer" at bounding box center [489, 346] width 326 height 20
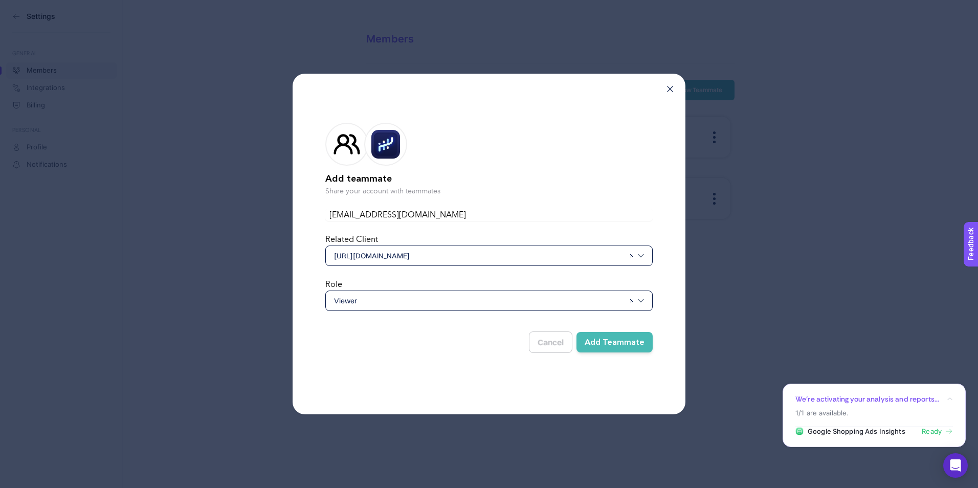
click at [462, 369] on div "Add teammate Share your account with teammates sematurkmen@misirli1951.com Rela…" at bounding box center [489, 244] width 393 height 341
click at [624, 341] on button "Add Teammate" at bounding box center [614, 342] width 76 height 20
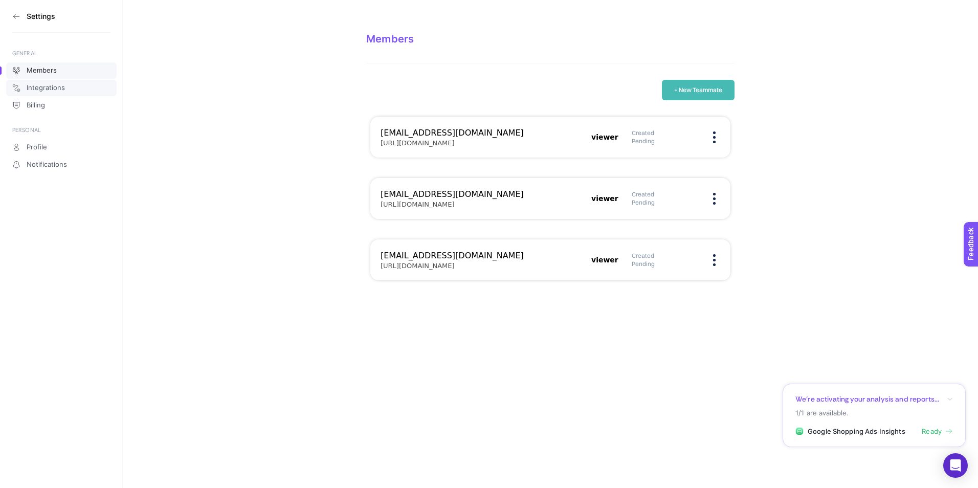
click at [56, 84] on span "Integrations" at bounding box center [46, 88] width 38 height 8
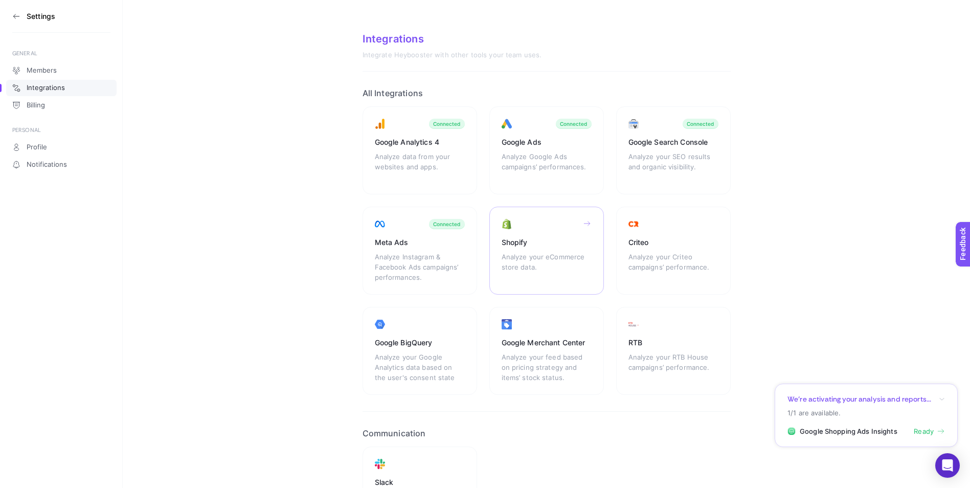
click at [517, 242] on div "Shopify" at bounding box center [547, 242] width 90 height 10
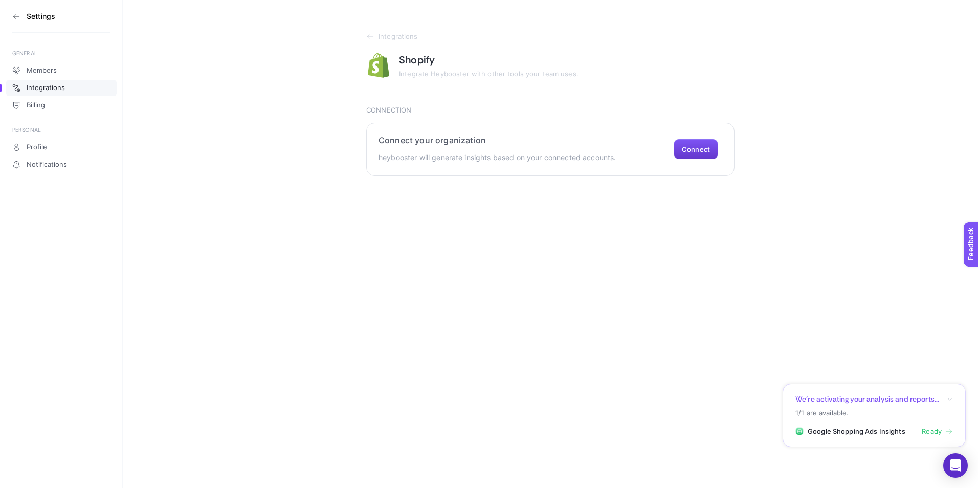
click at [709, 144] on button "Connect" at bounding box center [696, 149] width 44 height 20
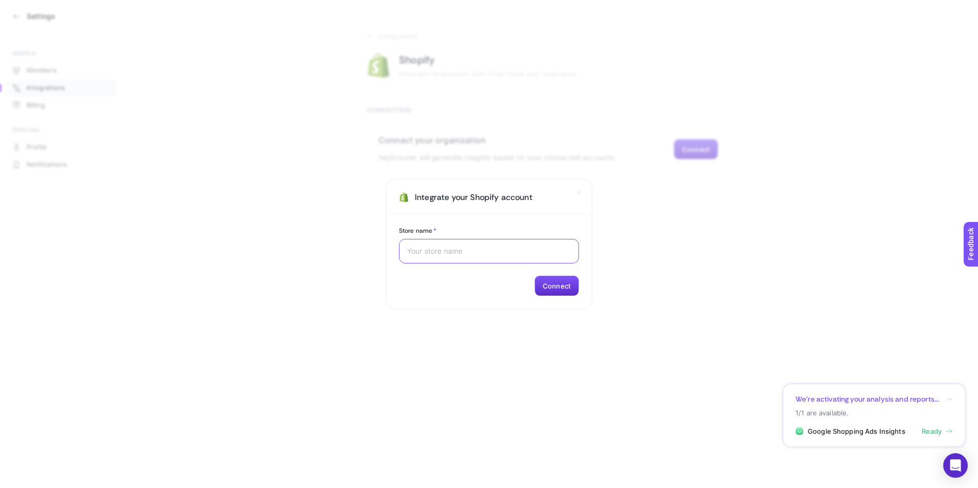
click at [435, 250] on input "Store name *" at bounding box center [489, 251] width 164 height 8
click at [483, 250] on input "Store name *" at bounding box center [489, 251] width 164 height 8
type input "[DEMOGRAPHIC_DATA]lı 1951"
click at [556, 281] on button "Connect" at bounding box center [556, 286] width 44 height 20
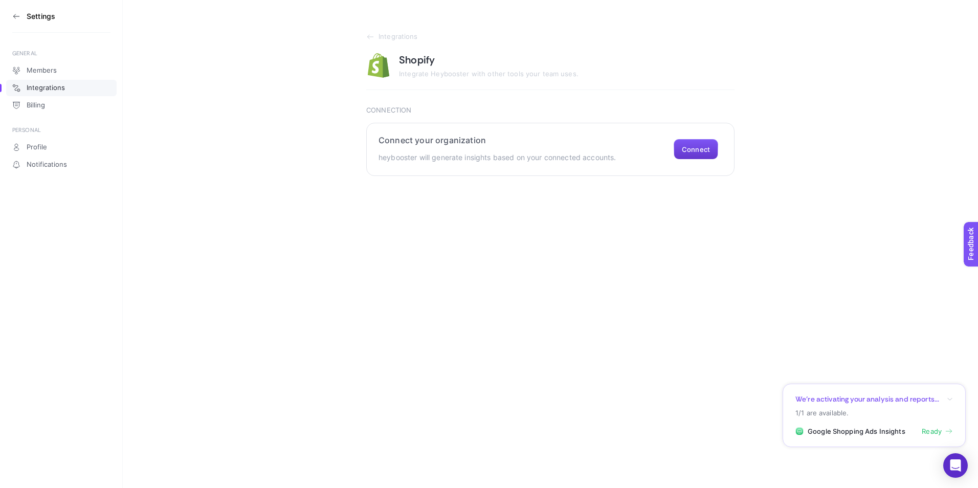
click at [694, 152] on button "Connect" at bounding box center [696, 149] width 44 height 20
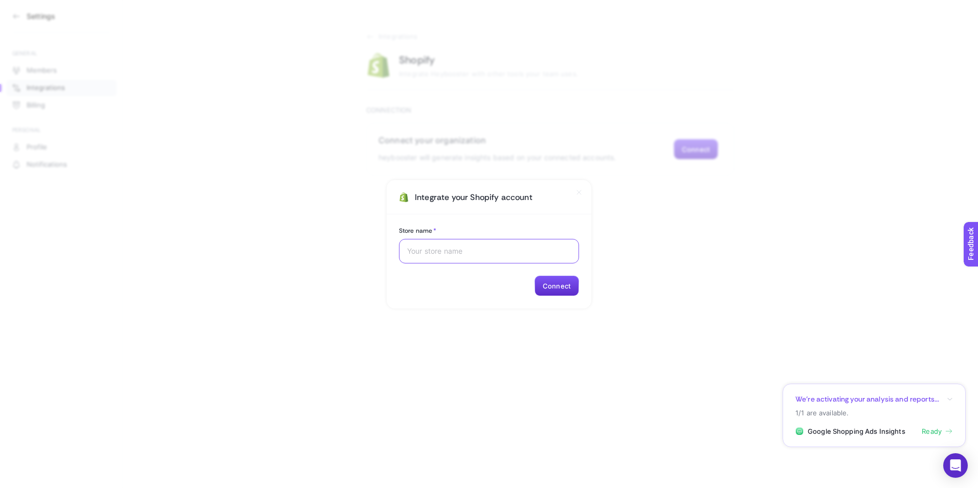
click at [478, 248] on input "Store name *" at bounding box center [489, 251] width 164 height 8
type input "Misirli 1951"
click at [560, 283] on button "Connect" at bounding box center [556, 286] width 44 height 20
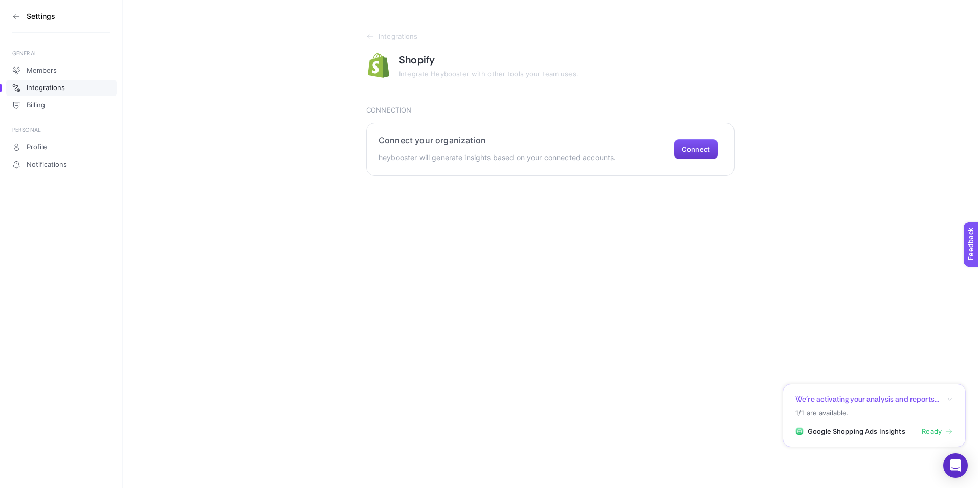
click at [699, 147] on button "Connect" at bounding box center [696, 149] width 44 height 20
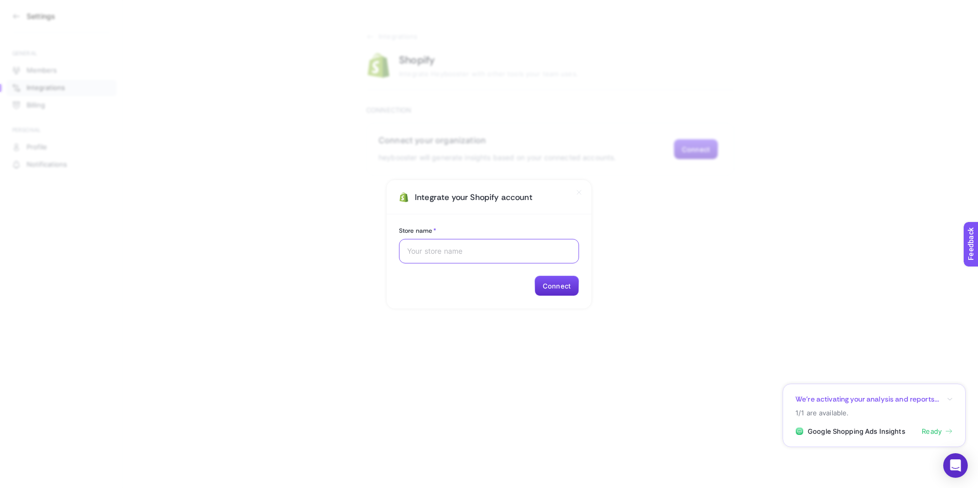
click at [466, 249] on input "Store name *" at bounding box center [489, 251] width 164 height 8
paste input "2fmkjv-qb"
type input "2fmkjv-qb"
click at [559, 284] on button "Connect" at bounding box center [556, 286] width 44 height 20
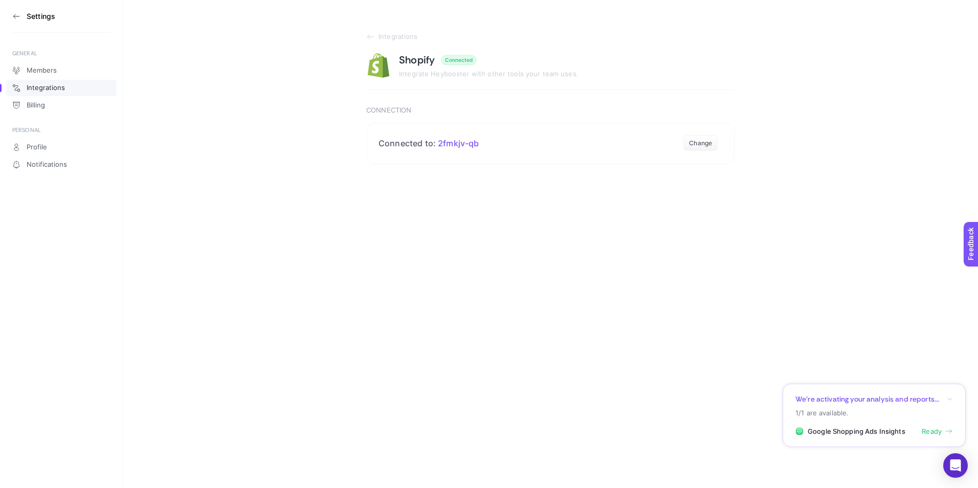
click at [39, 88] on span "Integrations" at bounding box center [46, 88] width 38 height 8
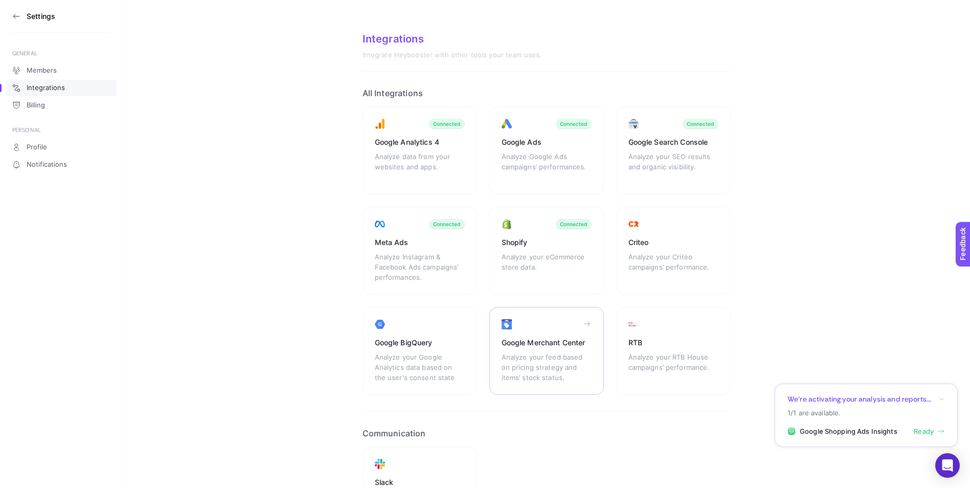
click at [533, 344] on div "Google Merchant Center" at bounding box center [547, 343] width 90 height 10
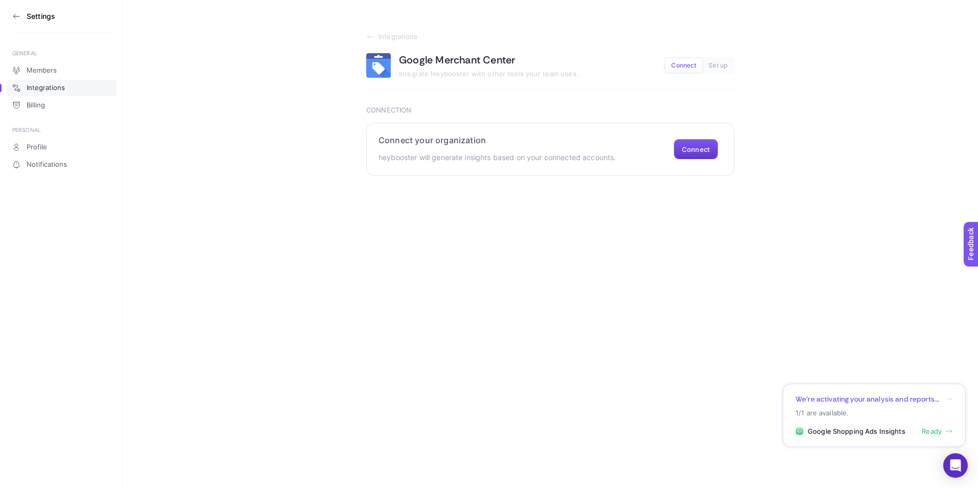
click at [699, 143] on button "Connect" at bounding box center [696, 149] width 44 height 20
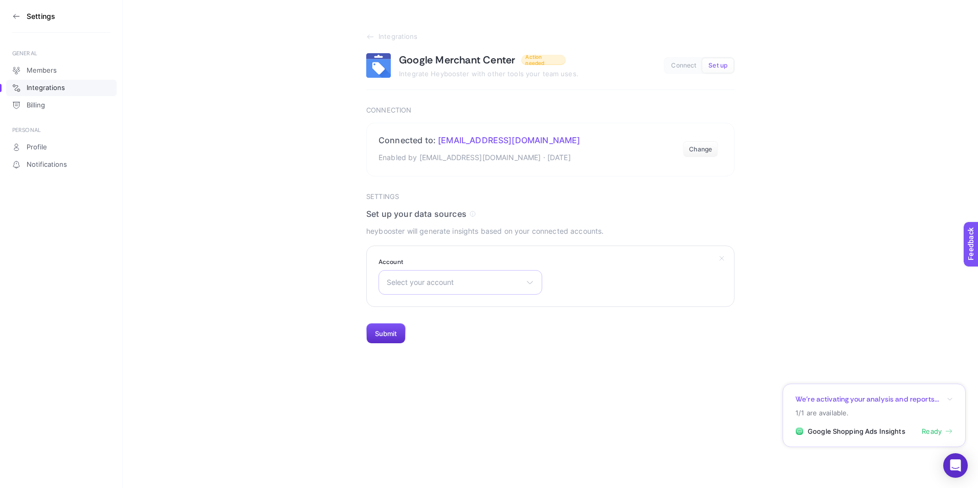
drag, startPoint x: 510, startPoint y: 318, endPoint x: 479, endPoint y: 287, distance: 44.1
click at [510, 318] on section "Settings Set up your data sources heybooster will generate insights based on yo…" at bounding box center [550, 268] width 368 height 151
click at [472, 282] on span "Select your account" at bounding box center [454, 282] width 135 height 8
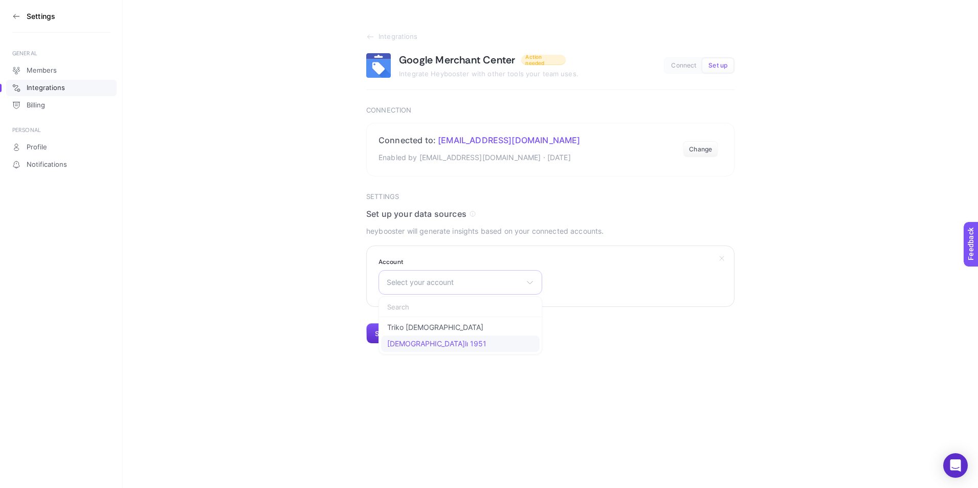
click at [427, 348] on li "[DEMOGRAPHIC_DATA]lı 1951" at bounding box center [460, 344] width 159 height 16
click at [392, 329] on button "Submit" at bounding box center [385, 333] width 39 height 20
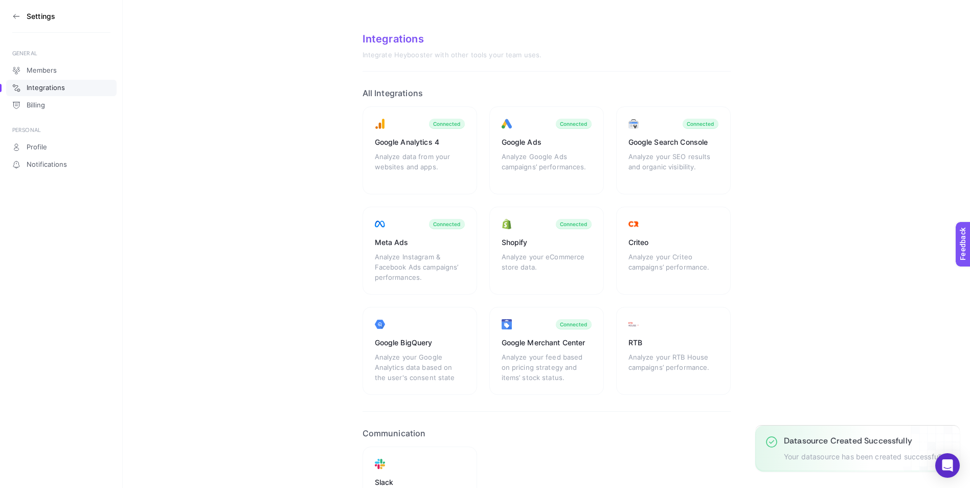
click at [17, 17] on icon at bounding box center [16, 16] width 8 height 8
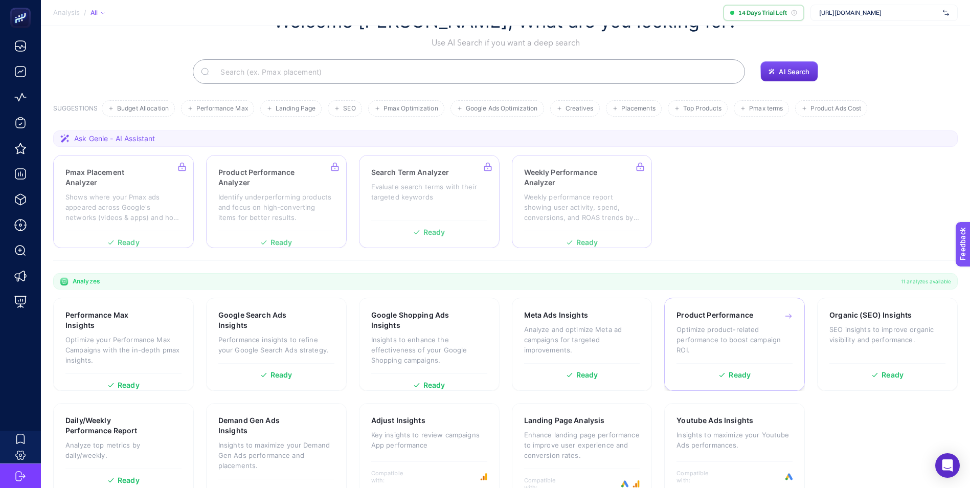
scroll to position [61, 0]
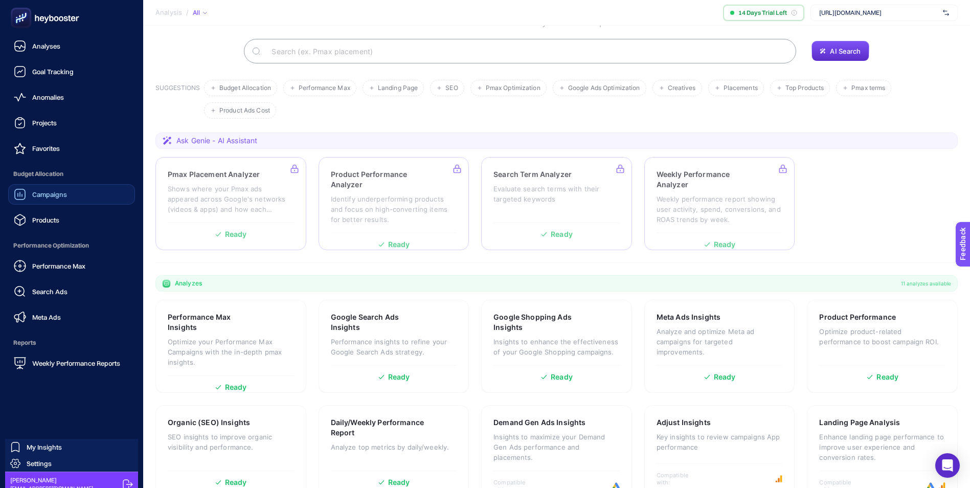
drag, startPoint x: 50, startPoint y: 218, endPoint x: 61, endPoint y: 204, distance: 17.9
click at [50, 218] on span "Products" at bounding box center [45, 220] width 27 height 8
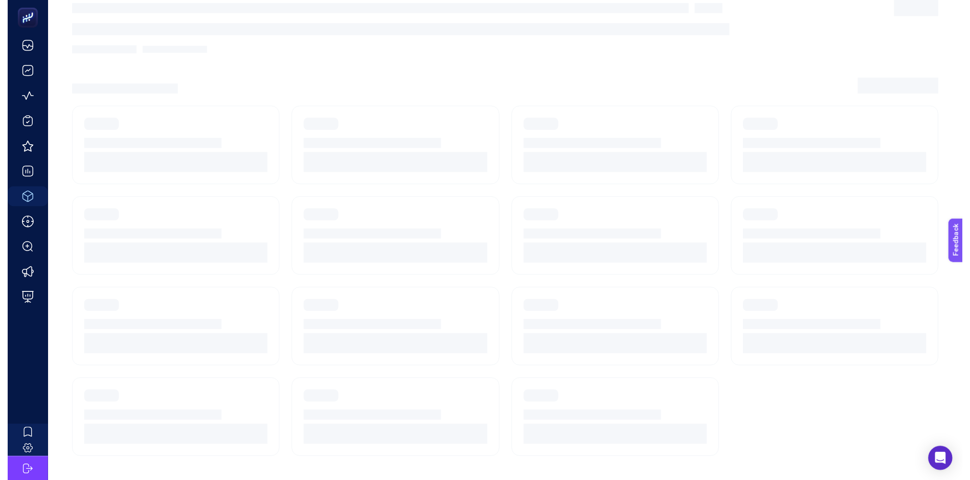
scroll to position [8, 0]
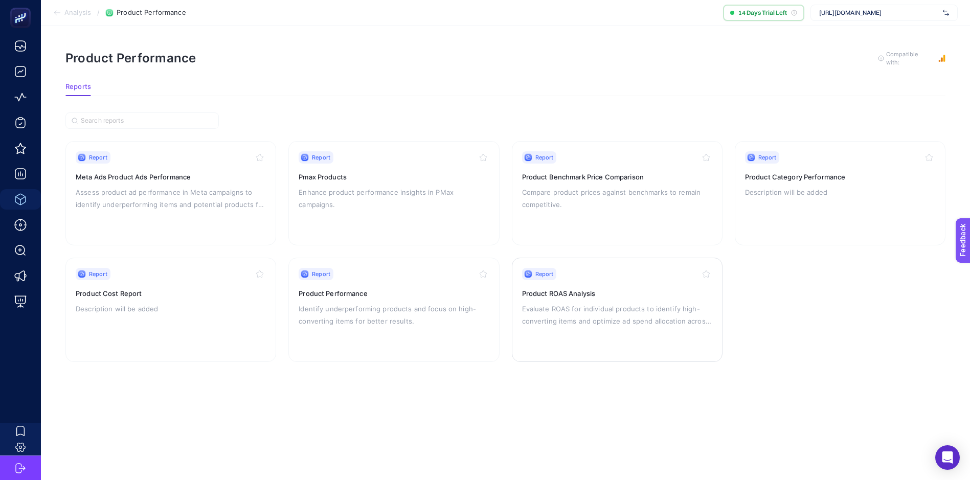
click at [614, 290] on div "Report Product ROAS Analysis Evaluate ROAS for individual products to identify …" at bounding box center [617, 310] width 190 height 84
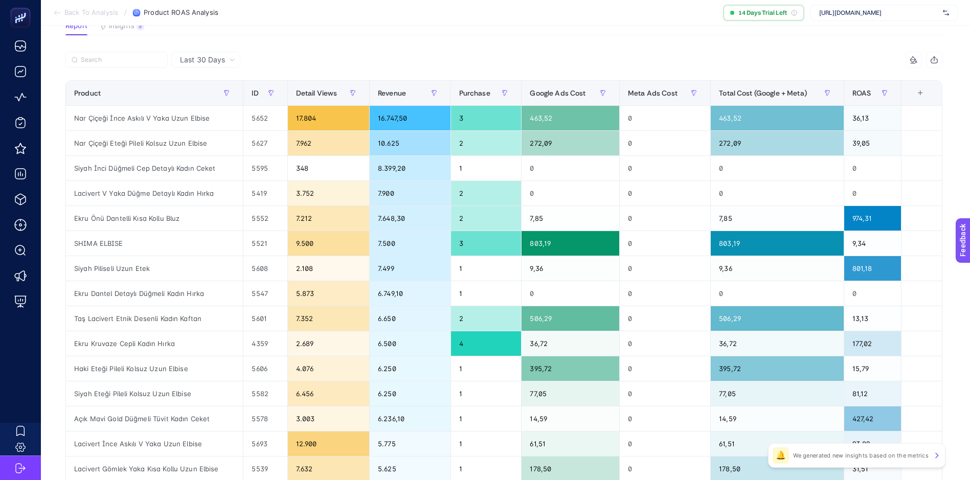
scroll to position [102, 0]
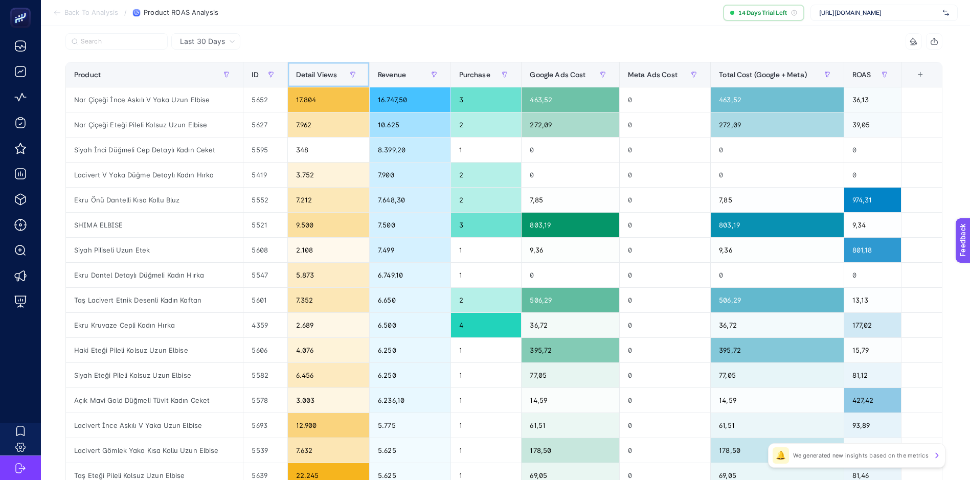
click at [321, 73] on span "Detail Views" at bounding box center [316, 75] width 41 height 8
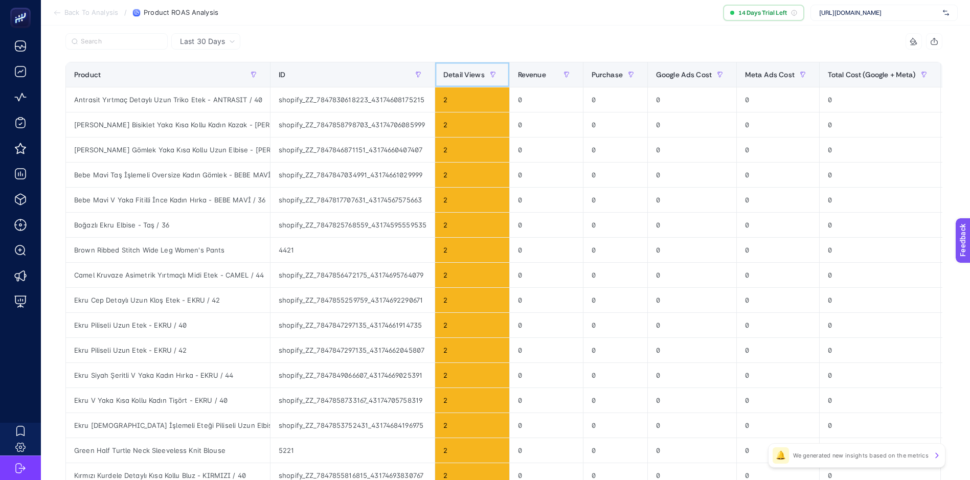
click at [473, 72] on span "Detail Views" at bounding box center [463, 75] width 41 height 8
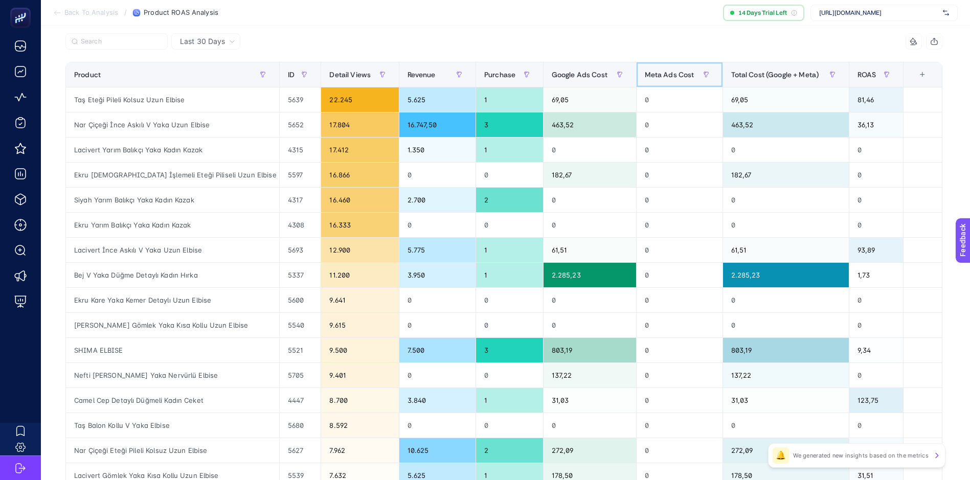
click at [657, 73] on span "Meta Ads Cost" at bounding box center [670, 75] width 50 height 8
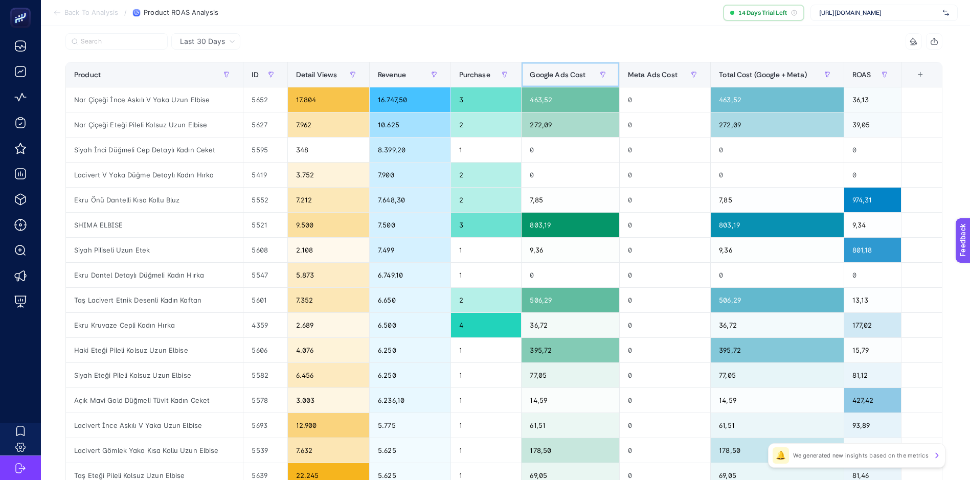
click at [553, 75] on span "Google Ads Cost" at bounding box center [558, 75] width 56 height 8
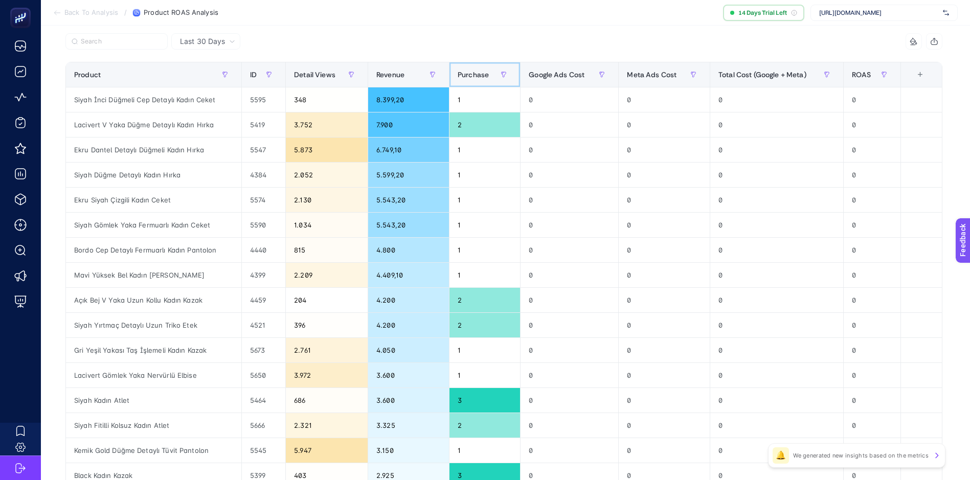
click at [471, 74] on span "Purchase" at bounding box center [473, 75] width 31 height 8
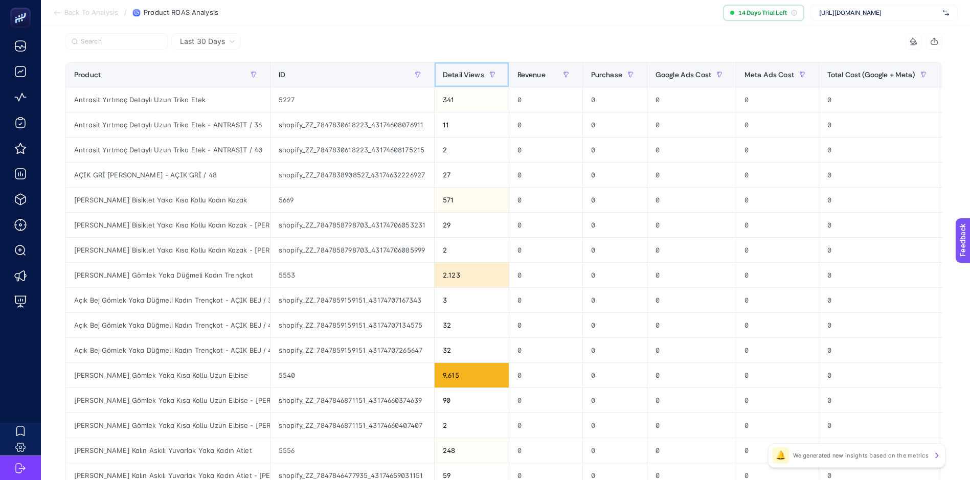
click at [474, 73] on span "Detail Views" at bounding box center [463, 75] width 41 height 8
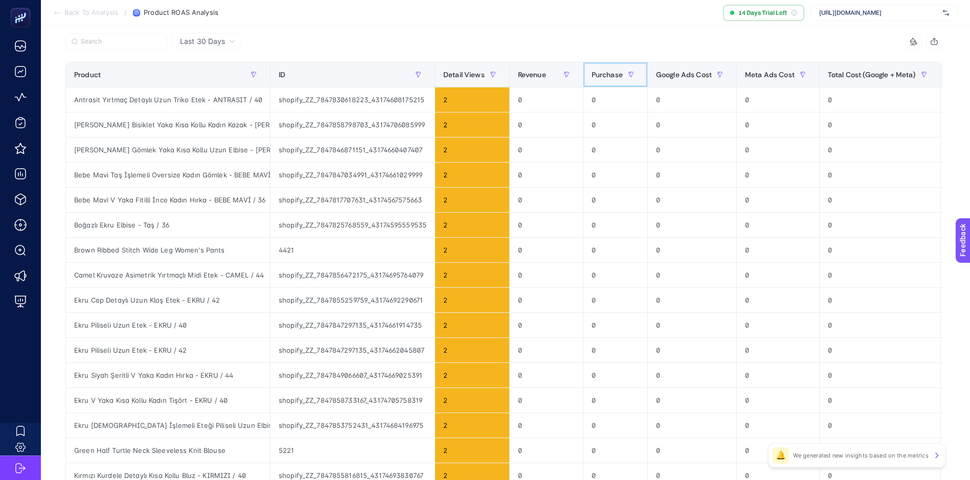
click at [607, 75] on span "Purchase" at bounding box center [607, 75] width 31 height 8
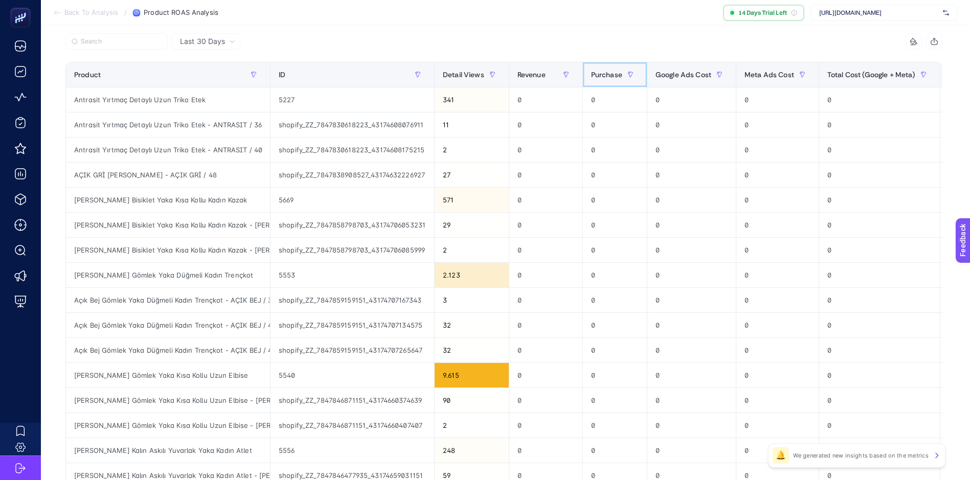
click at [611, 75] on span "Purchase" at bounding box center [606, 75] width 31 height 8
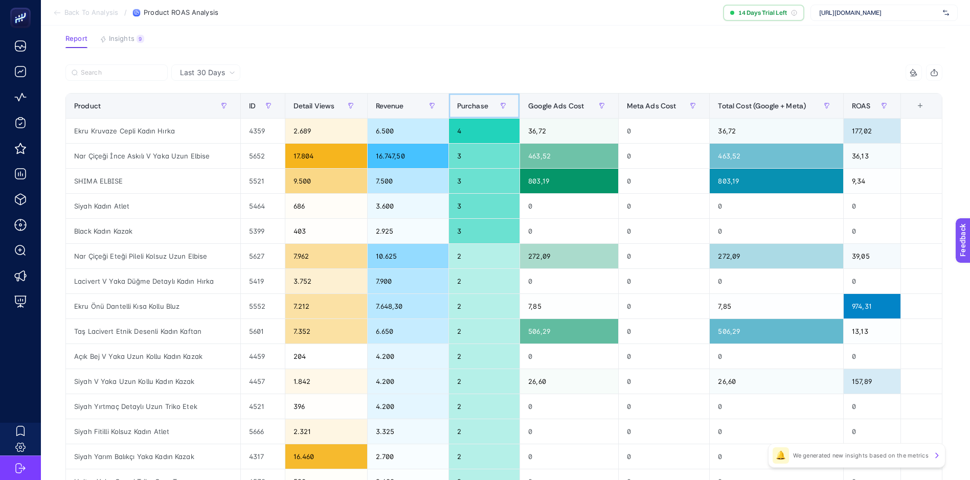
scroll to position [0, 0]
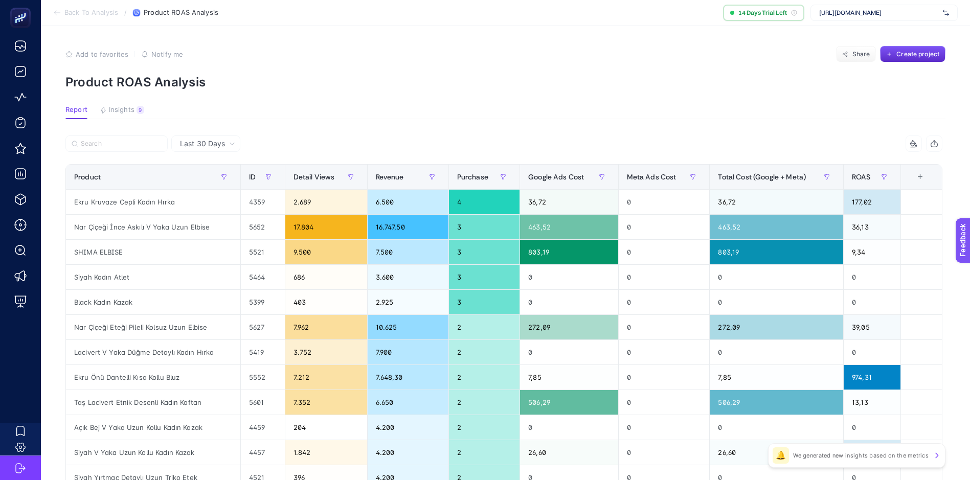
click at [207, 141] on span "Last 30 Days" at bounding box center [202, 144] width 45 height 10
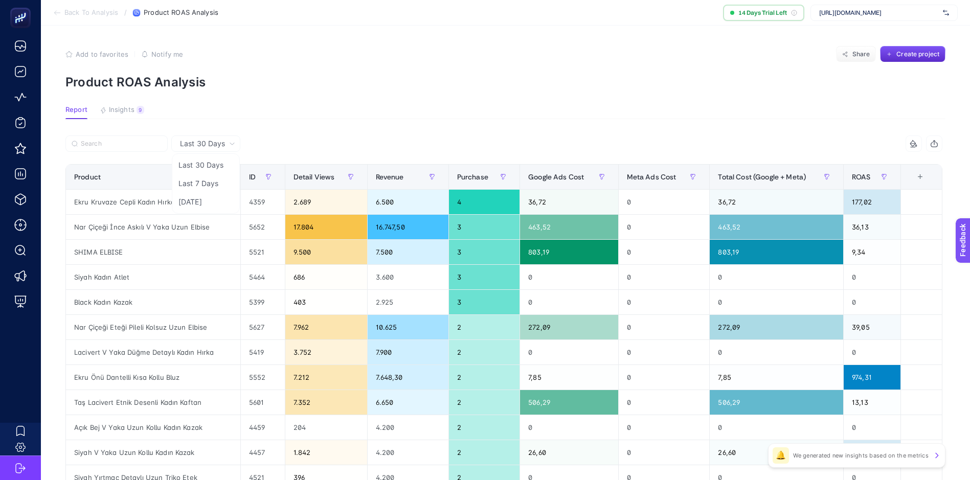
click at [457, 88] on p "Product ROAS Analysis" at bounding box center [505, 82] width 880 height 15
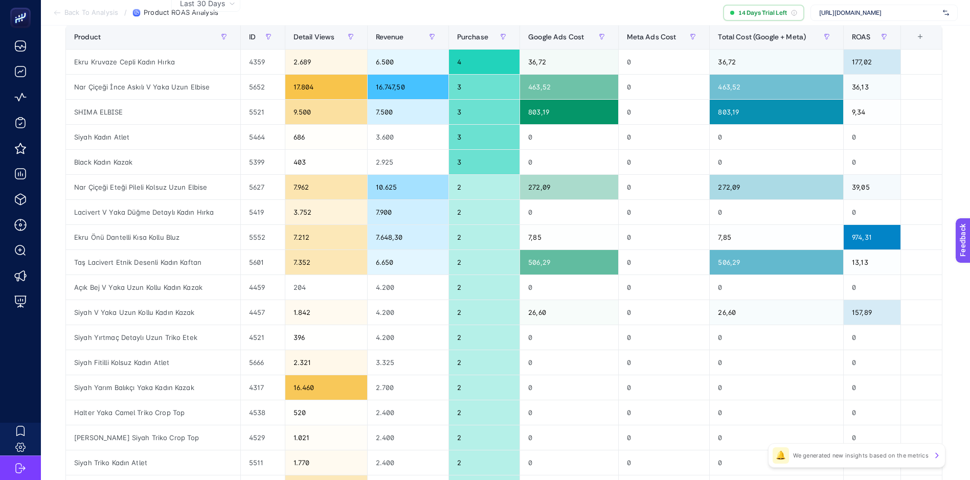
scroll to position [0, 5]
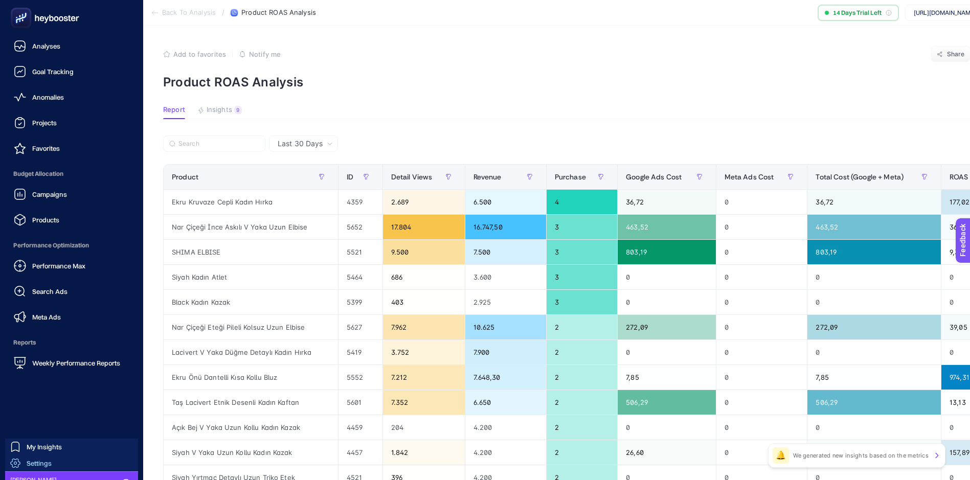
click at [41, 461] on span "Settings" at bounding box center [39, 463] width 25 height 8
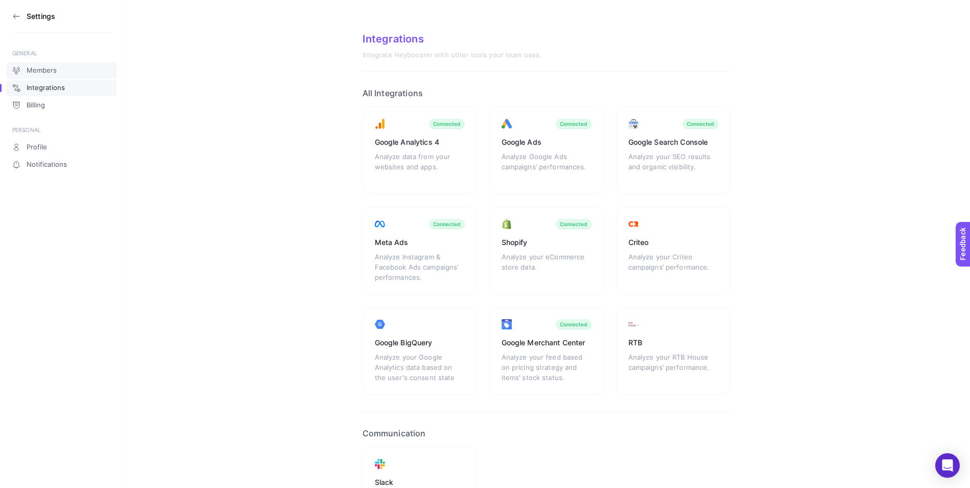
click at [51, 67] on span "Members" at bounding box center [42, 70] width 30 height 8
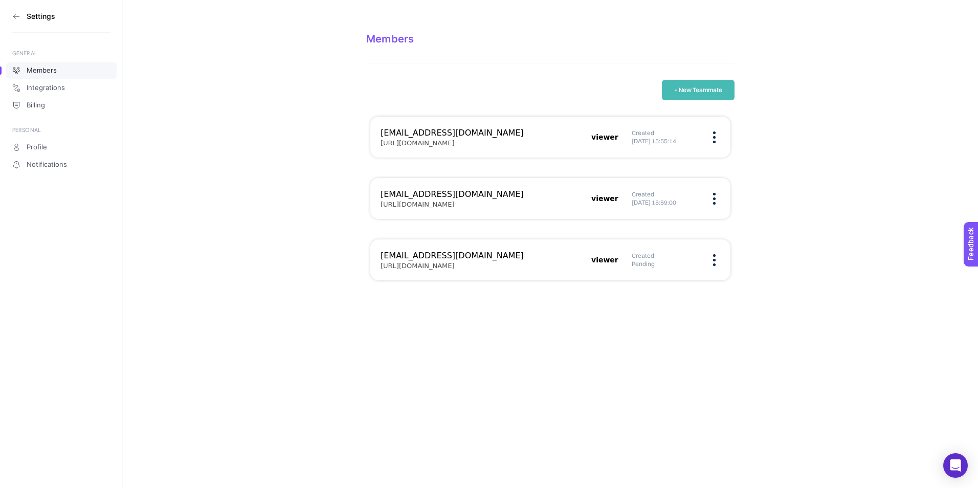
click at [850, 219] on section "Members + New Teammate [EMAIL_ADDRESS][DOMAIN_NAME] [URL][DOMAIN_NAME] viewer C…" at bounding box center [550, 148] width 855 height 297
click at [40, 86] on span "Integrations" at bounding box center [46, 88] width 38 height 8
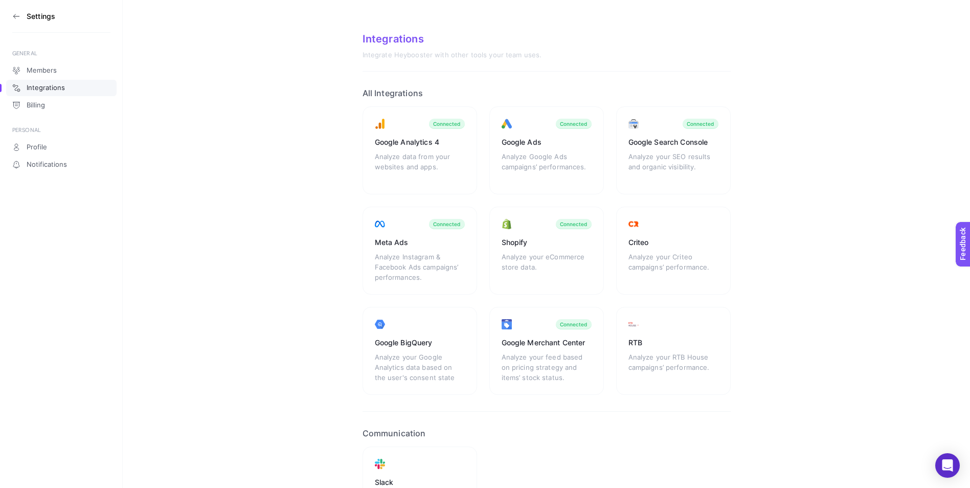
click at [14, 14] on icon at bounding box center [16, 16] width 8 height 8
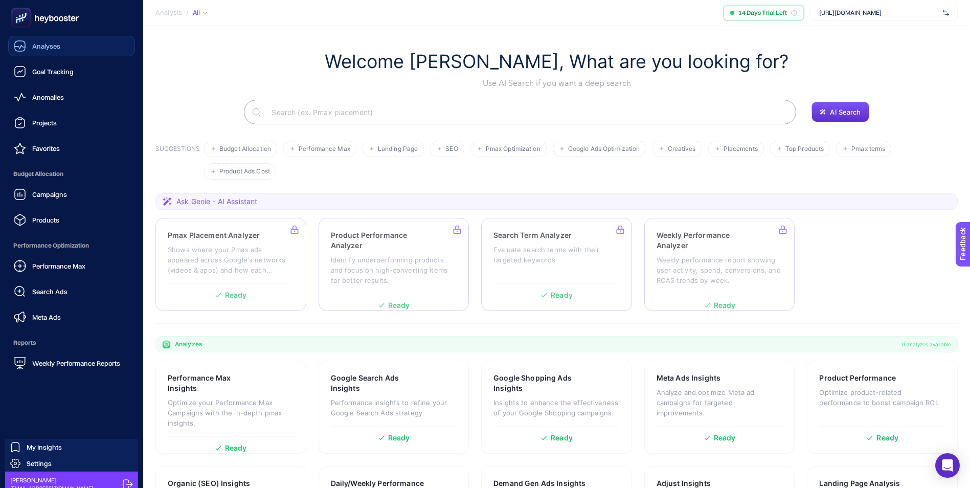
drag, startPoint x: 38, startPoint y: 44, endPoint x: 72, endPoint y: 44, distance: 34.3
click at [38, 44] on span "Analyses" at bounding box center [46, 46] width 28 height 8
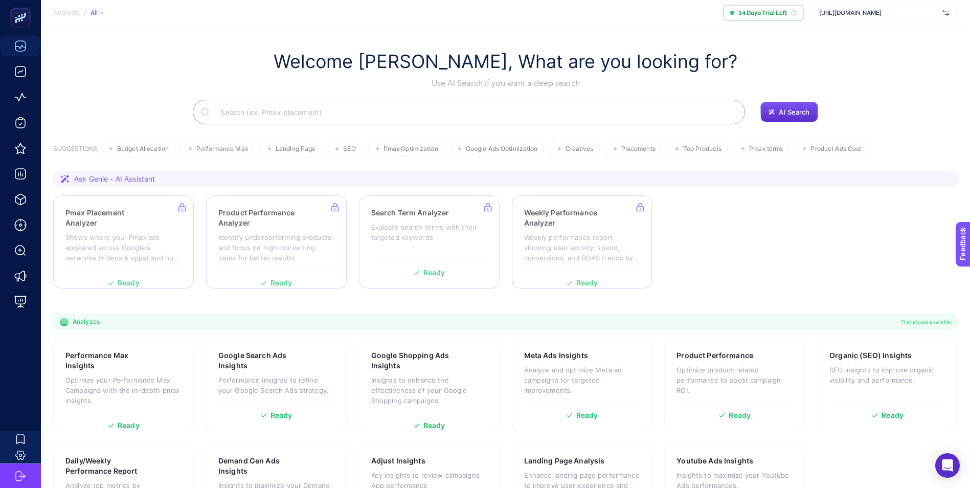
click at [876, 83] on div "Welcome [PERSON_NAME], What are you looking for? Use AI Search if you want a de…" at bounding box center [505, 69] width 905 height 39
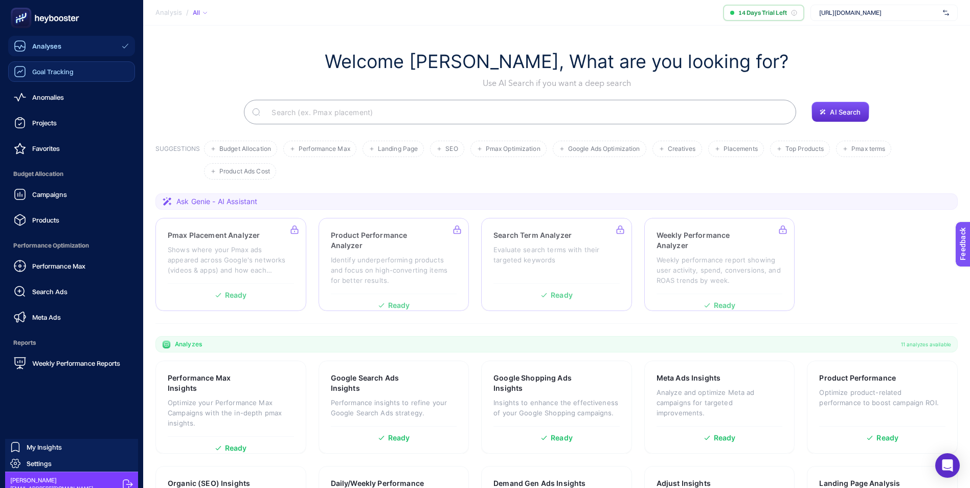
click at [68, 70] on span "Goal Tracking" at bounding box center [52, 72] width 41 height 8
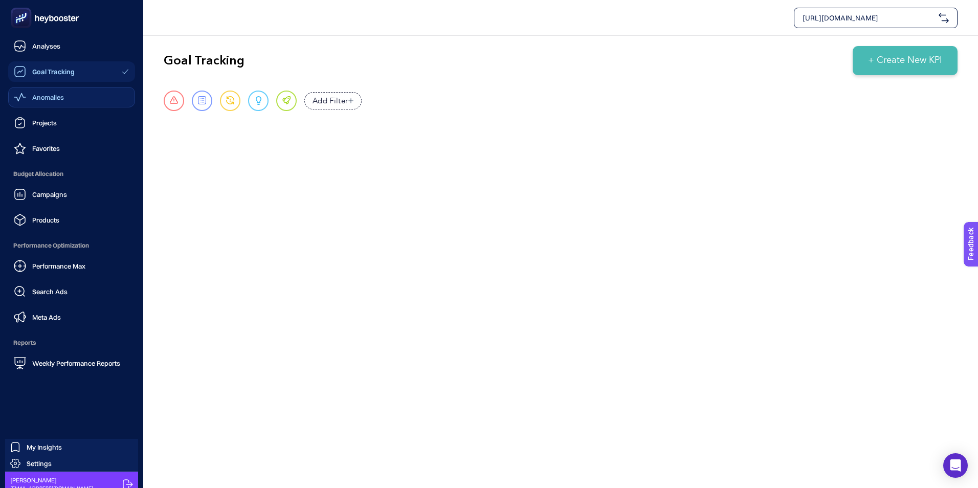
click at [29, 99] on div "Anomalies" at bounding box center [39, 97] width 50 height 12
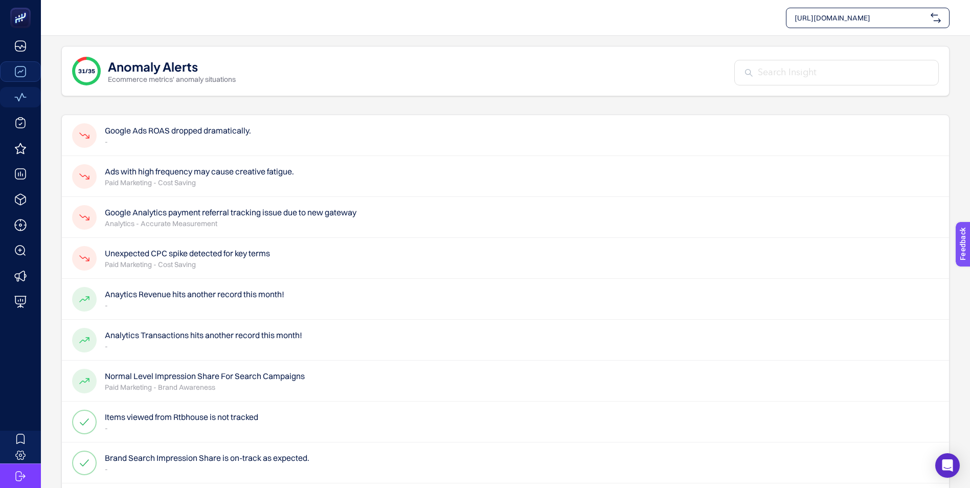
click at [93, 66] on div "31/35" at bounding box center [86, 71] width 29 height 29
click at [199, 156] on div "Google Ads ROAS dropped dramatically. -" at bounding box center [505, 176] width 887 height 41
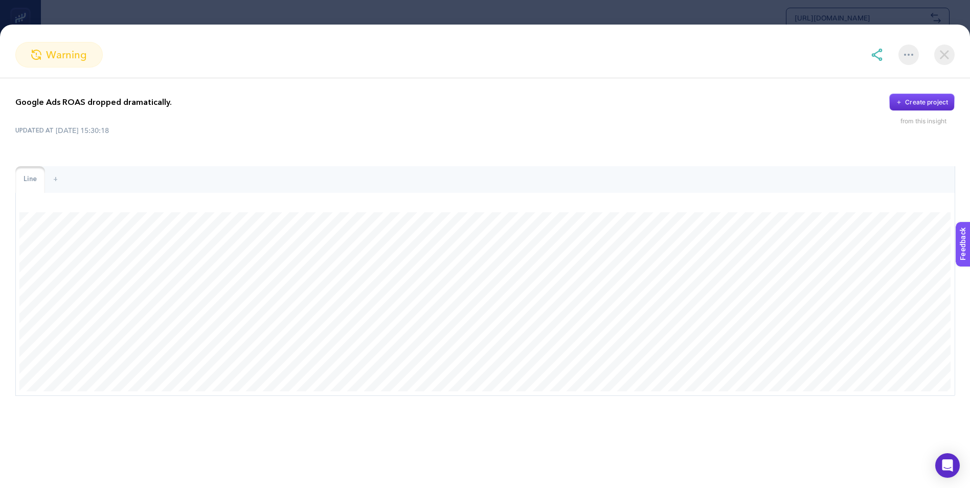
click at [943, 51] on img at bounding box center [944, 54] width 20 height 20
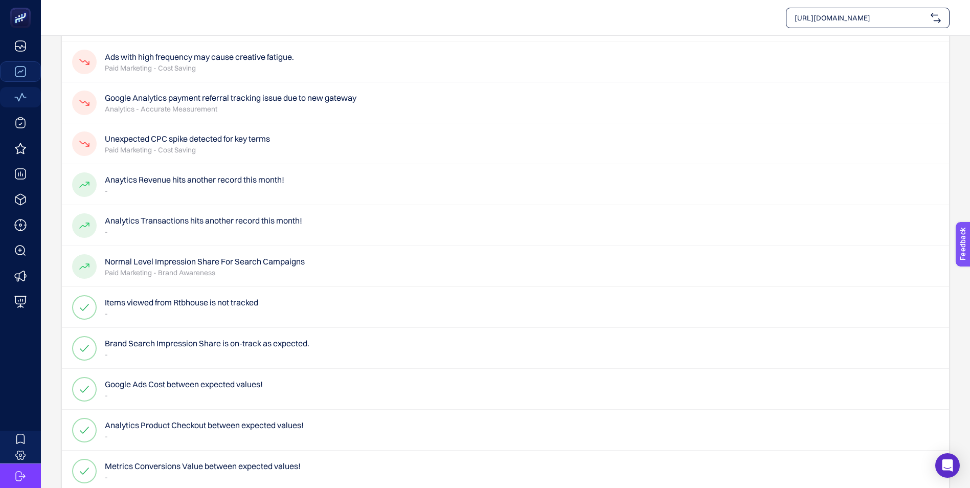
scroll to position [102, 0]
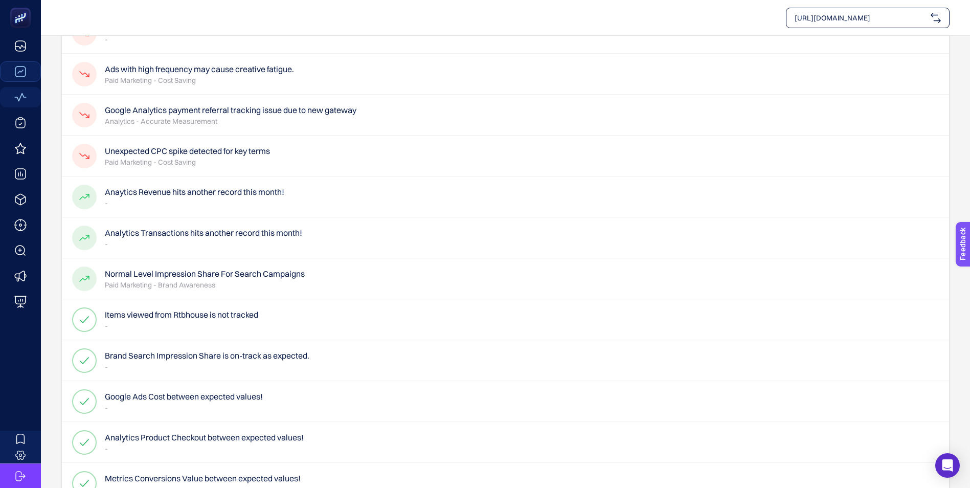
click at [252, 232] on h4 "Analytics Transactions hits another record this month!" at bounding box center [203, 233] width 197 height 12
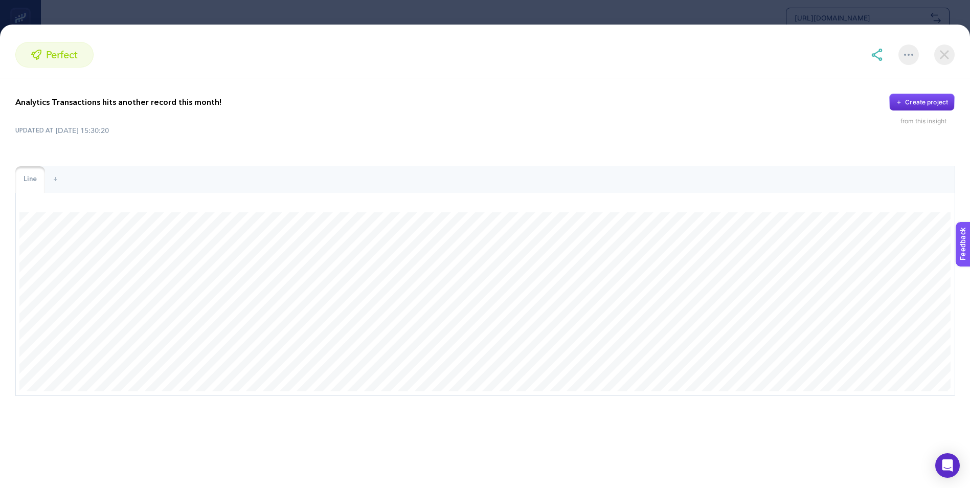
click at [949, 53] on img at bounding box center [944, 54] width 20 height 20
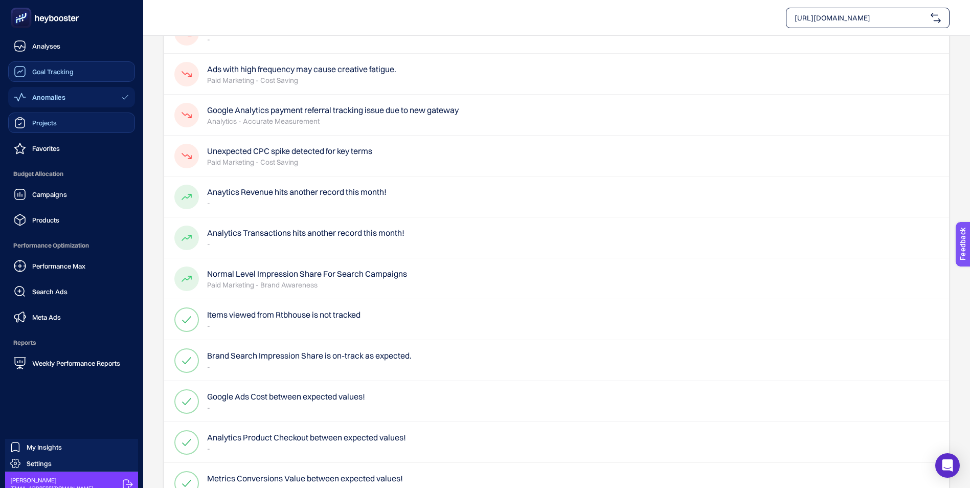
click at [44, 121] on span "Projects" at bounding box center [44, 123] width 25 height 8
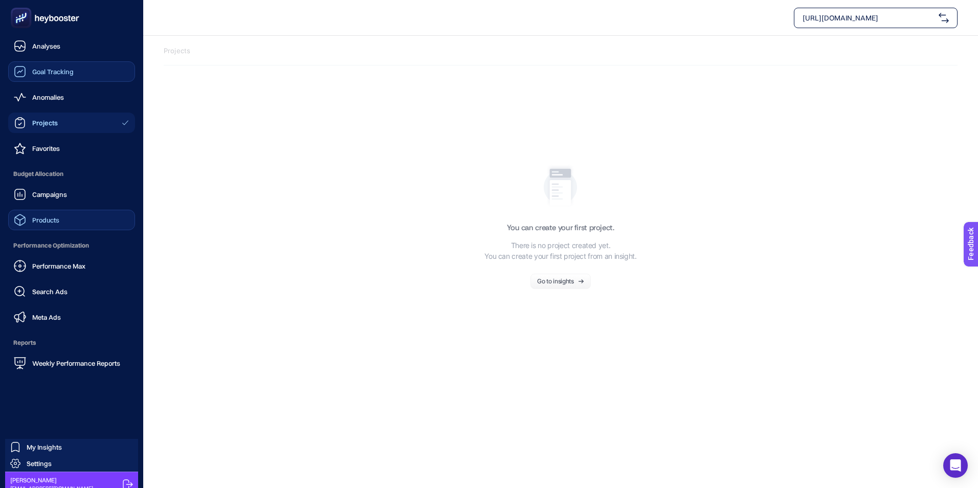
click at [49, 220] on span "Products" at bounding box center [45, 220] width 27 height 8
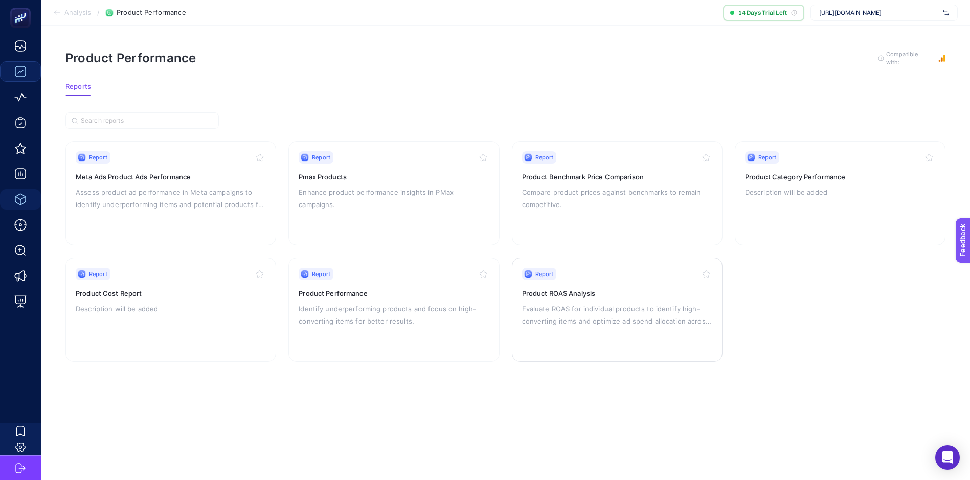
click at [601, 298] on div "Report Product ROAS Analysis Evaluate ROAS for individual products to identify …" at bounding box center [617, 310] width 190 height 84
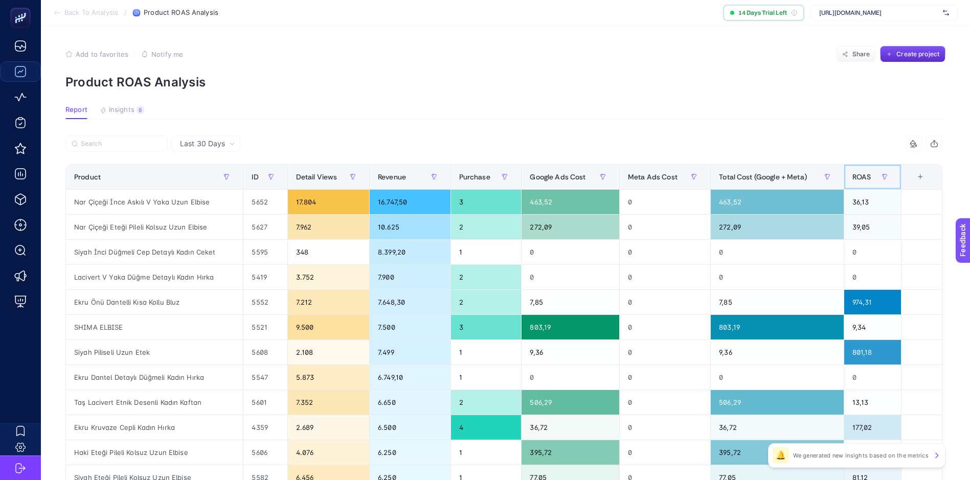
click at [878, 178] on div "ROAS" at bounding box center [873, 177] width 40 height 16
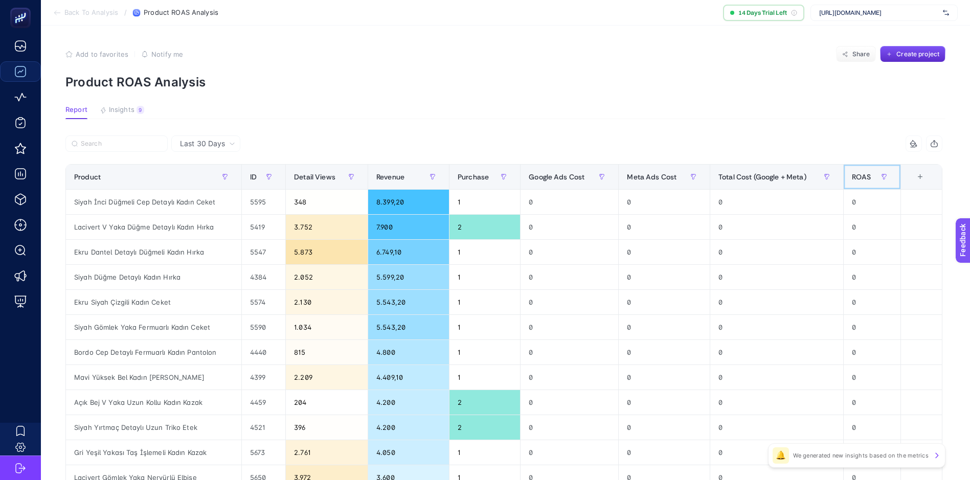
click at [878, 178] on div "ROAS" at bounding box center [872, 177] width 40 height 16
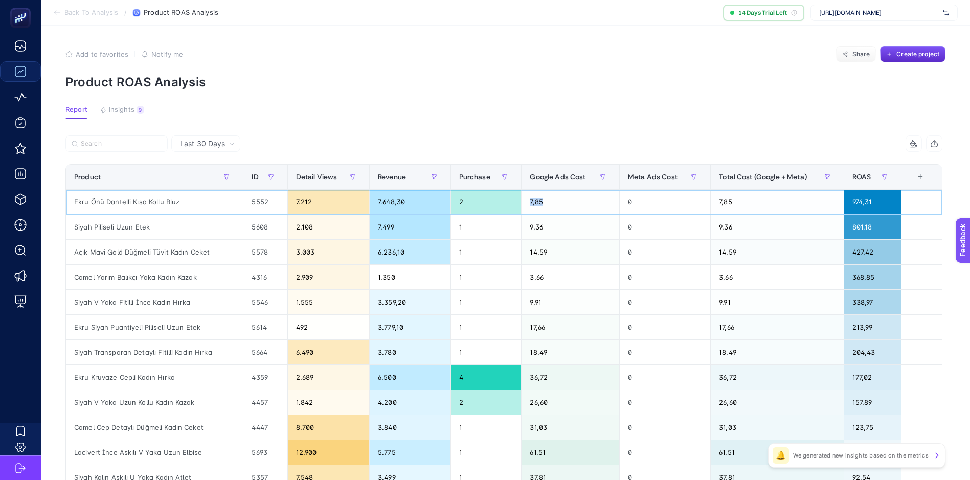
drag, startPoint x: 552, startPoint y: 203, endPoint x: 525, endPoint y: 202, distance: 27.1
click at [526, 202] on div "7,85" at bounding box center [571, 202] width 98 height 25
drag, startPoint x: 409, startPoint y: 199, endPoint x: 373, endPoint y: 203, distance: 35.4
click at [373, 203] on div "7.648,30" at bounding box center [410, 202] width 81 height 25
drag, startPoint x: 373, startPoint y: 203, endPoint x: 459, endPoint y: 105, distance: 129.7
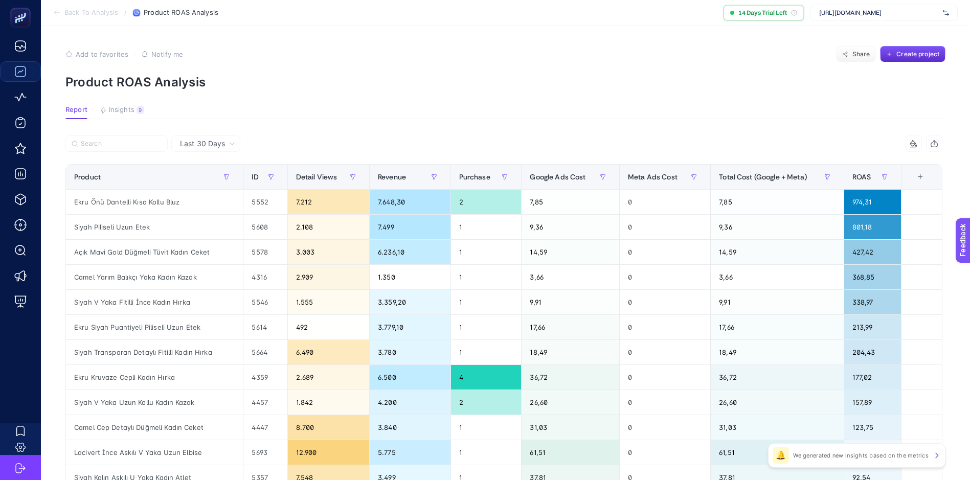
click at [459, 104] on article "Add to favorites false Notify me Share Create project Product ROAS Analysis Rep…" at bounding box center [505, 425] width 929 height 799
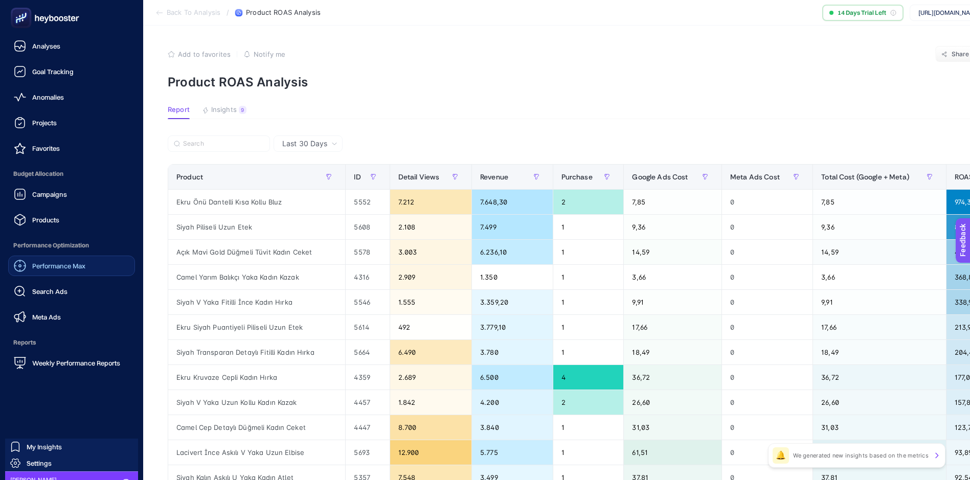
click at [68, 271] on div "Performance Max" at bounding box center [50, 266] width 72 height 12
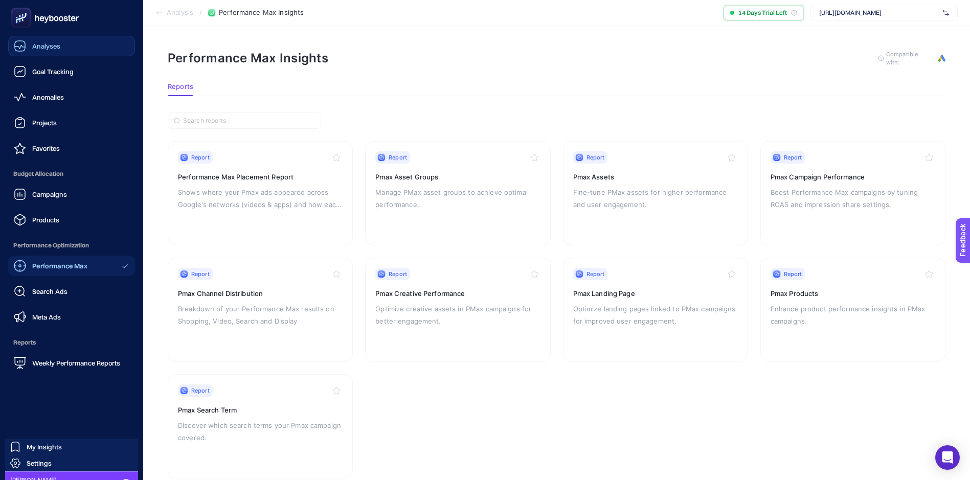
click at [57, 42] on span "Analyses" at bounding box center [46, 46] width 28 height 8
